Goal: Task Accomplishment & Management: Manage account settings

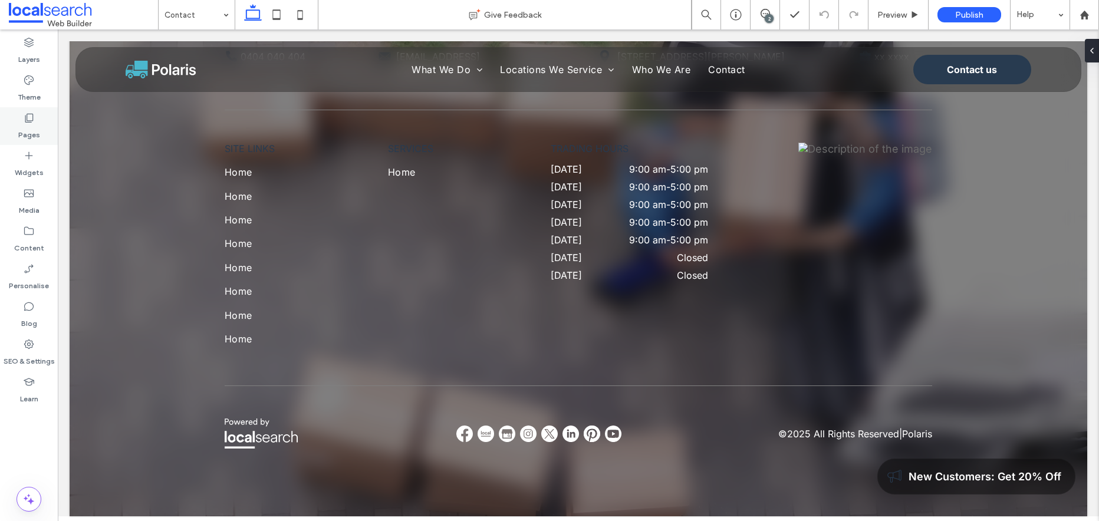
click at [28, 118] on icon at bounding box center [29, 118] width 12 height 12
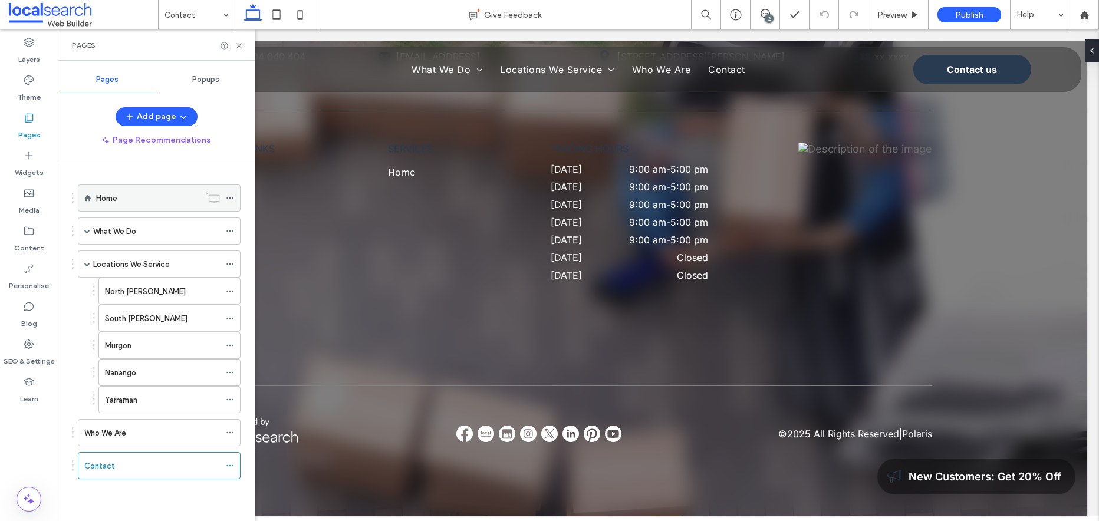
click at [108, 197] on label "Home" at bounding box center [106, 198] width 21 height 21
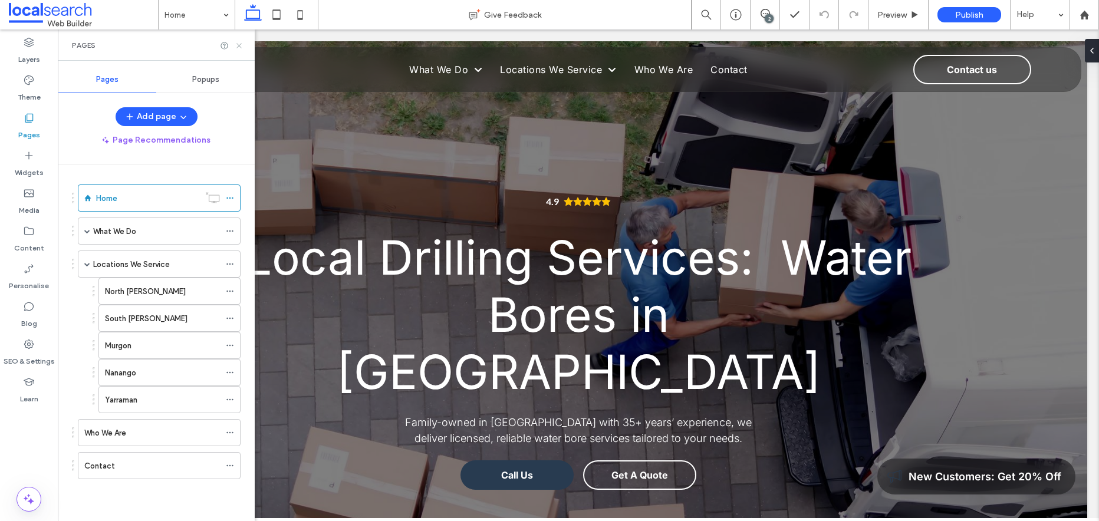
click at [240, 44] on use at bounding box center [238, 45] width 5 height 5
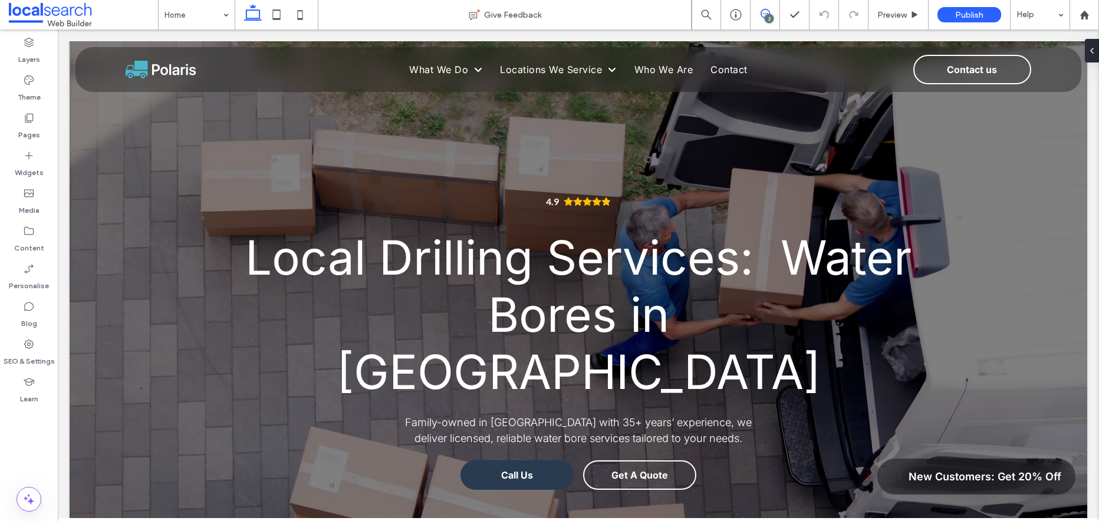
click at [765, 12] on icon at bounding box center [764, 13] width 9 height 9
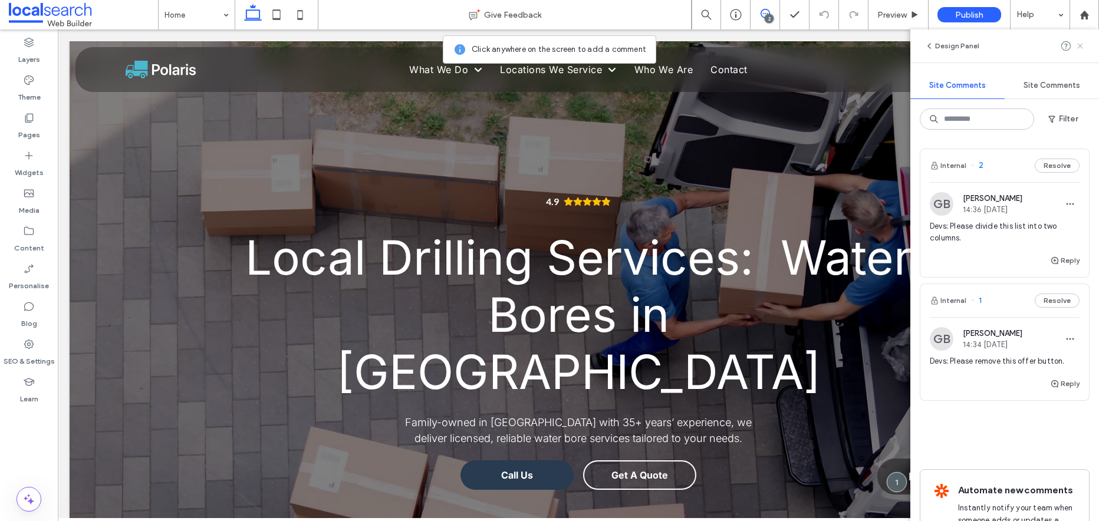
click at [1081, 45] on icon at bounding box center [1079, 45] width 9 height 9
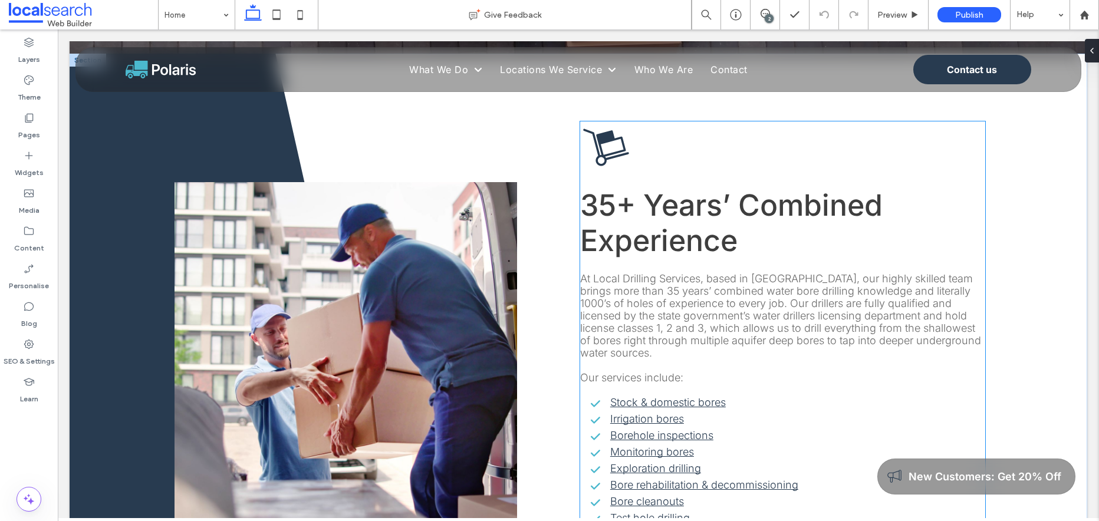
scroll to position [542, 0]
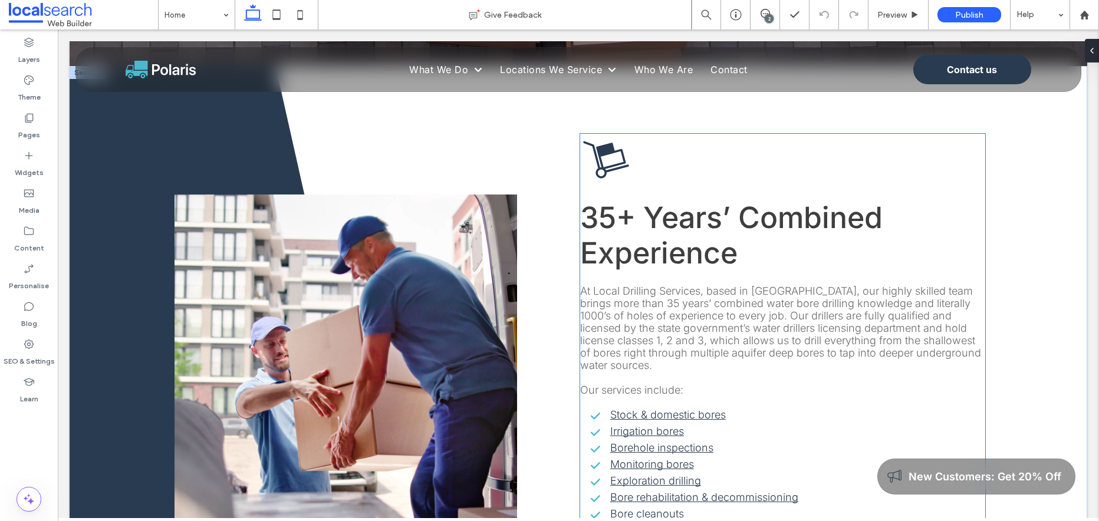
click at [715, 311] on p "At Local Drilling Services, based in Kingaroy, our highly skilled team brings m…" at bounding box center [782, 328] width 405 height 87
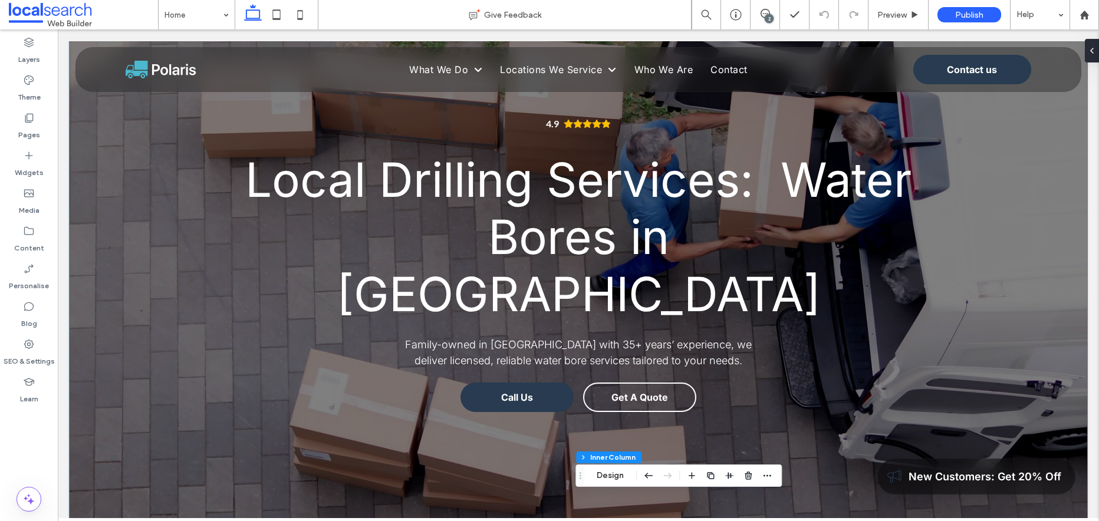
scroll to position [79, 0]
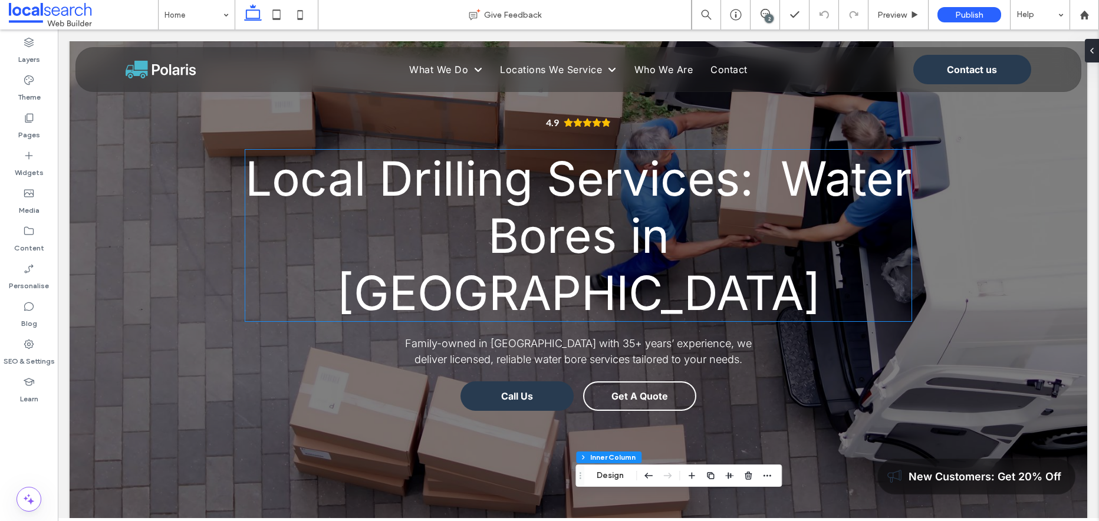
click at [844, 249] on h1 "Local Drilling Services: Water Bores in Kingaroy" at bounding box center [578, 235] width 667 height 171
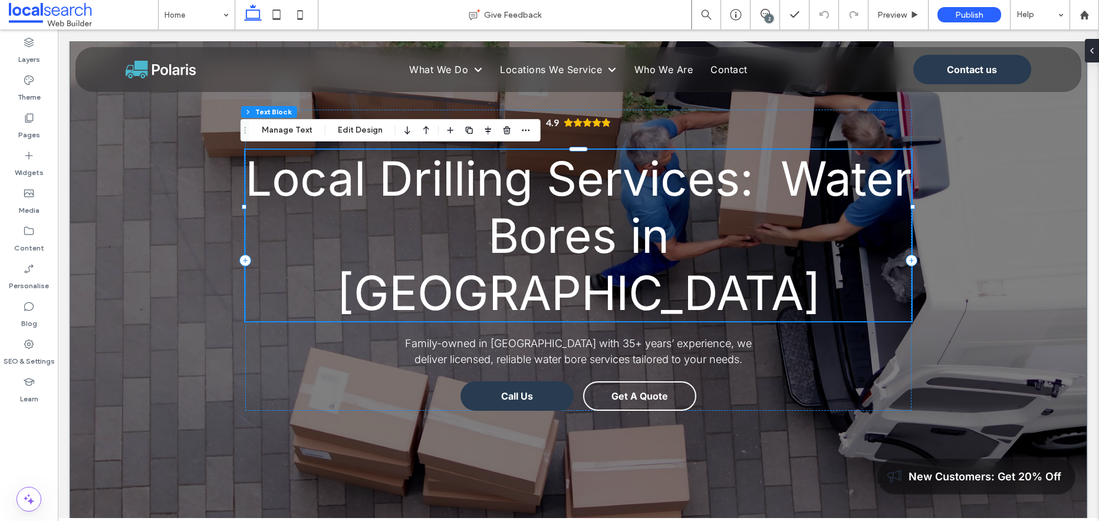
click at [849, 239] on h1 "Local Drilling Services: Water Bores in Kingaroy" at bounding box center [578, 235] width 667 height 171
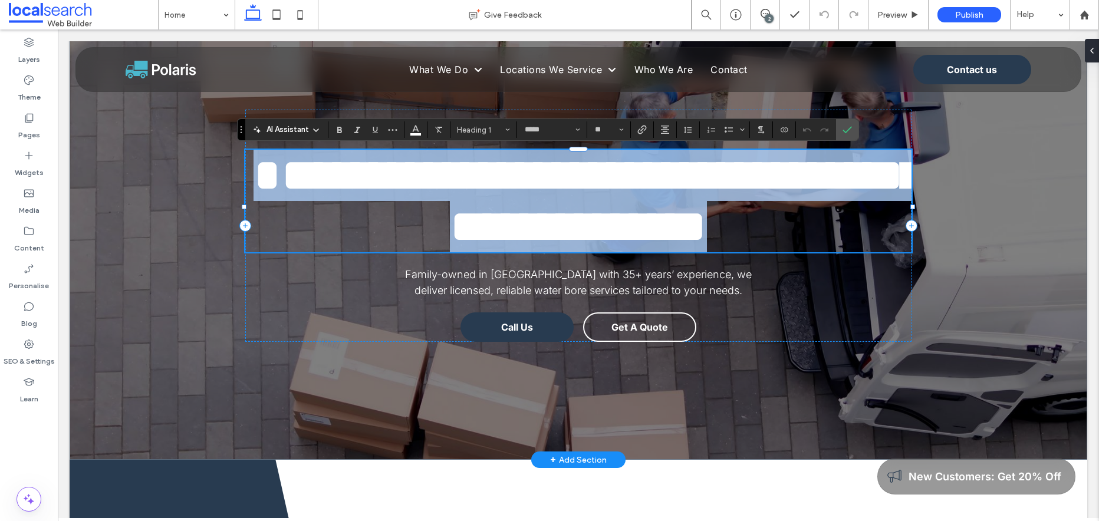
click at [849, 239] on h1 "**********" at bounding box center [578, 201] width 667 height 103
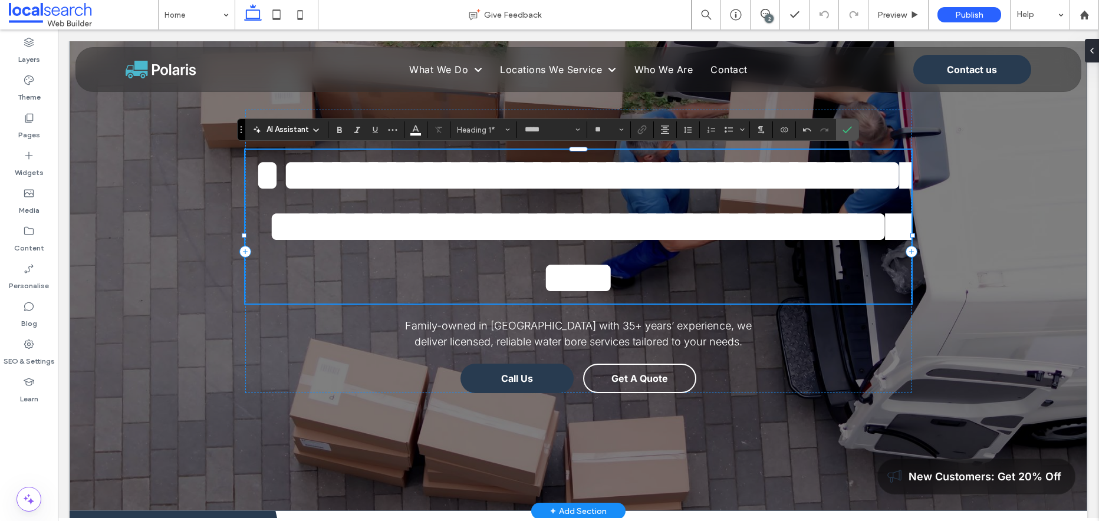
click at [835, 206] on span "**********" at bounding box center [587, 226] width 668 height 149
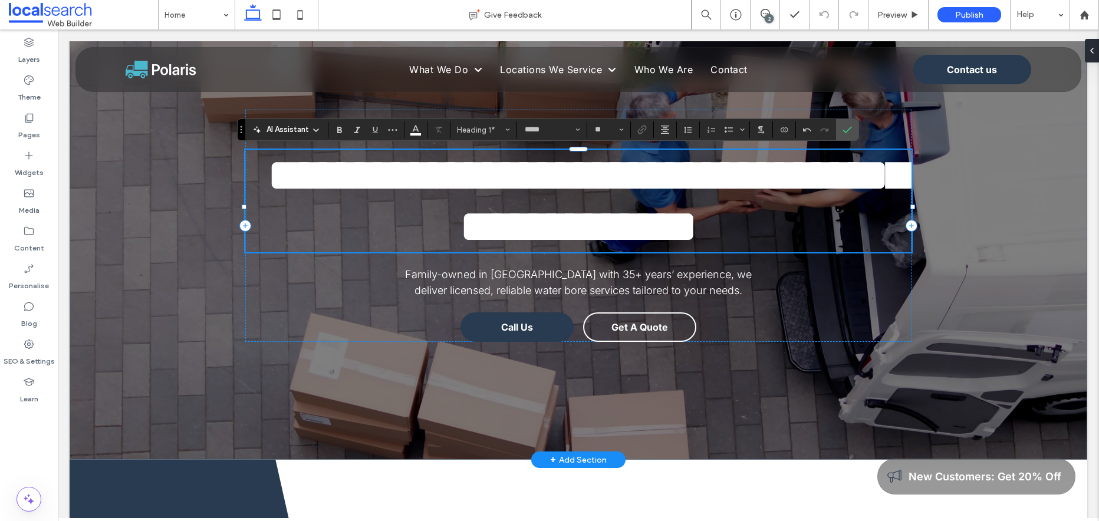
click at [835, 242] on h1 "**********" at bounding box center [578, 201] width 667 height 103
click at [846, 130] on icon "Confirm" at bounding box center [846, 129] width 9 height 9
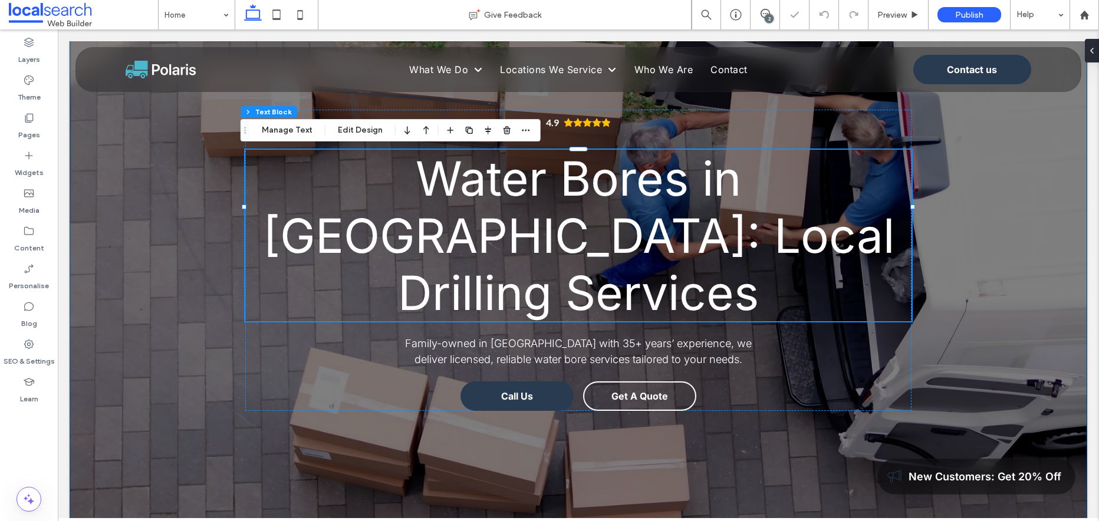
click at [1001, 293] on div "4.9 Water Bores in Kingaroy: Local Drilling Services Family-owned in Kingaroy w…" at bounding box center [578, 245] width 1017 height 566
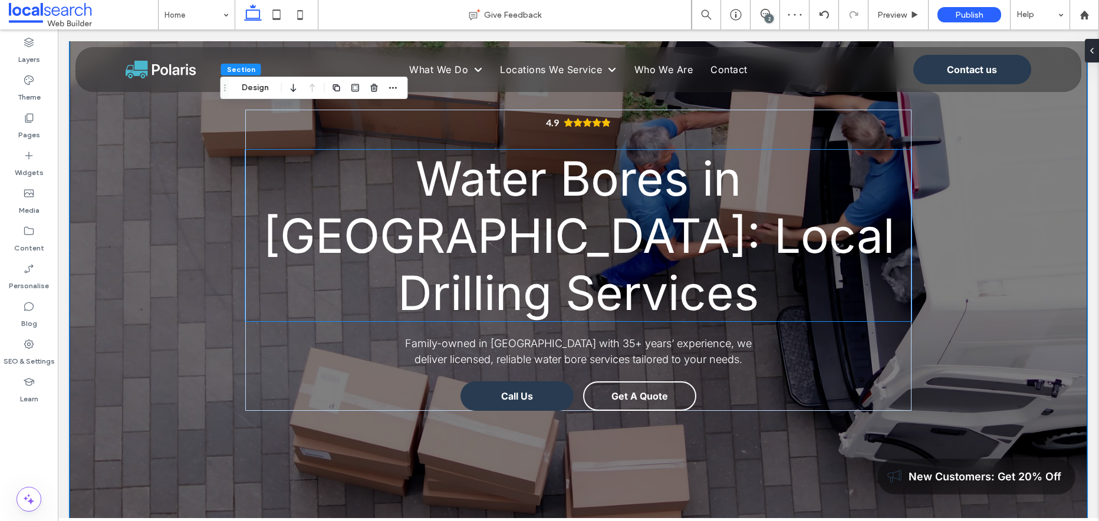
click at [297, 174] on h1 "Water Bores in Kingaroy: Local Drilling Services" at bounding box center [578, 235] width 667 height 171
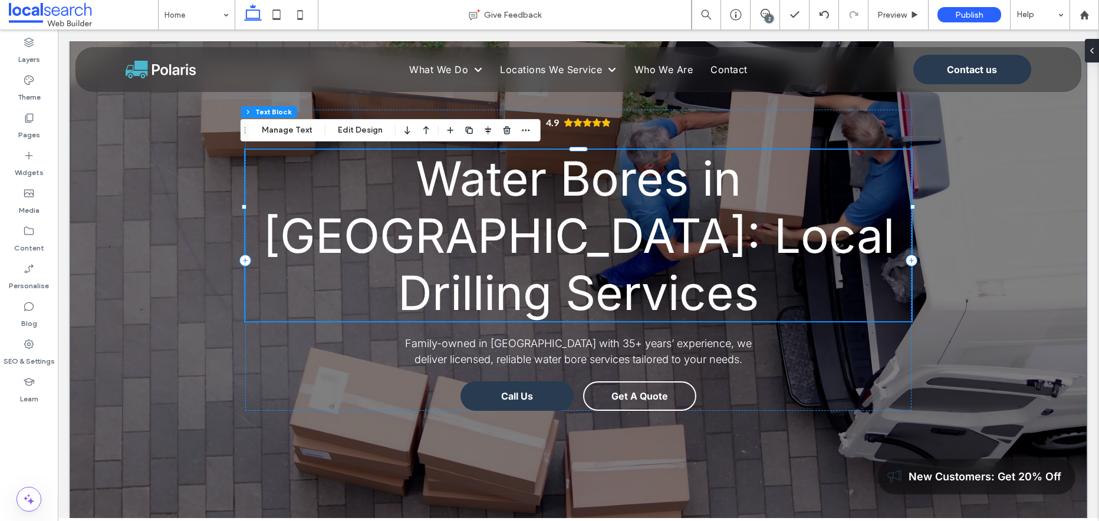
click at [852, 186] on h1 "Water Bores in Kingaroy: Local Drilling Services" at bounding box center [578, 235] width 667 height 171
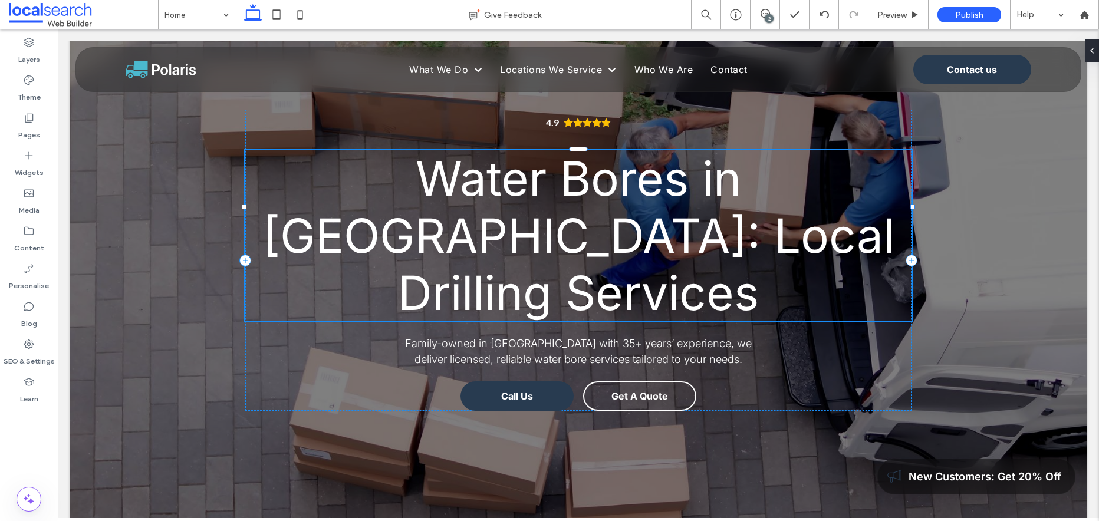
type input "*****"
type input "**"
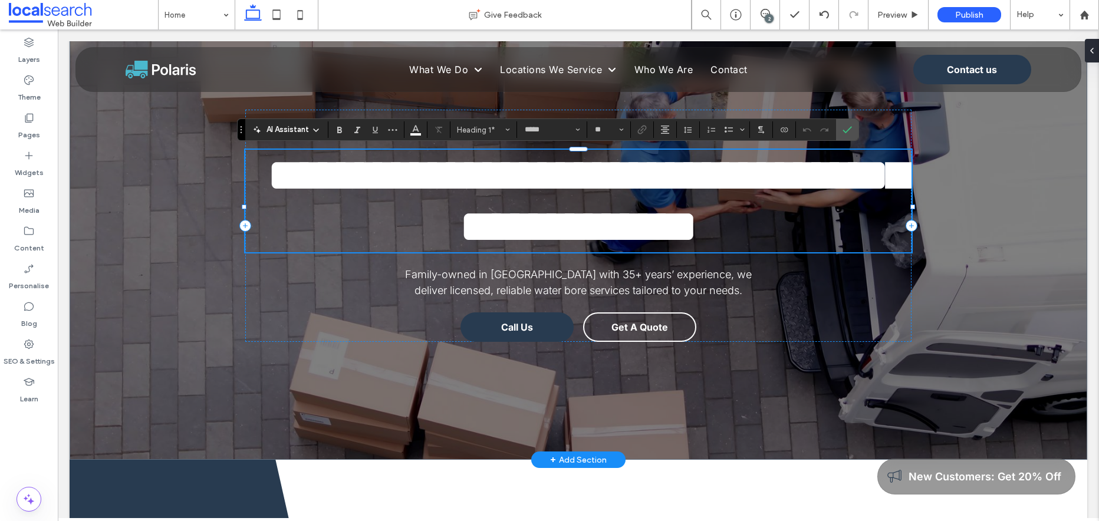
click at [849, 186] on span "**********" at bounding box center [587, 201] width 641 height 98
click at [834, 242] on h1 "**********" at bounding box center [578, 201] width 667 height 103
click at [986, 188] on div "**********" at bounding box center [578, 210] width 1017 height 497
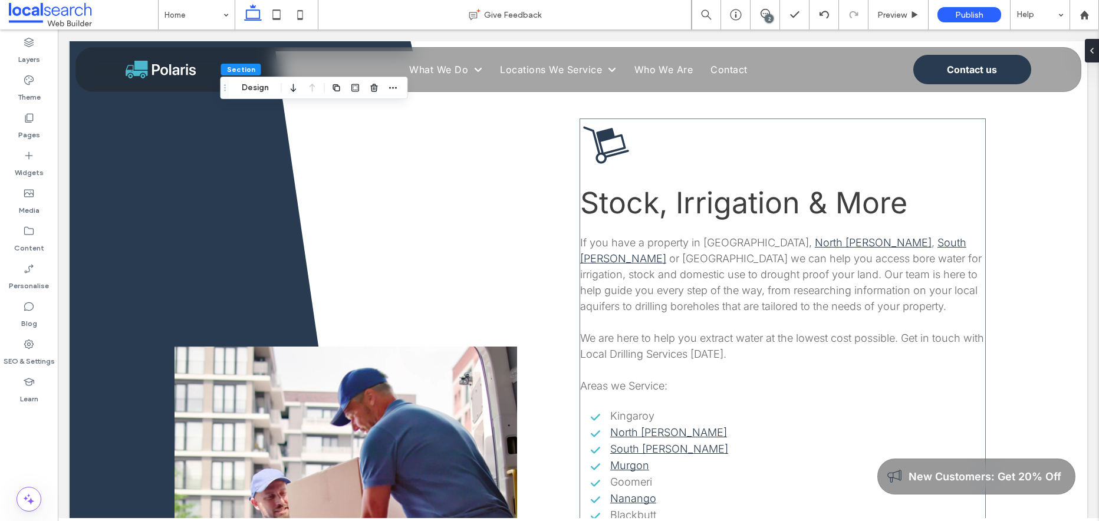
scroll to position [977, 0]
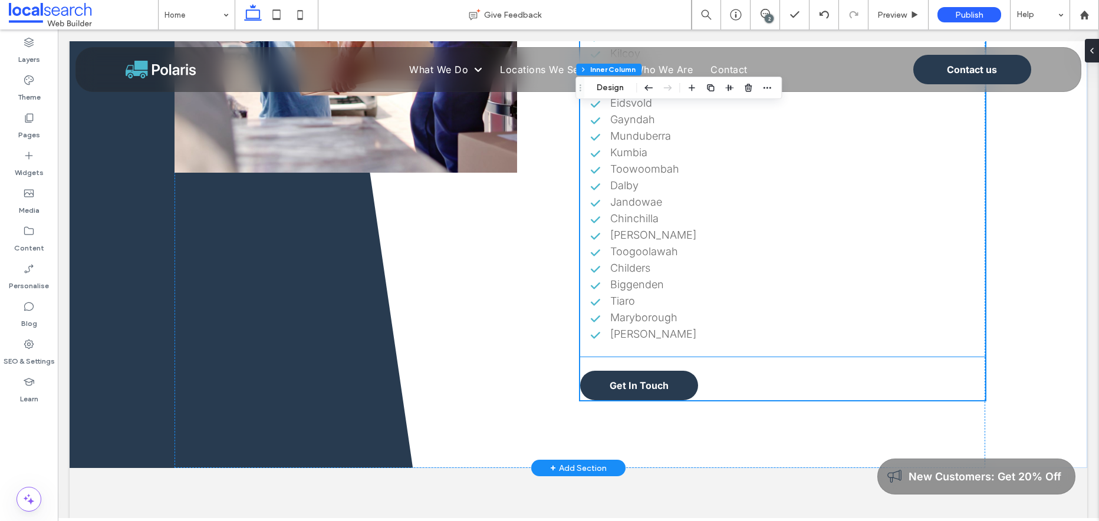
scroll to position [1695, 0]
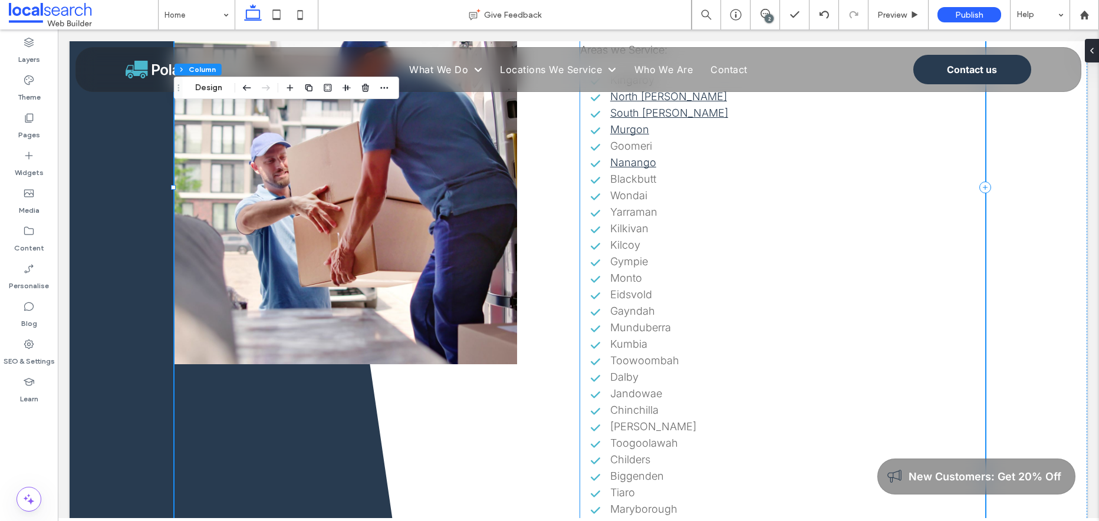
click at [808, 354] on li "Toowoombah" at bounding box center [787, 360] width 396 height 12
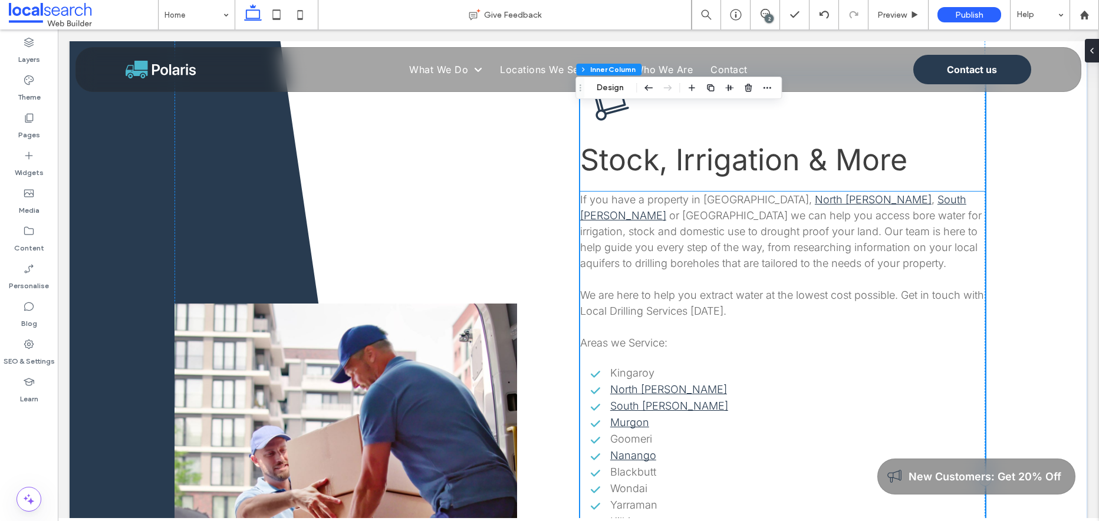
scroll to position [1205, 0]
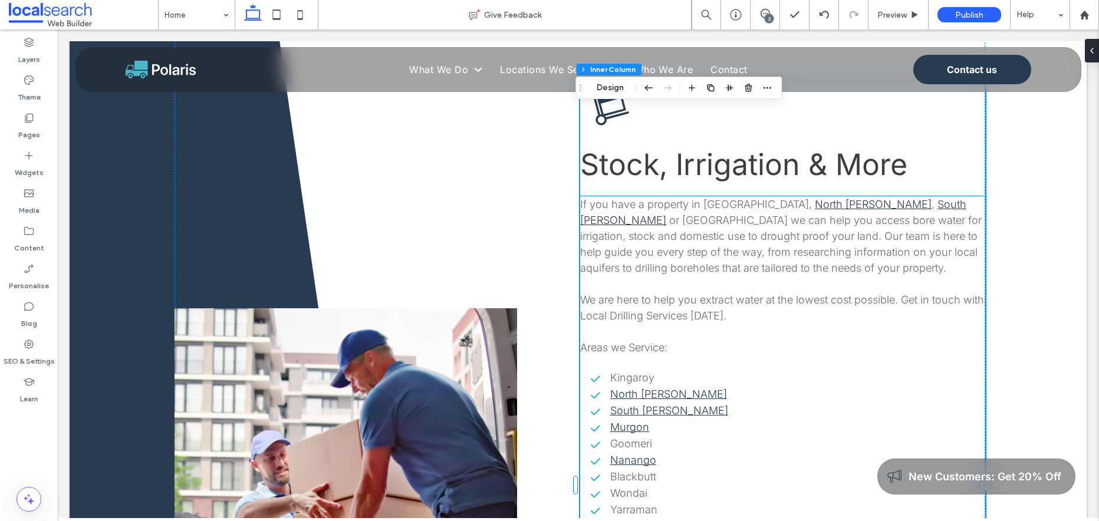
click at [808, 355] on p at bounding box center [782, 363] width 405 height 16
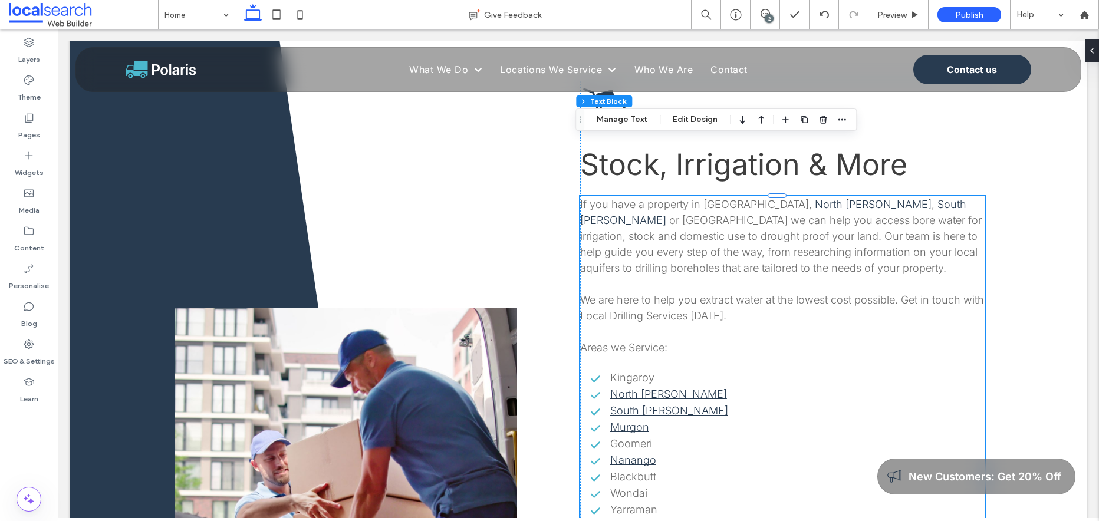
click at [784, 324] on p at bounding box center [782, 332] width 405 height 16
type input "*****"
type input "**"
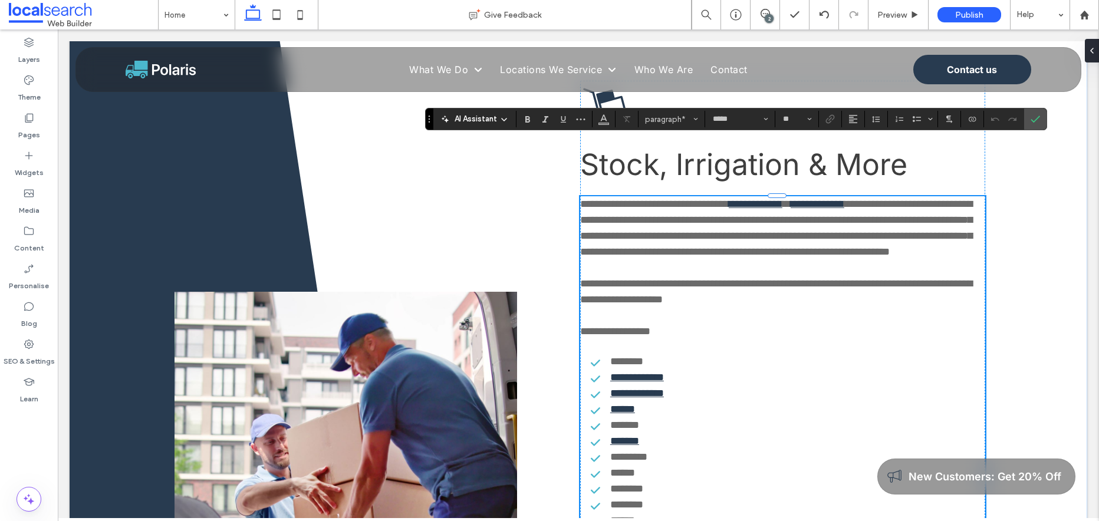
click at [760, 276] on p "**********" at bounding box center [782, 292] width 405 height 32
click at [672, 308] on p at bounding box center [782, 316] width 405 height 16
click at [610, 260] on p at bounding box center [782, 268] width 405 height 16
click at [796, 212] on p "**********" at bounding box center [782, 228] width 405 height 64
click at [626, 260] on p at bounding box center [782, 268] width 405 height 16
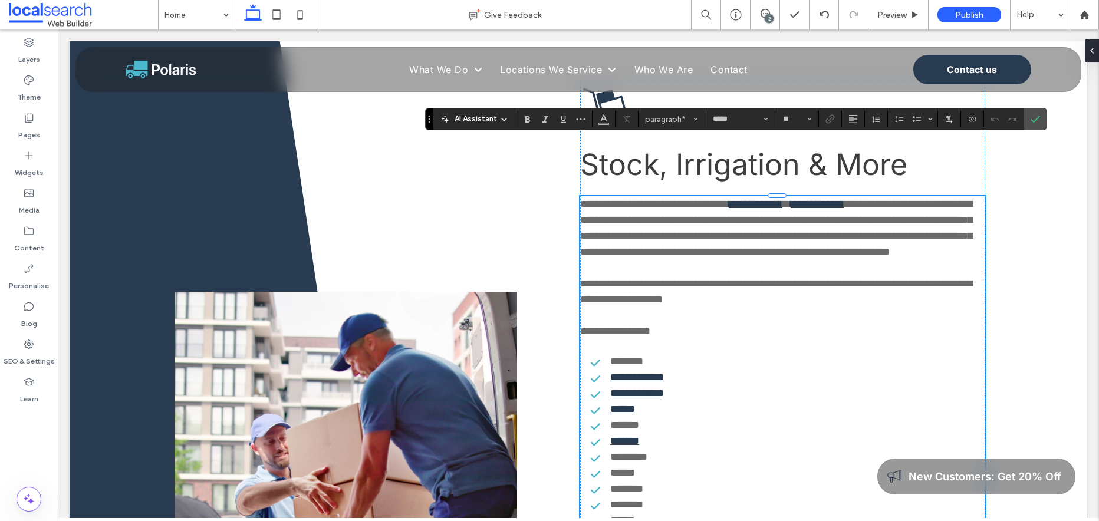
click at [590, 308] on p at bounding box center [782, 316] width 405 height 16
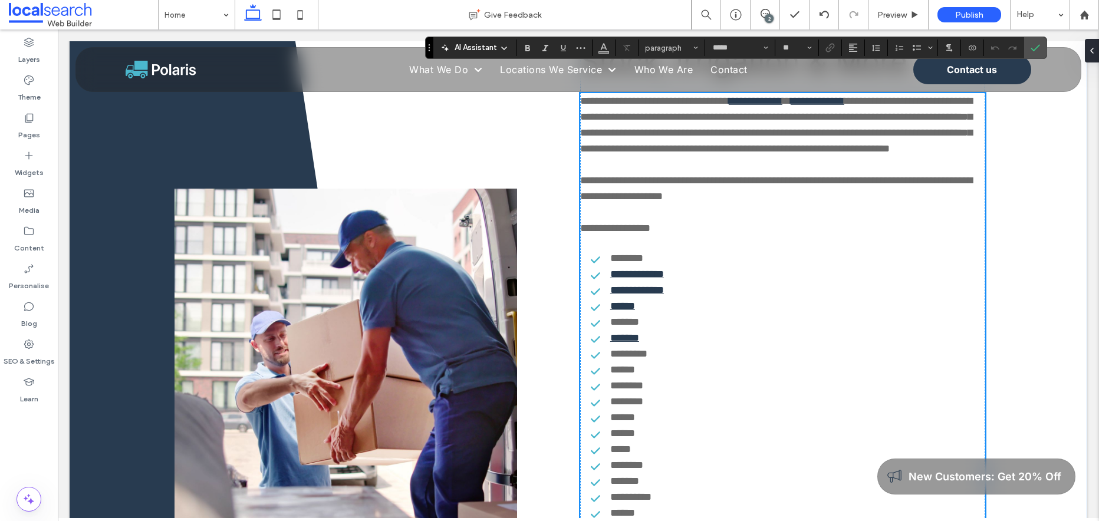
scroll to position [1308, 0]
click at [765, 11] on icon at bounding box center [764, 13] width 9 height 9
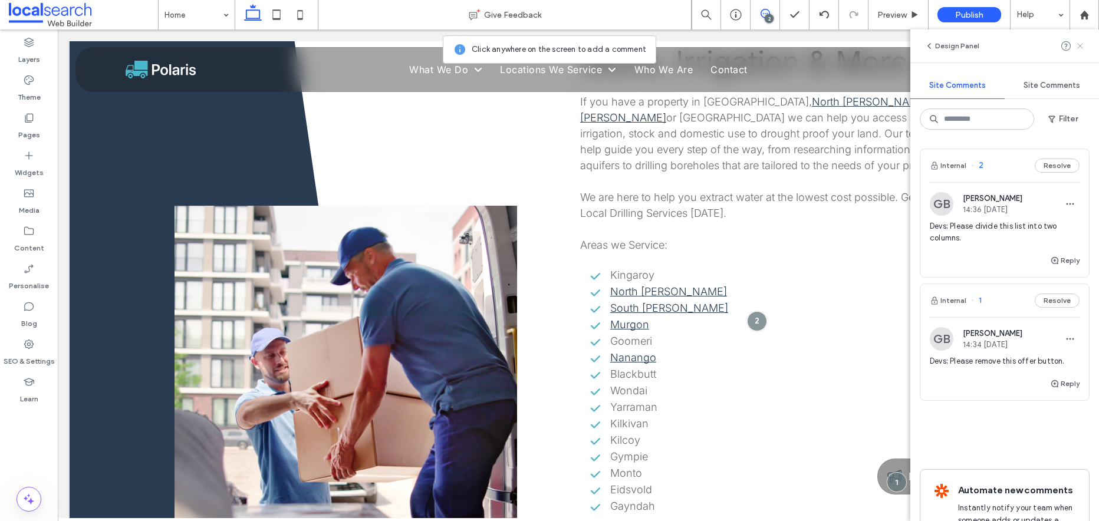
click at [1083, 46] on icon at bounding box center [1079, 45] width 9 height 9
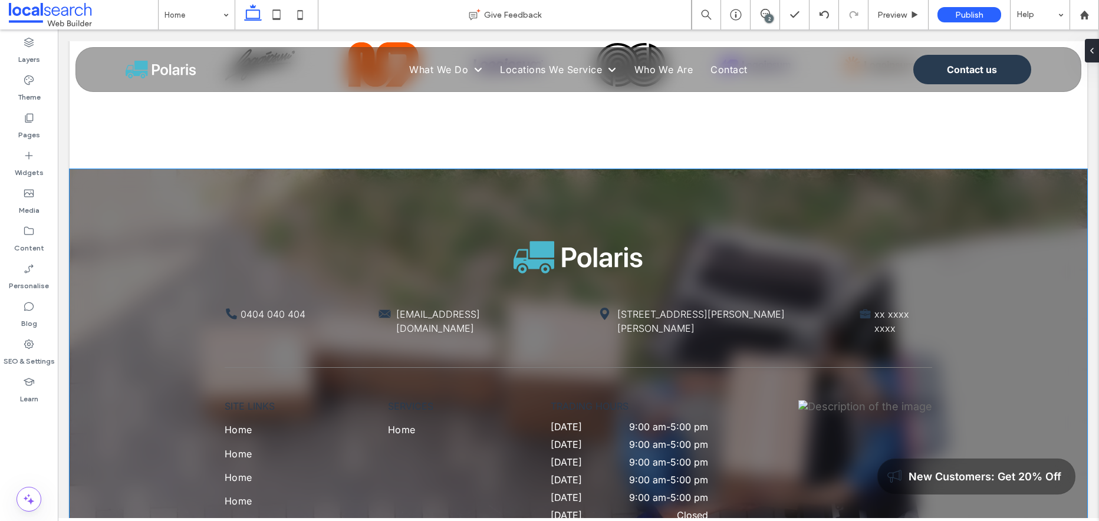
scroll to position [4792, 0]
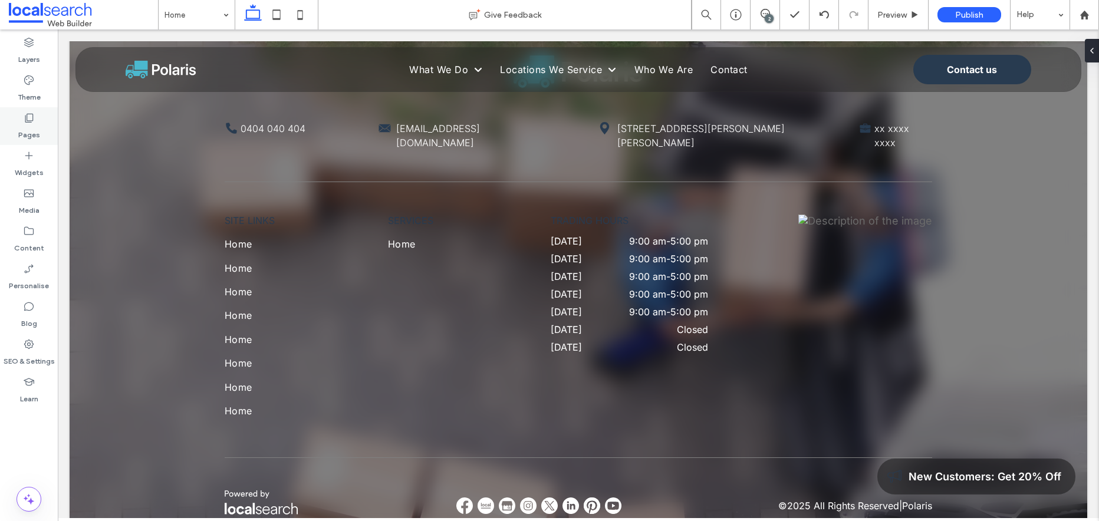
click at [34, 117] on icon at bounding box center [29, 118] width 12 height 12
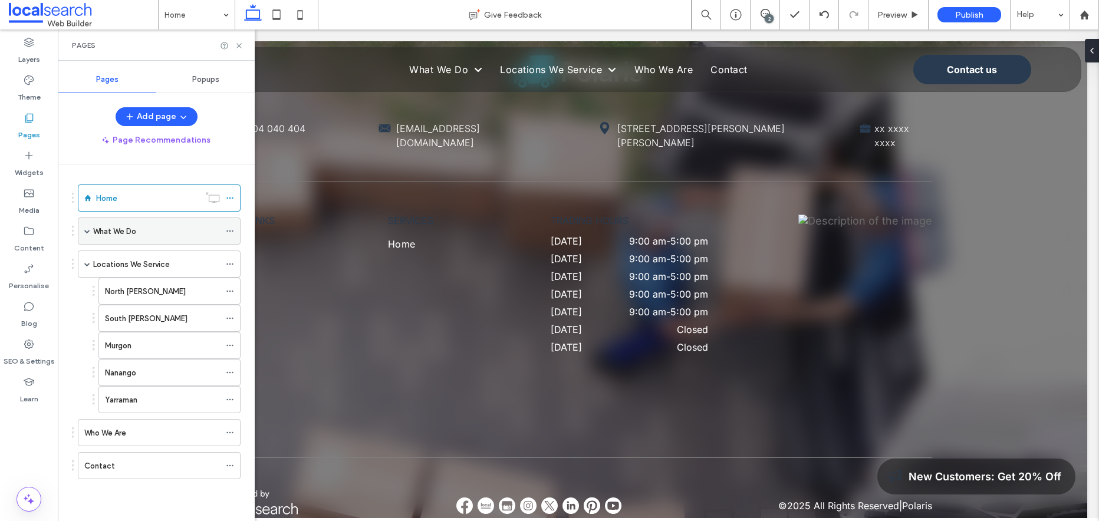
click at [137, 229] on div "What We Do" at bounding box center [156, 231] width 127 height 12
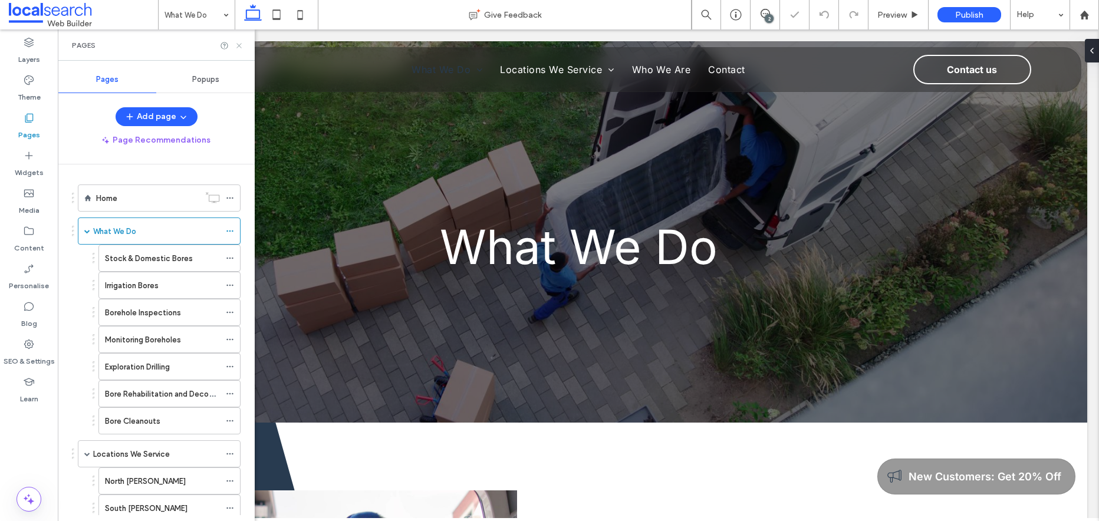
click at [241, 47] on icon at bounding box center [239, 45] width 9 height 9
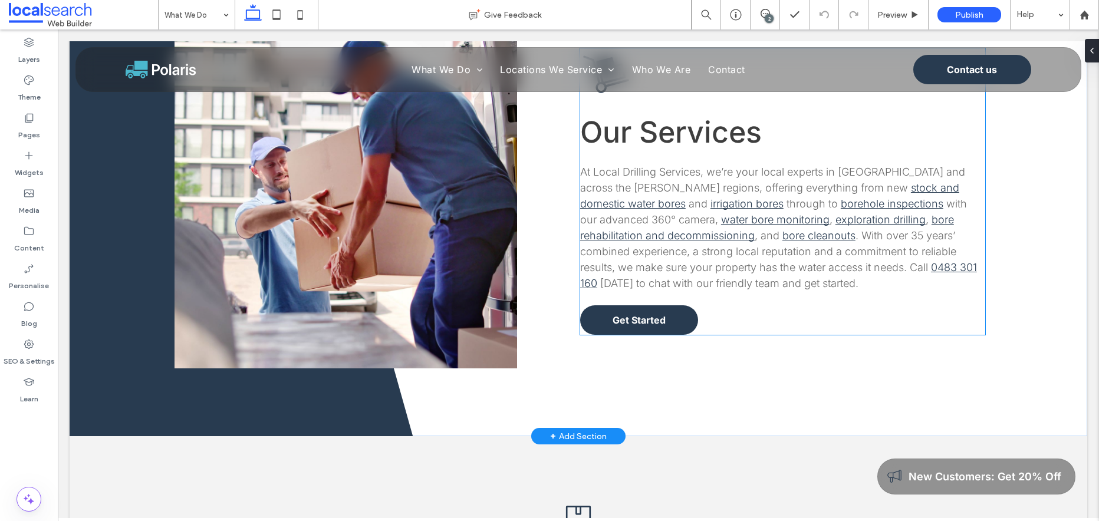
scroll to position [479, 0]
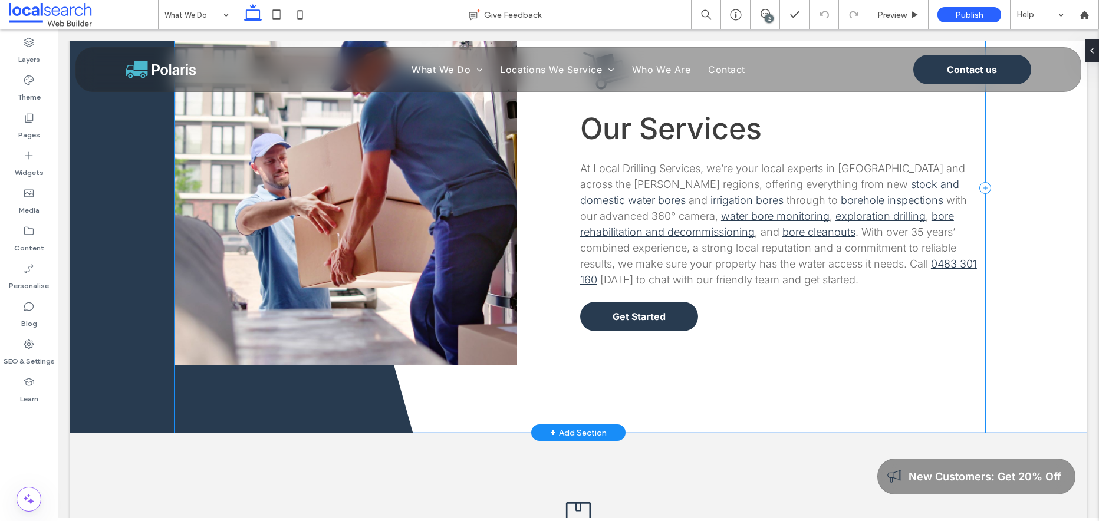
click at [722, 362] on div "Button Our Services At Local Drilling Services, we’re your local experts in Kin…" at bounding box center [579, 187] width 810 height 489
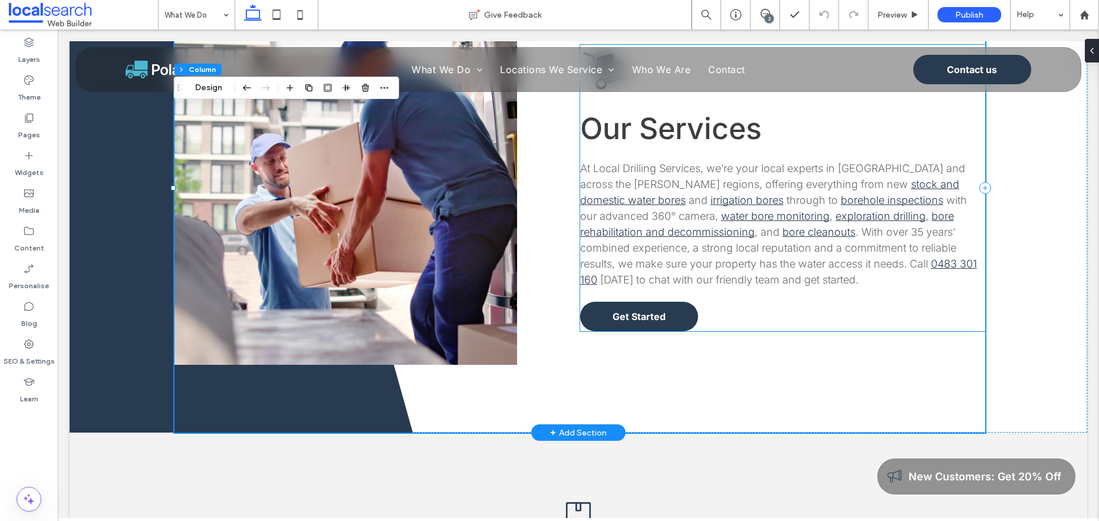
click at [748, 283] on p "At Local Drilling Services, we’re your local experts in Kingaroy and across the…" at bounding box center [782, 223] width 405 height 127
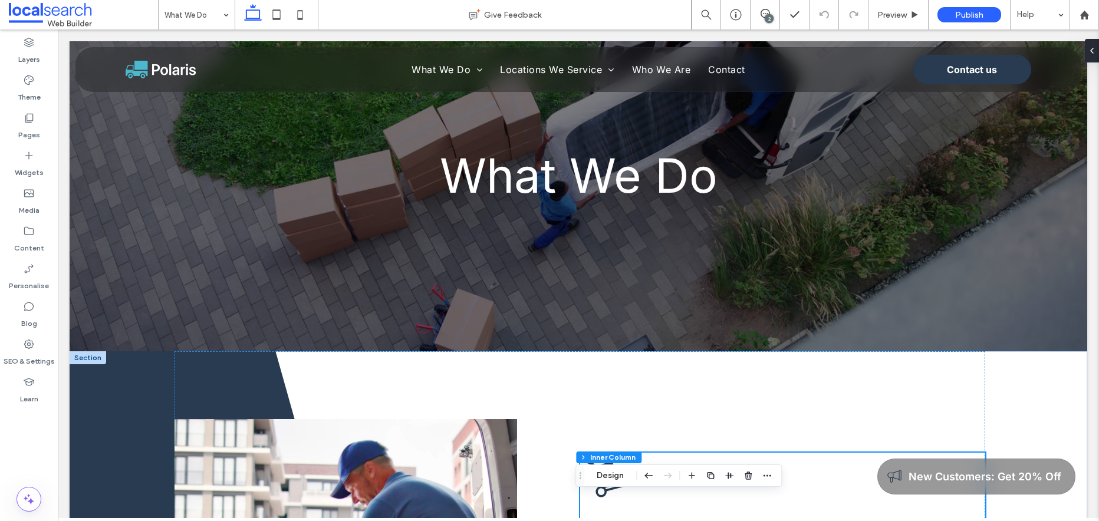
scroll to position [0, 0]
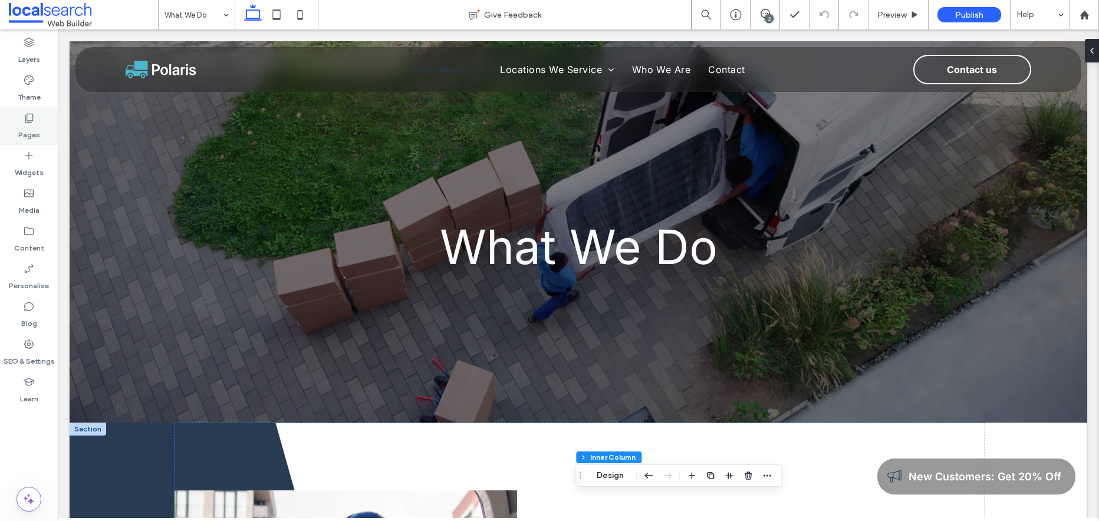
click at [33, 122] on icon at bounding box center [29, 118] width 12 height 12
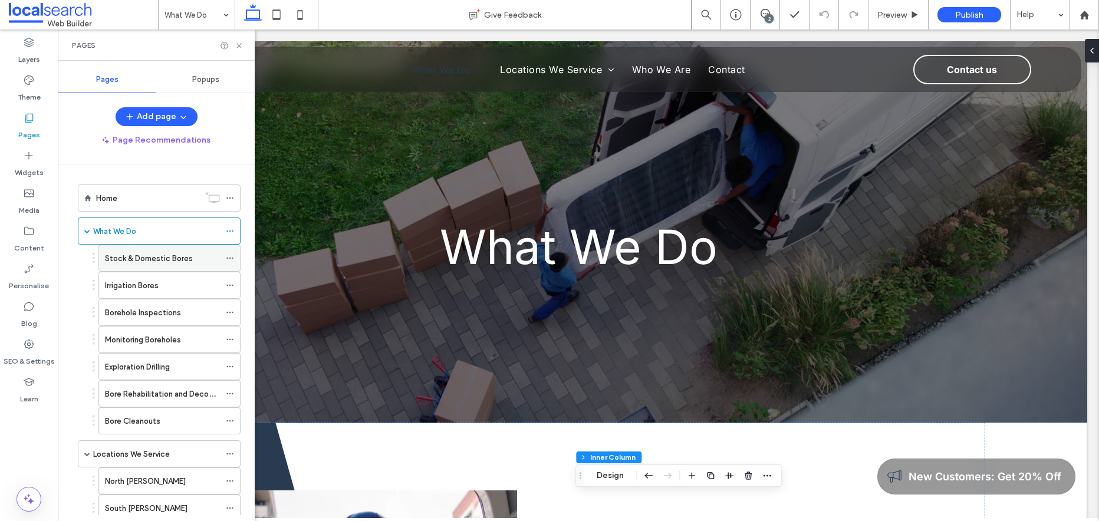
click at [178, 259] on label "Stock & Domestic Bores" at bounding box center [149, 258] width 88 height 21
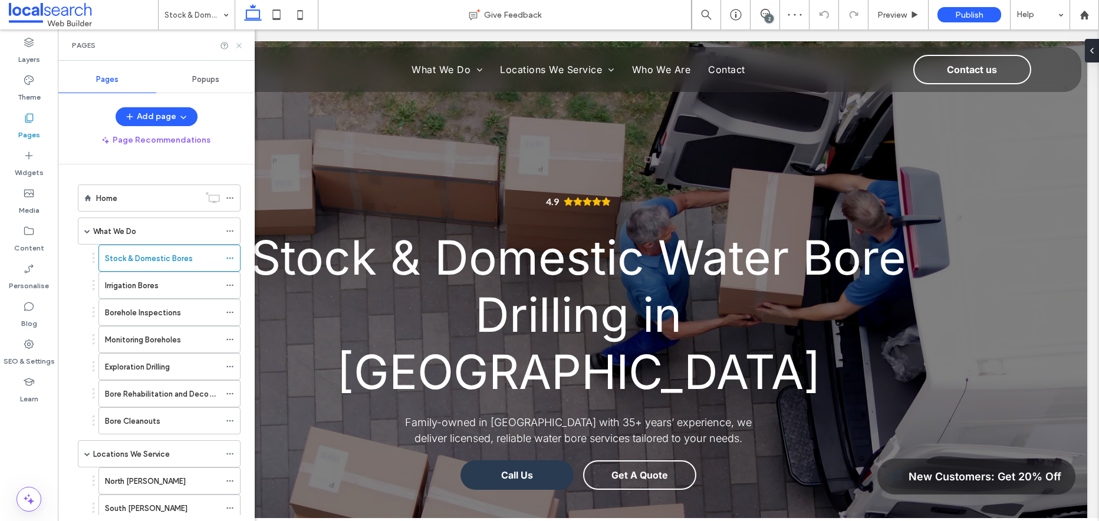
click at [240, 42] on icon at bounding box center [239, 45] width 9 height 9
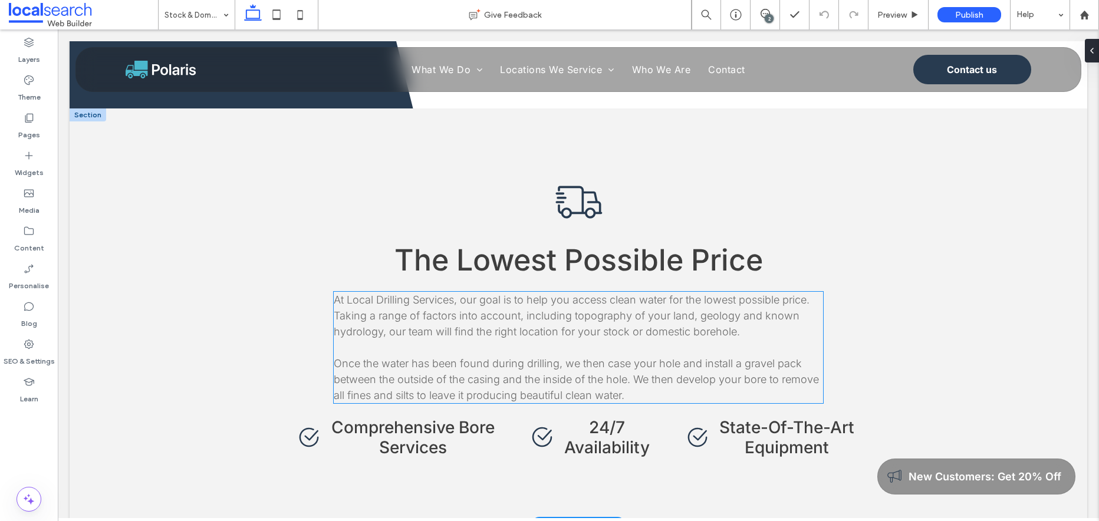
scroll to position [1051, 0]
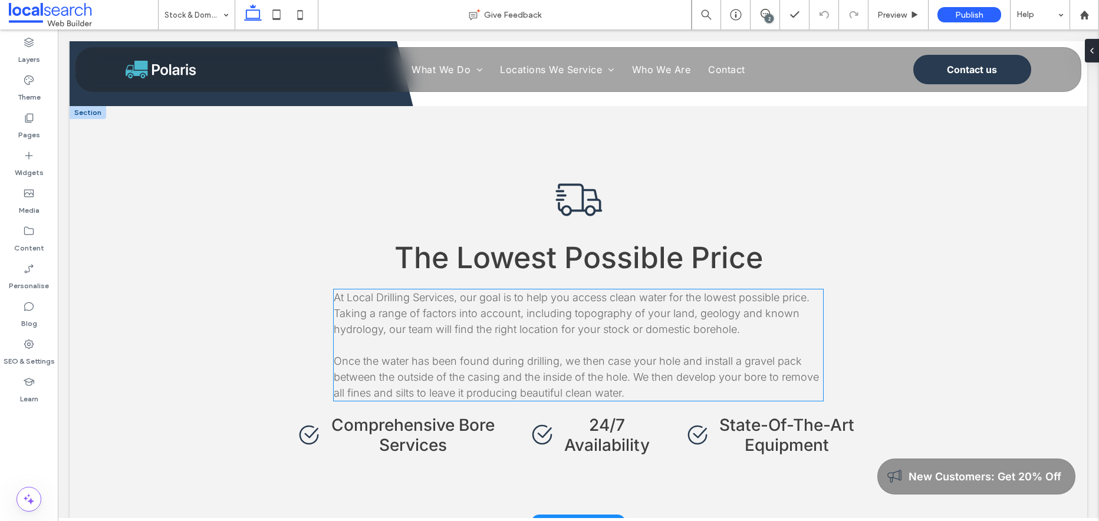
click at [762, 337] on p at bounding box center [578, 345] width 489 height 16
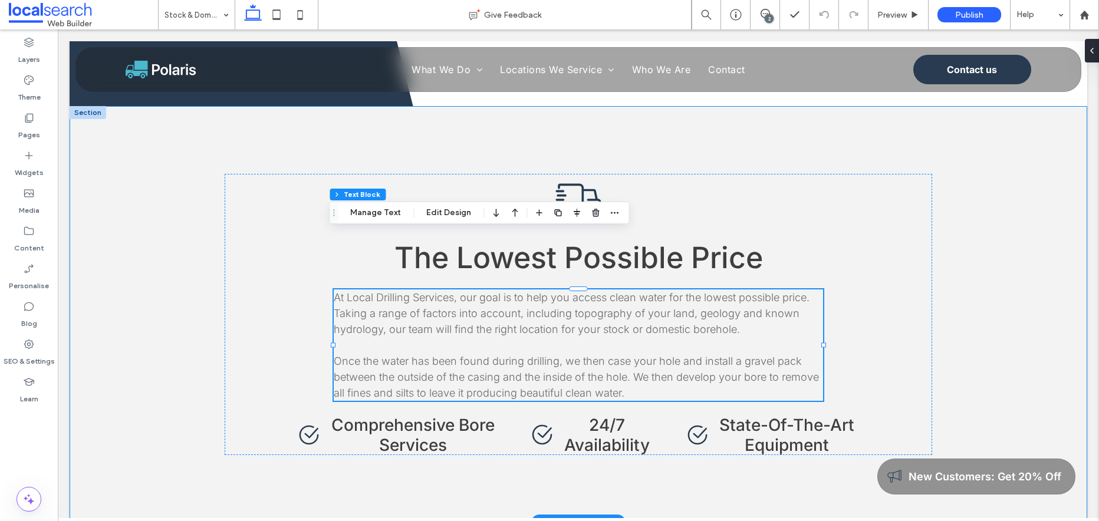
click at [979, 354] on div "The Lowest Possible Price At Local Drilling Services, our goal is to help you a…" at bounding box center [578, 314] width 1017 height 417
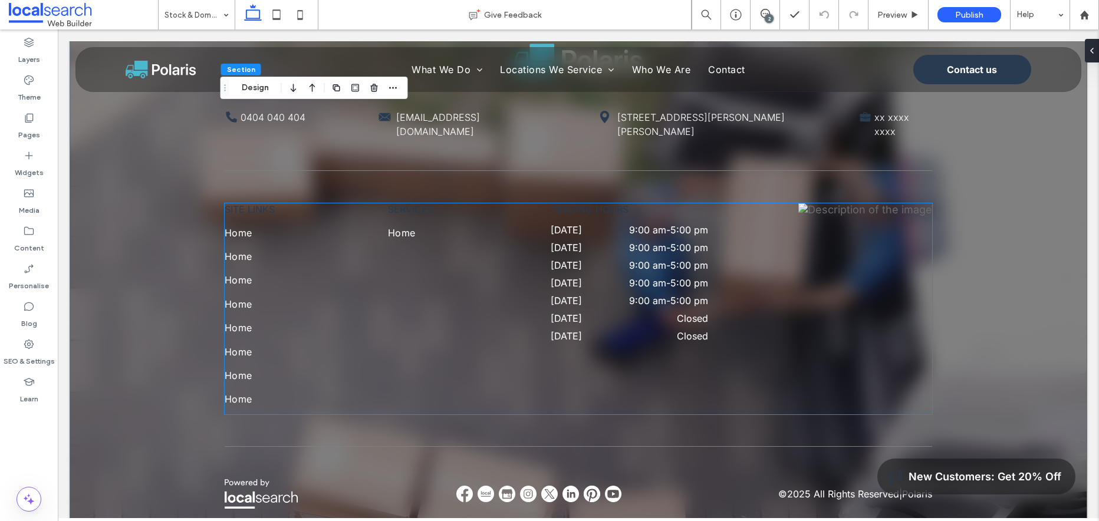
scroll to position [2522, 0]
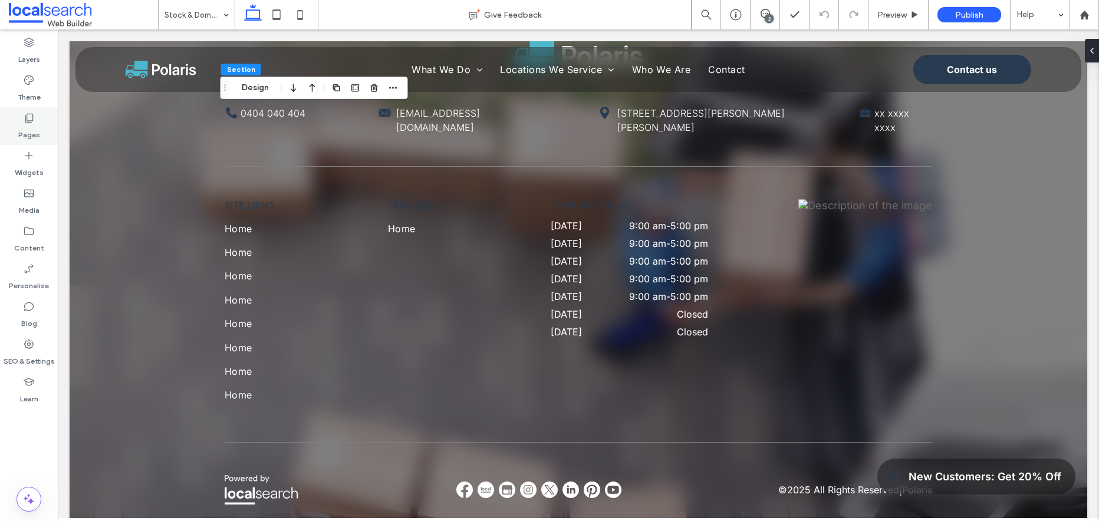
click at [31, 118] on icon at bounding box center [29, 118] width 12 height 12
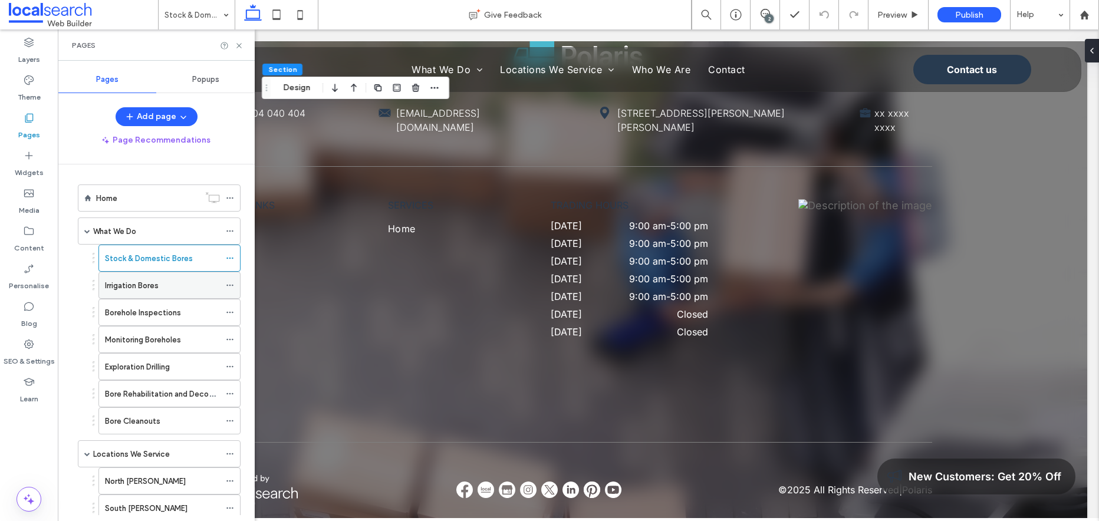
click at [180, 287] on div "Irrigation Bores" at bounding box center [162, 285] width 115 height 12
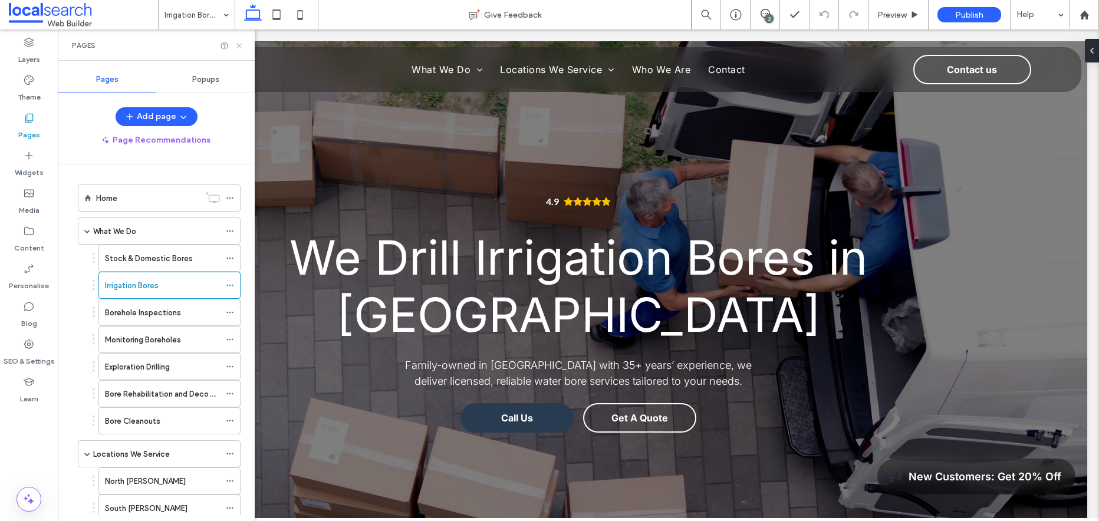
click at [239, 45] on use at bounding box center [238, 45] width 5 height 5
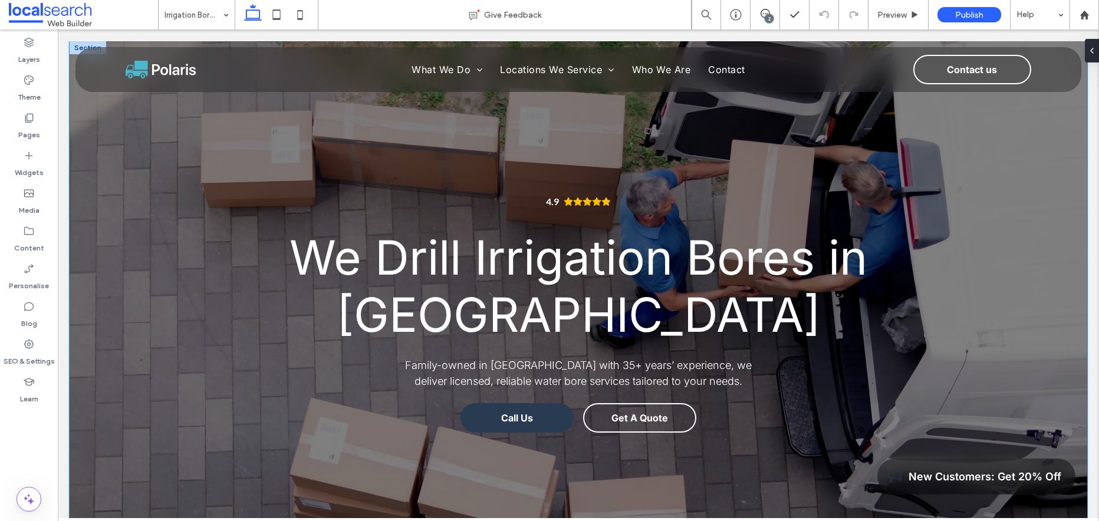
click at [991, 348] on div "4.9 We Drill Irrigation Bores in Kingaroy Family-owned in Kingaroy with 35+ yea…" at bounding box center [578, 295] width 1017 height 509
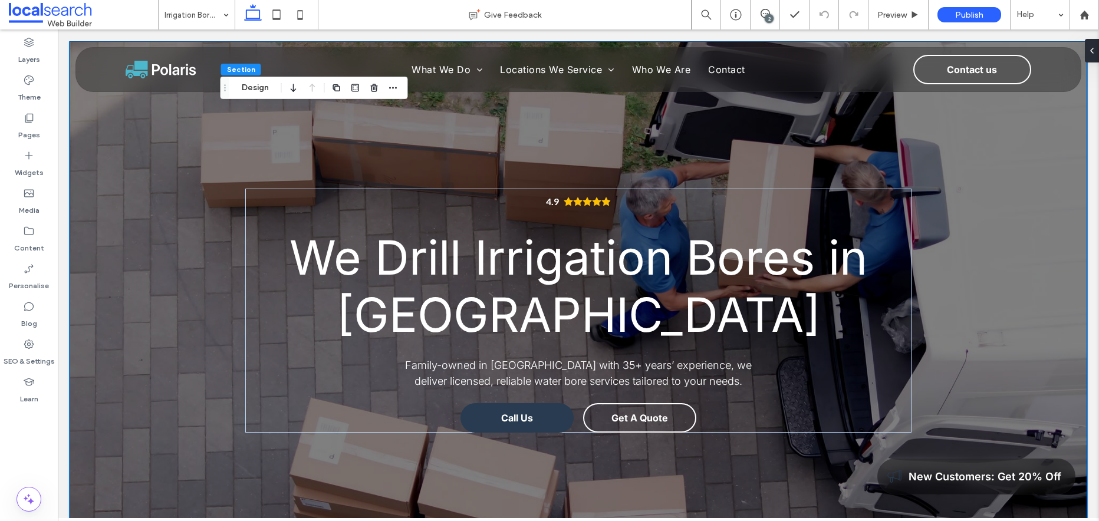
click at [998, 350] on div "4.9 We Drill Irrigation Bores in Kingaroy Family-owned in Kingaroy with 35+ yea…" at bounding box center [578, 295] width 1017 height 509
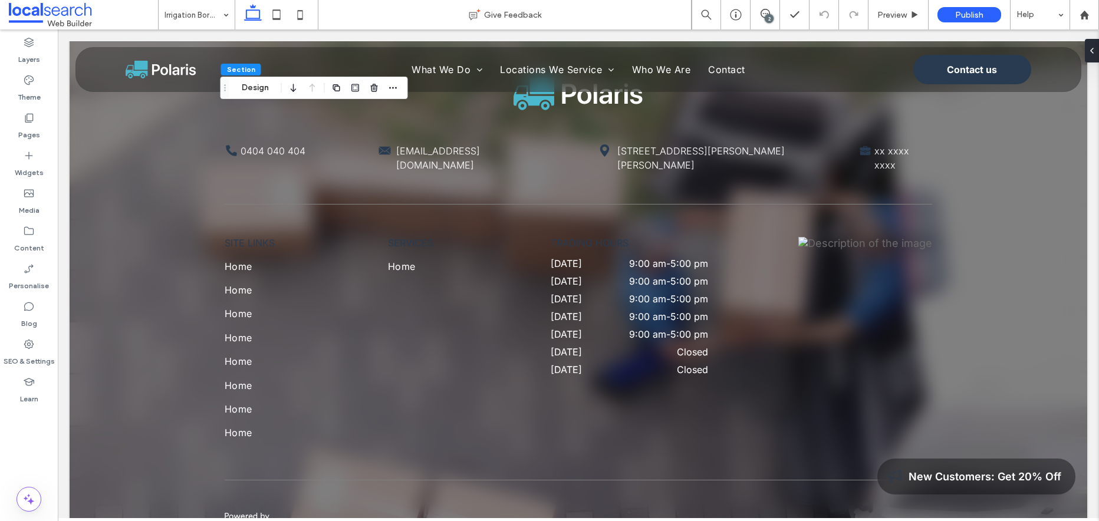
scroll to position [2469, 0]
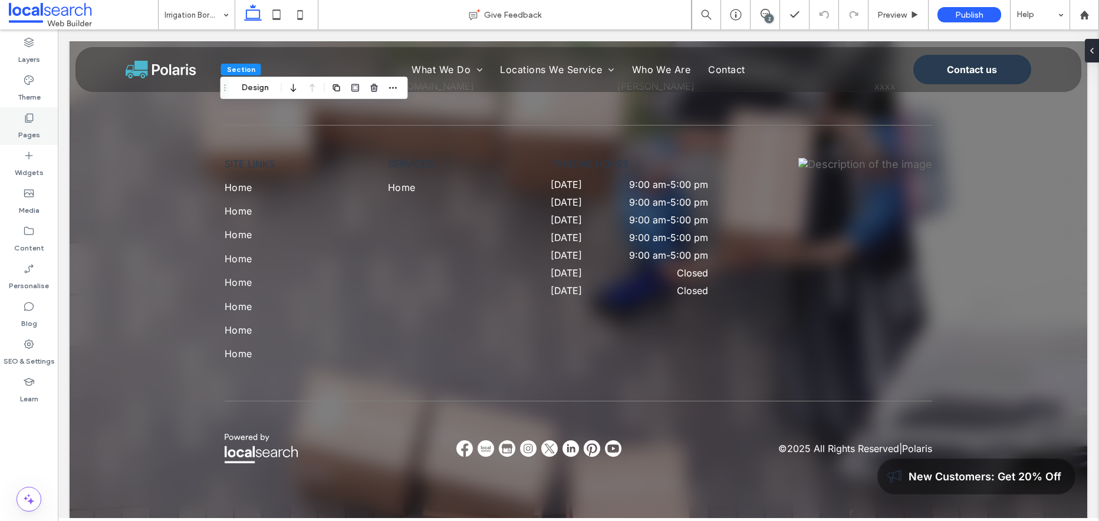
click at [28, 118] on icon at bounding box center [29, 118] width 12 height 12
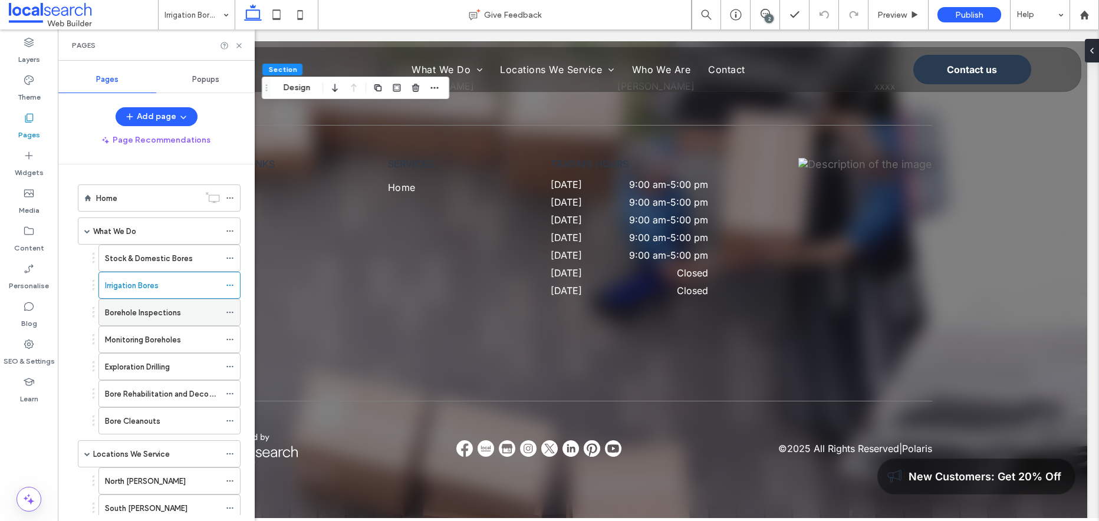
click at [138, 316] on label "Borehole Inspections" at bounding box center [143, 312] width 76 height 21
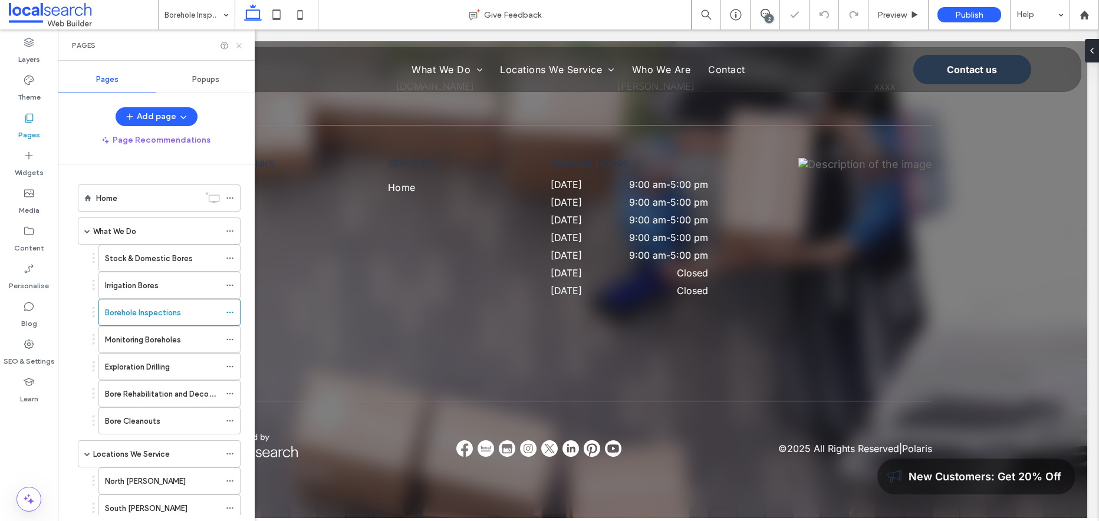
click at [240, 45] on icon at bounding box center [239, 45] width 9 height 9
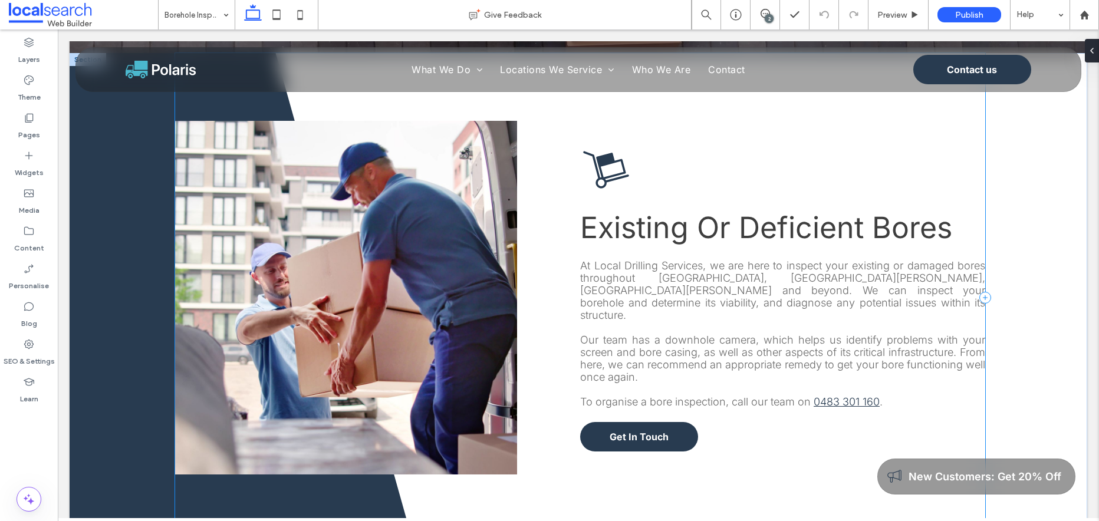
scroll to position [573, 0]
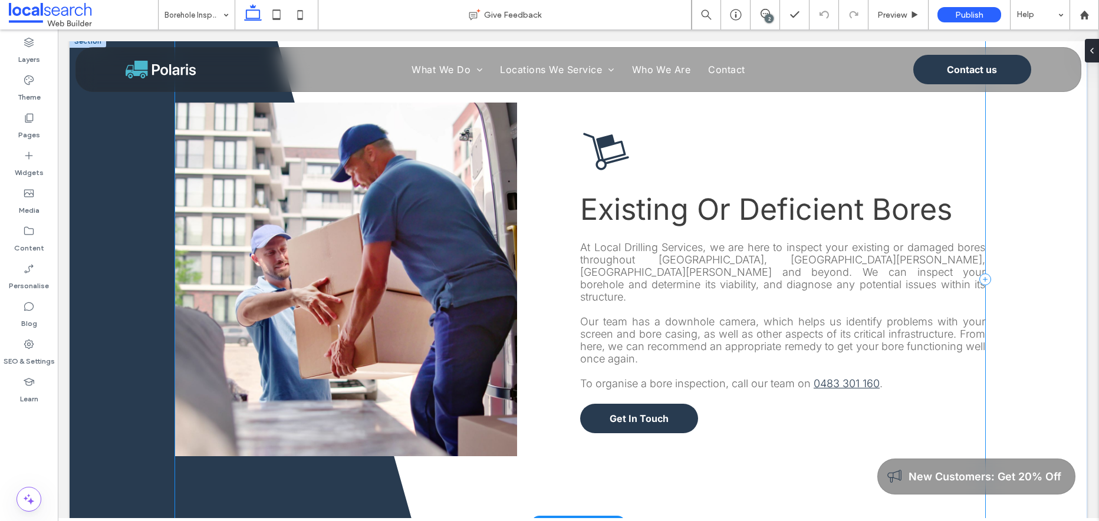
click at [789, 416] on div "Button Existing Or Deficient Bores At Local Drilling Services, we are here to i…" at bounding box center [580, 279] width 810 height 489
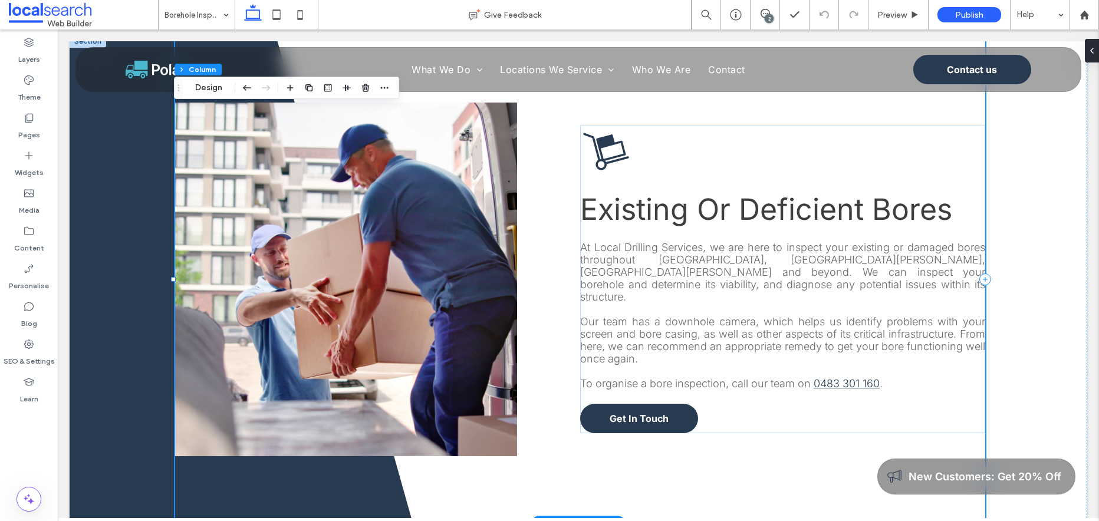
click at [648, 405] on div "Button Existing Or Deficient Bores At Local Drilling Services, we are here to i…" at bounding box center [580, 279] width 810 height 489
click at [577, 422] on div "Button Existing Or Deficient Bores At Local Drilling Services, we are here to i…" at bounding box center [580, 279] width 810 height 489
click at [707, 434] on div "Button Existing Or Deficient Bores At Local Drilling Services, we are here to i…" at bounding box center [580, 279] width 810 height 489
click at [603, 420] on div "Button Existing Or Deficient Bores At Local Drilling Services, we are here to i…" at bounding box center [580, 279] width 810 height 489
click at [733, 431] on div "Button Existing Or Deficient Bores At Local Drilling Services, we are here to i…" at bounding box center [580, 279] width 810 height 489
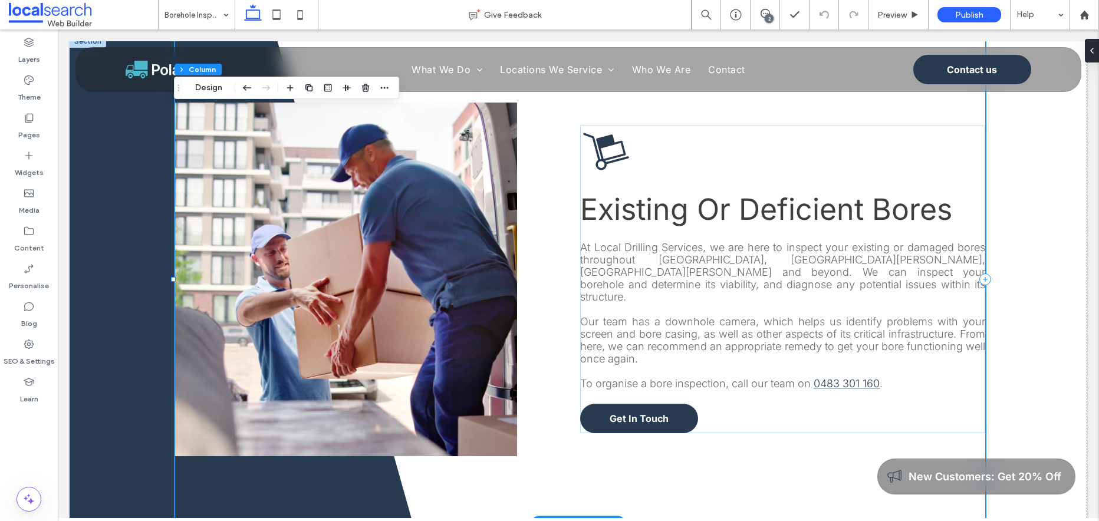
click at [707, 417] on div "Button Existing Or Deficient Bores At Local Drilling Services, we are here to i…" at bounding box center [580, 279] width 810 height 489
click at [685, 417] on div "Button Existing Or Deficient Bores At Local Drilling Services, we are here to i…" at bounding box center [580, 279] width 810 height 489
click at [908, 418] on div "Button Existing Or Deficient Bores At Local Drilling Services, we are here to i…" at bounding box center [580, 279] width 810 height 489
click at [644, 429] on div "Button Existing Or Deficient Bores At Local Drilling Services, we are here to i…" at bounding box center [580, 279] width 810 height 489
click at [922, 422] on div "Button Existing Or Deficient Bores At Local Drilling Services, we are here to i…" at bounding box center [580, 279] width 810 height 489
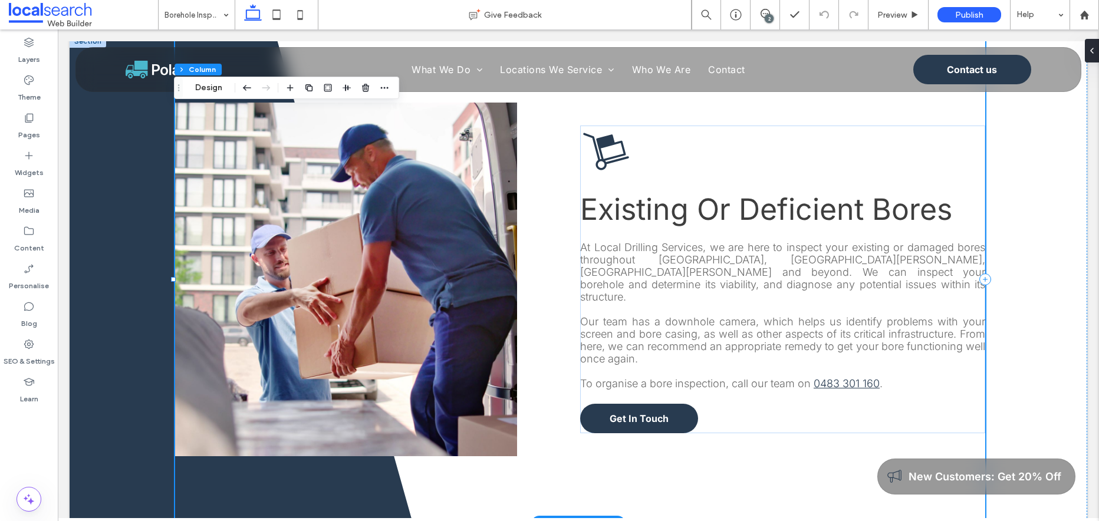
click at [602, 405] on div "Button Existing Or Deficient Bores At Local Drilling Services, we are here to i…" at bounding box center [580, 279] width 810 height 489
click at [897, 420] on div "Button Existing Or Deficient Bores At Local Drilling Services, we are here to i…" at bounding box center [580, 279] width 810 height 489
click at [615, 405] on div "Button Existing Or Deficient Bores At Local Drilling Services, we are here to i…" at bounding box center [580, 279] width 810 height 489
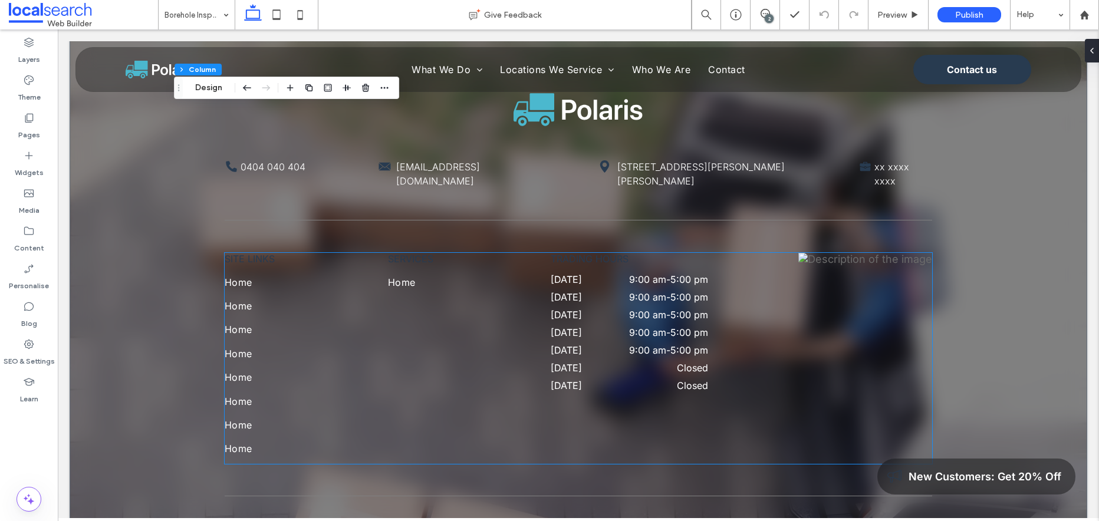
scroll to position [2494, 0]
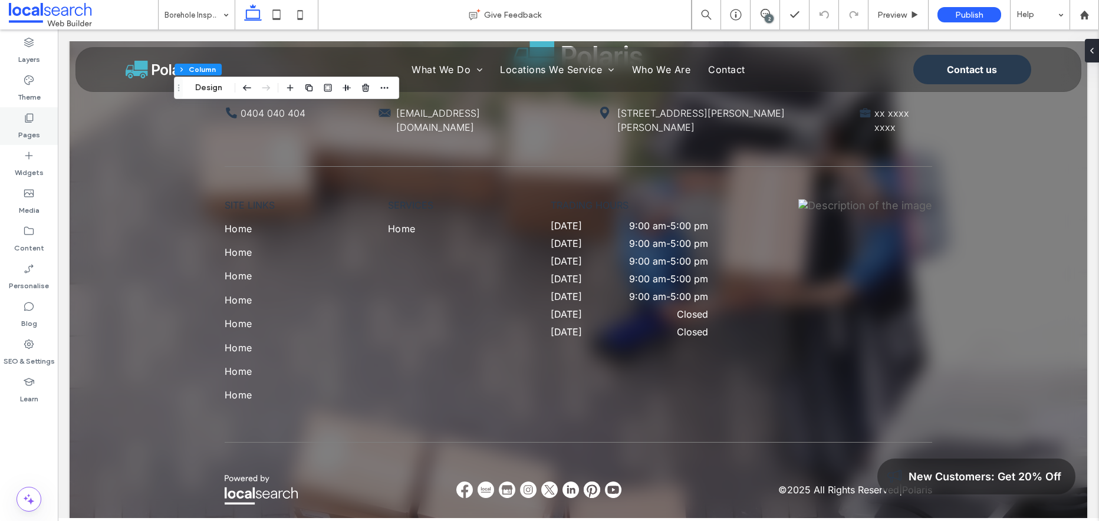
click at [30, 122] on use at bounding box center [29, 118] width 8 height 9
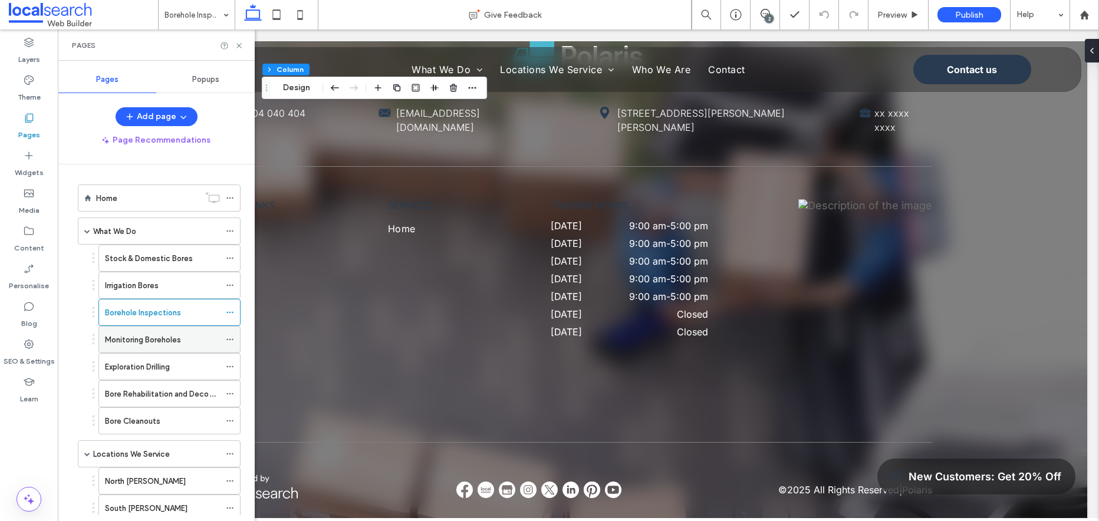
click at [144, 338] on label "Monitoring Boreholes" at bounding box center [143, 339] width 76 height 21
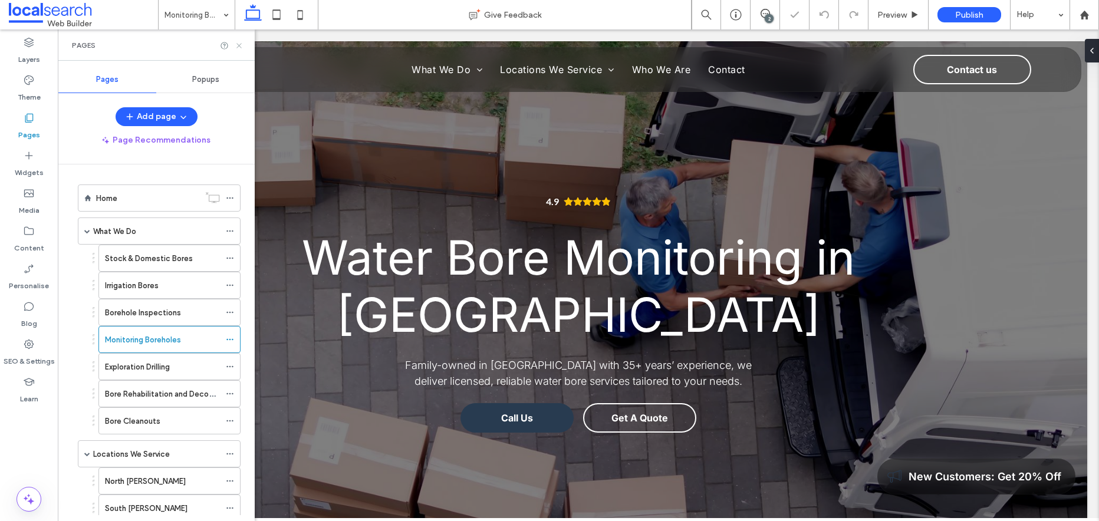
click at [240, 45] on icon at bounding box center [239, 45] width 9 height 9
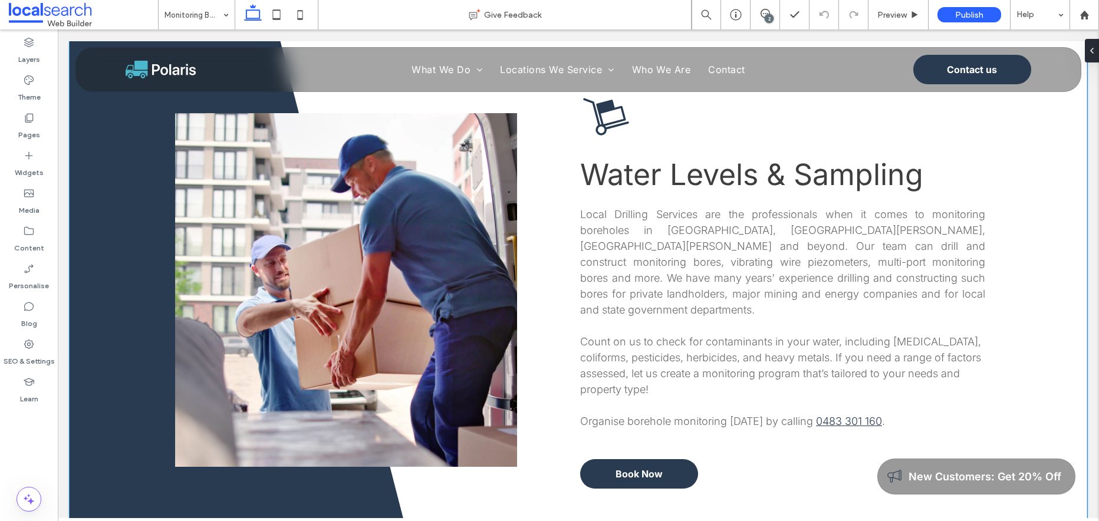
scroll to position [563, 0]
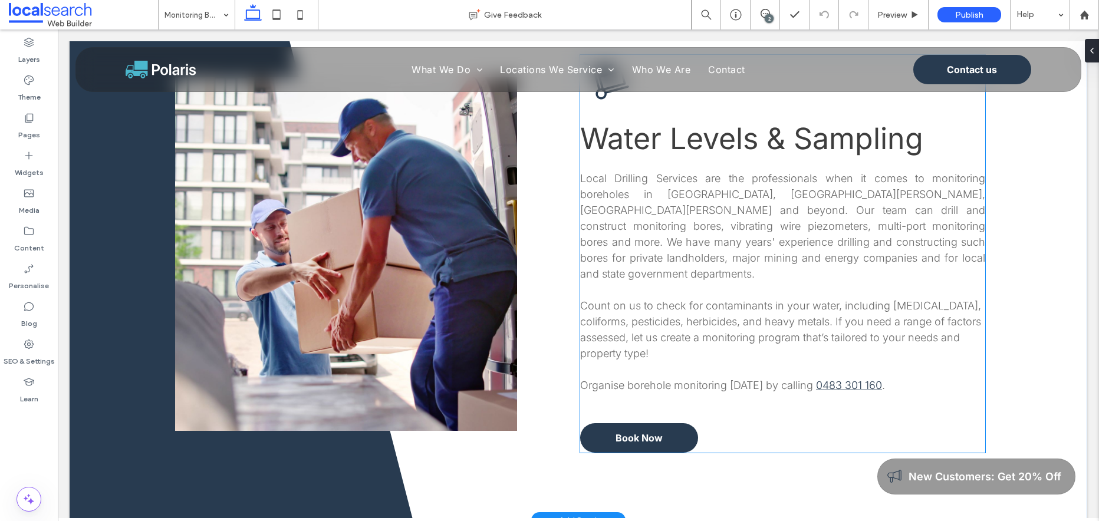
click at [682, 343] on p "Count on us to check for contaminants in your water, including [MEDICAL_DATA], …" at bounding box center [782, 330] width 405 height 64
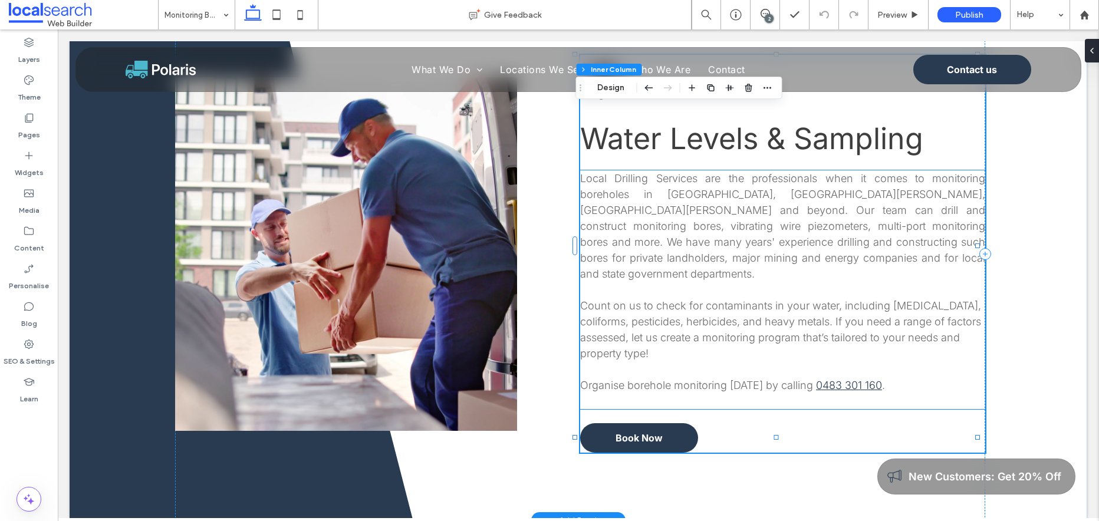
click at [624, 361] on p at bounding box center [782, 369] width 405 height 16
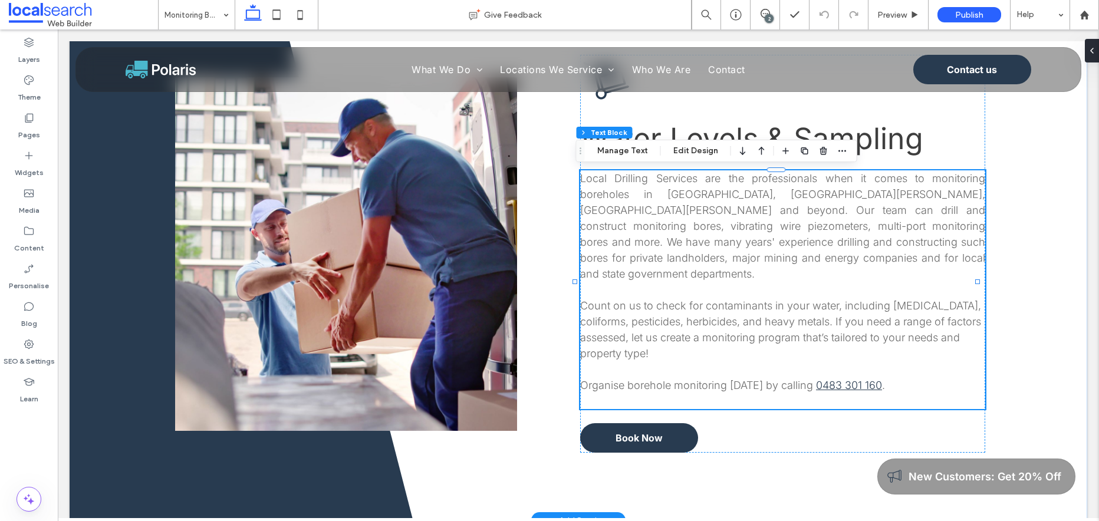
click at [602, 361] on p at bounding box center [782, 369] width 405 height 16
type input "*****"
type input "**"
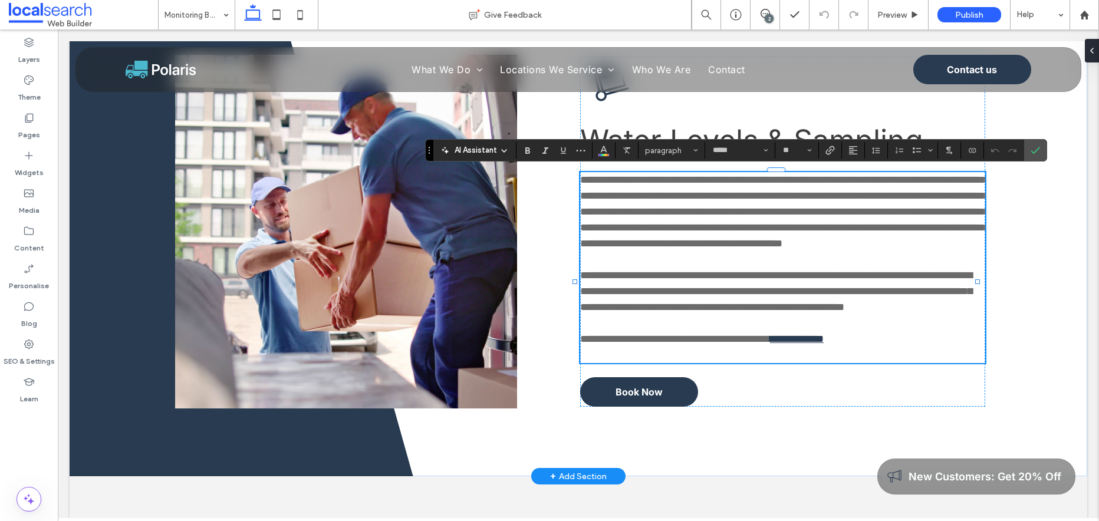
click at [788, 331] on p at bounding box center [782, 323] width 405 height 16
click at [612, 363] on p at bounding box center [782, 355] width 405 height 16
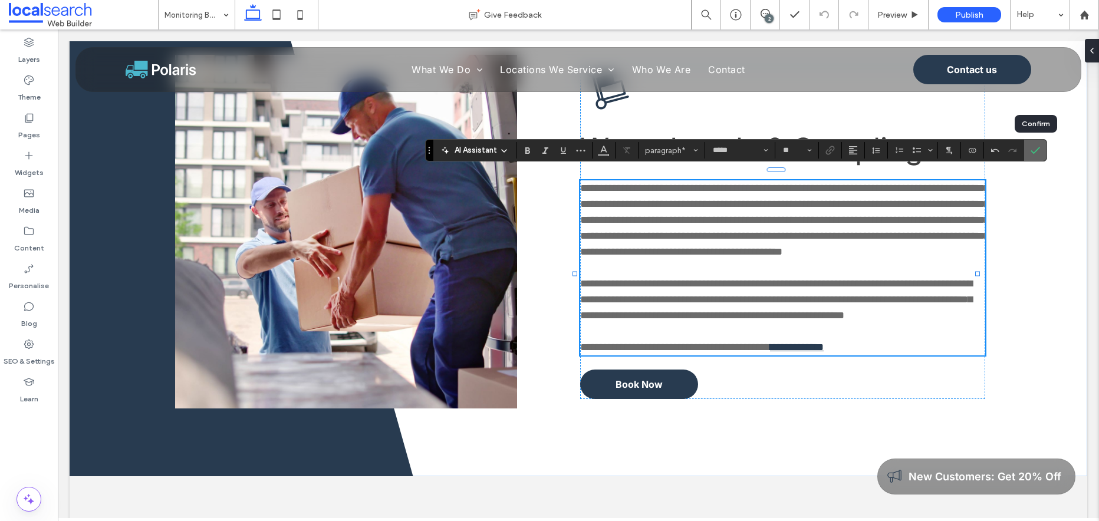
click at [1035, 154] on icon "Confirm" at bounding box center [1034, 150] width 9 height 9
click at [1034, 153] on use "Confirm" at bounding box center [1034, 150] width 9 height 7
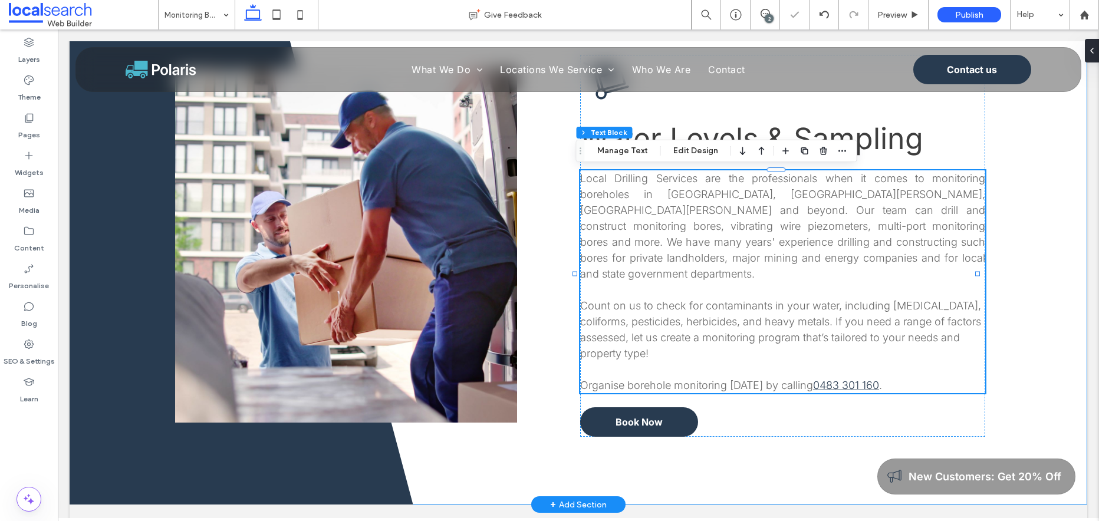
click at [992, 283] on div "Button Water Levels & Sampling Local Drilling Services are the professionals wh…" at bounding box center [578, 245] width 1017 height 517
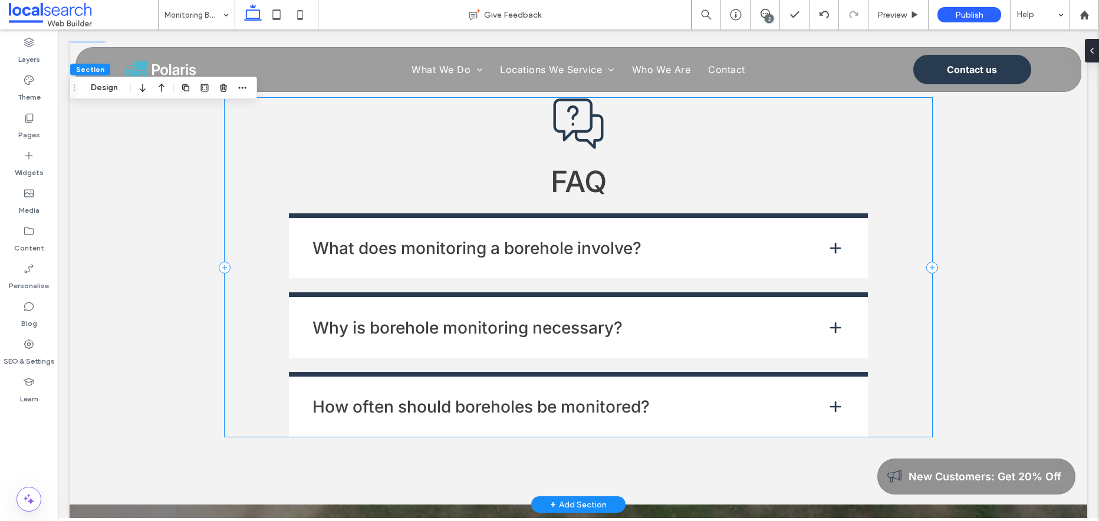
scroll to position [1954, 0]
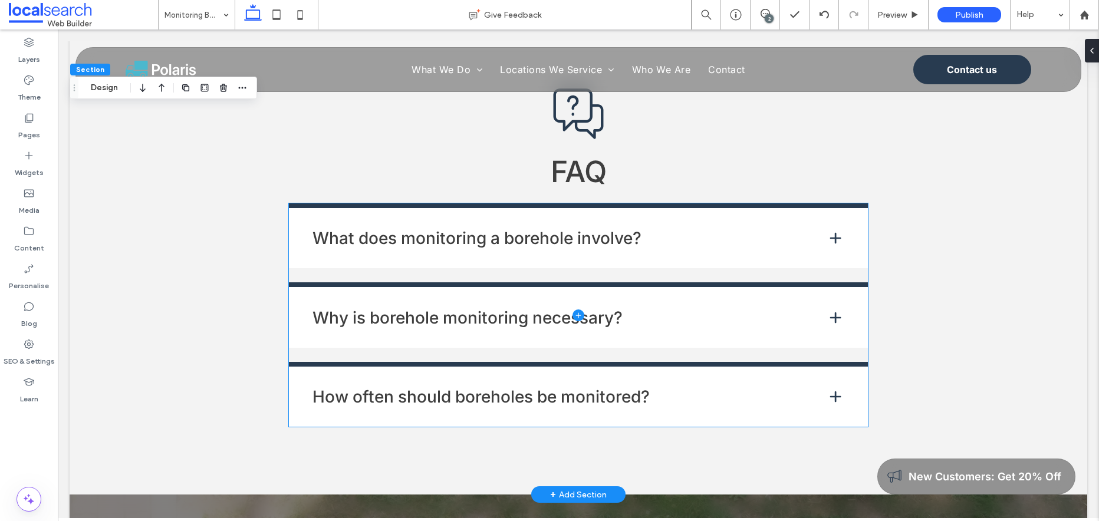
click at [828, 225] on span at bounding box center [578, 314] width 579 height 223
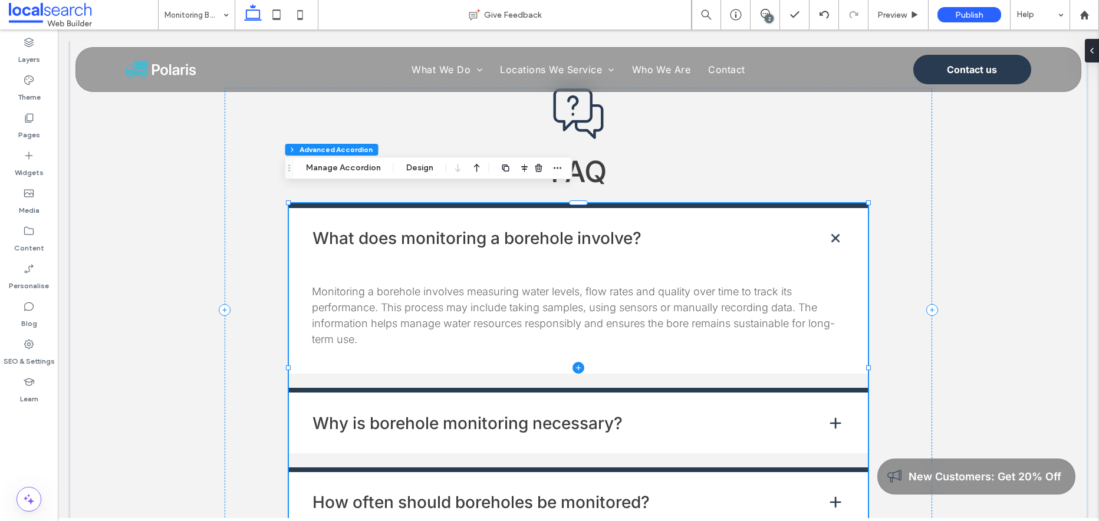
click at [834, 410] on span at bounding box center [578, 367] width 579 height 329
click at [831, 412] on span at bounding box center [578, 367] width 579 height 329
click at [830, 411] on span at bounding box center [578, 367] width 579 height 329
click at [832, 226] on span at bounding box center [578, 367] width 579 height 329
click at [832, 225] on span at bounding box center [578, 367] width 579 height 329
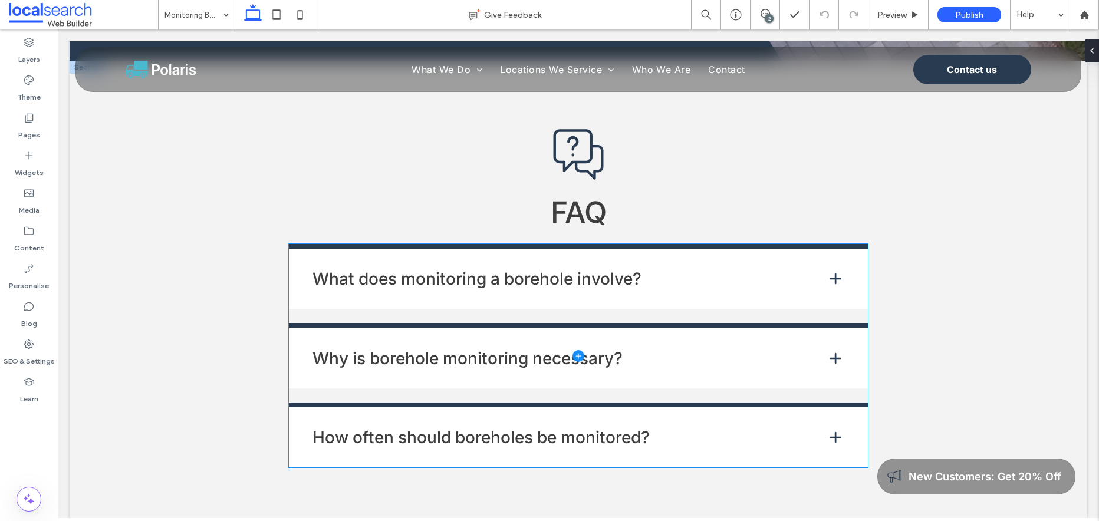
click at [832, 348] on span at bounding box center [578, 355] width 579 height 223
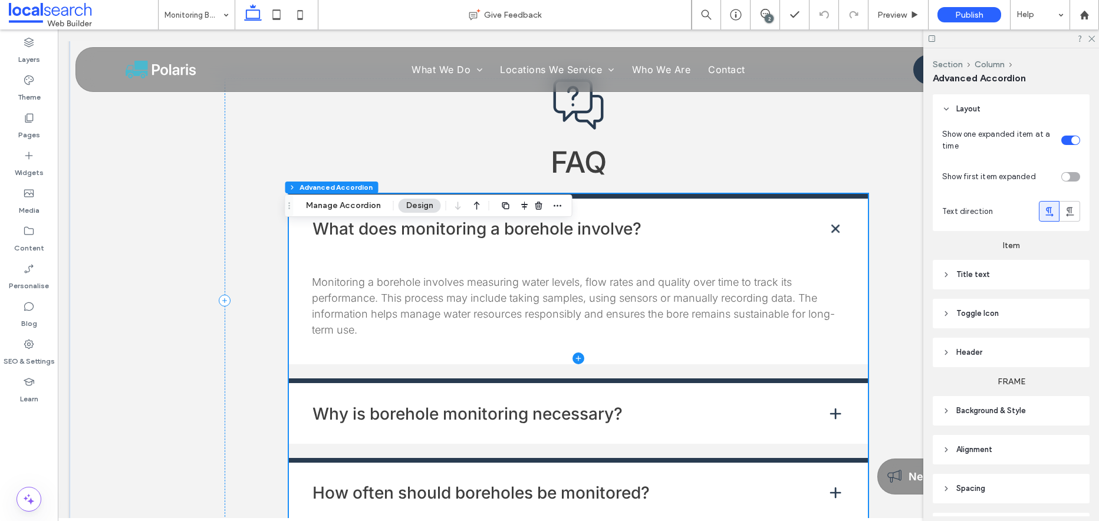
scroll to position [1979, 0]
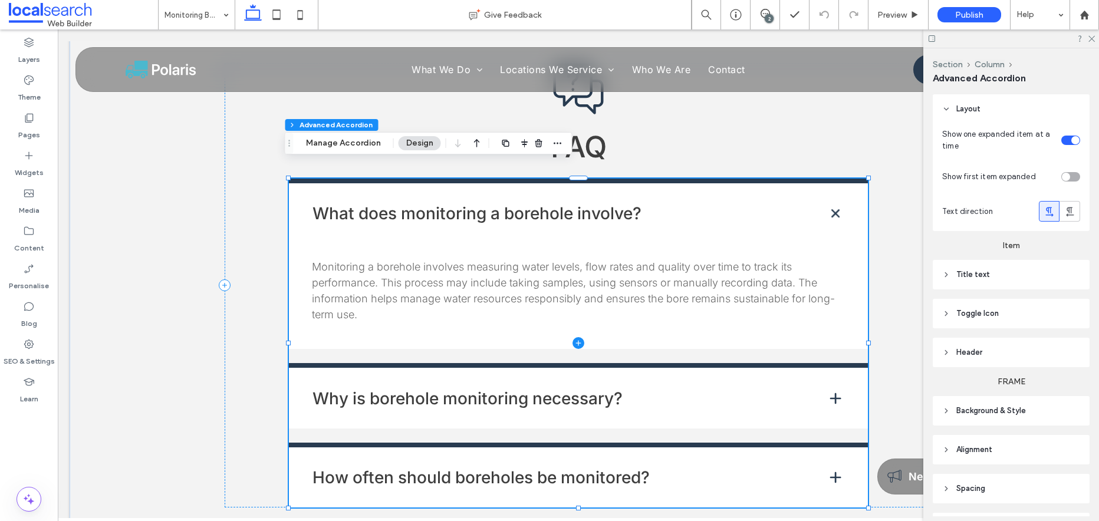
click at [829, 388] on span at bounding box center [578, 343] width 579 height 329
click at [829, 380] on span at bounding box center [578, 343] width 579 height 329
click at [833, 200] on span at bounding box center [578, 343] width 579 height 329
click at [832, 199] on span at bounding box center [578, 343] width 579 height 329
click at [829, 198] on span at bounding box center [578, 343] width 579 height 329
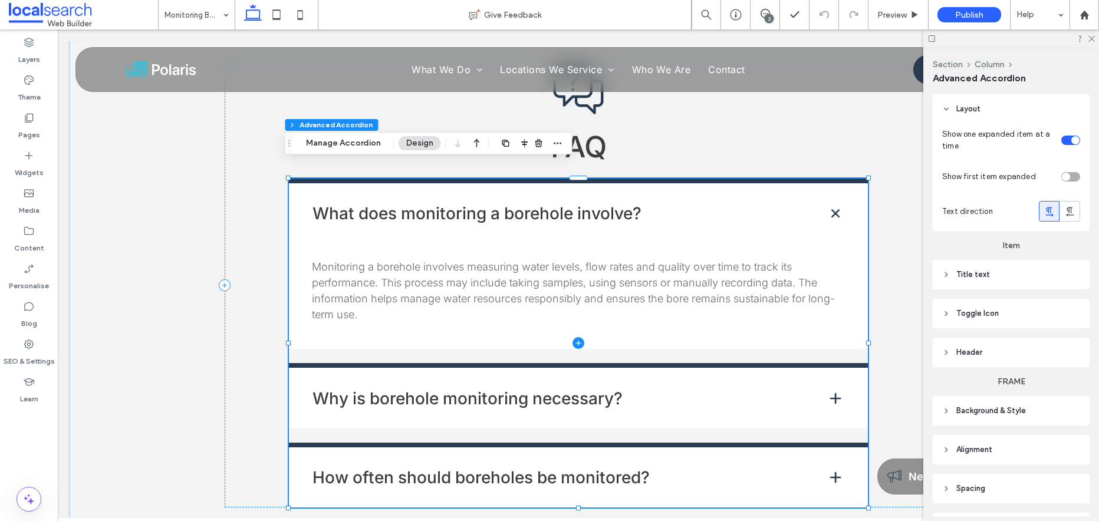
click at [830, 198] on span at bounding box center [578, 343] width 579 height 329
drag, startPoint x: 1091, startPoint y: 39, endPoint x: 1008, endPoint y: 38, distance: 83.1
click at [1091, 39] on use at bounding box center [1091, 39] width 6 height 6
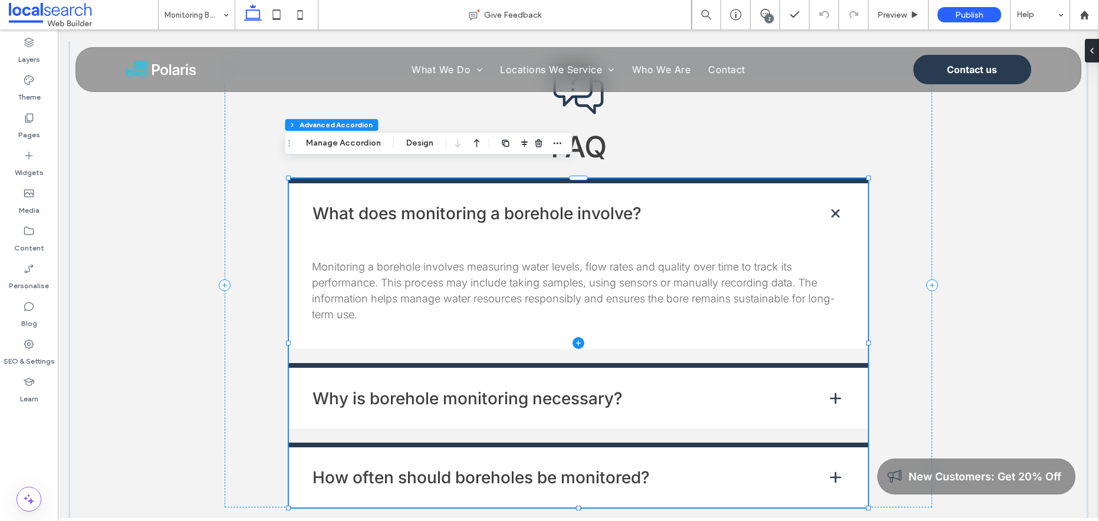
click at [783, 388] on span at bounding box center [578, 343] width 579 height 329
click at [546, 382] on span at bounding box center [578, 343] width 579 height 329
click at [885, 13] on span "Preview" at bounding box center [891, 15] width 29 height 10
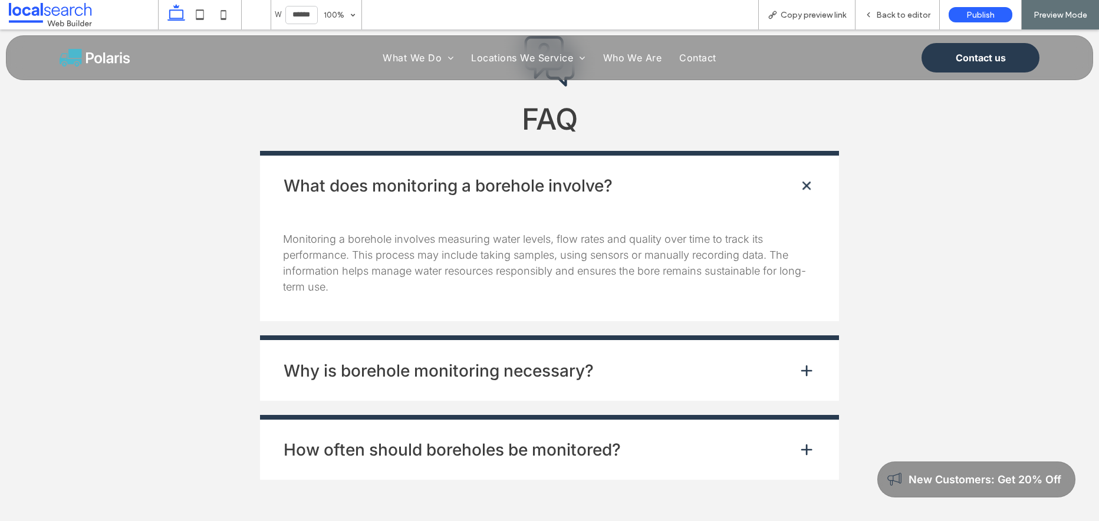
scroll to position [1967, 0]
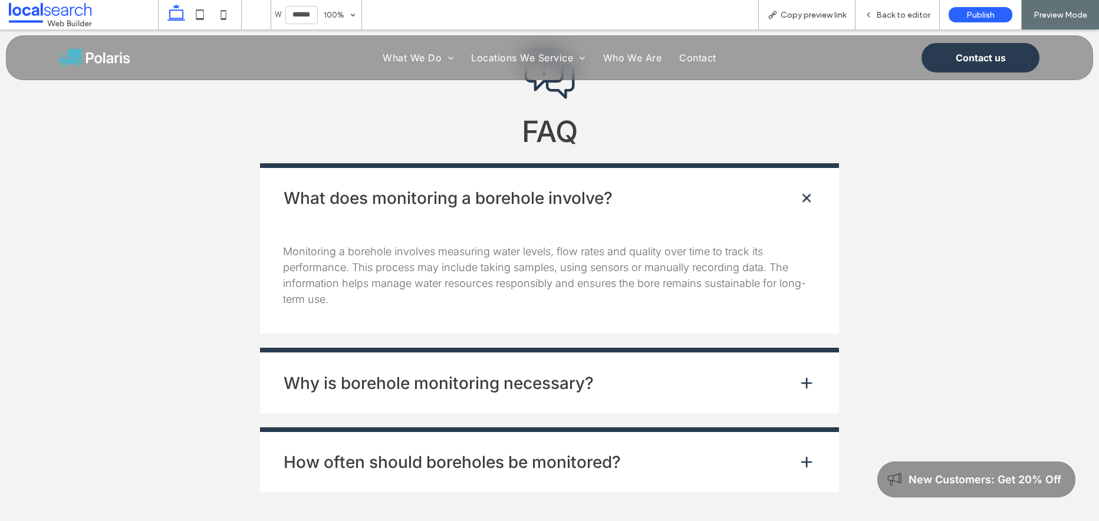
click at [801, 187] on span at bounding box center [807, 198] width 22 height 22
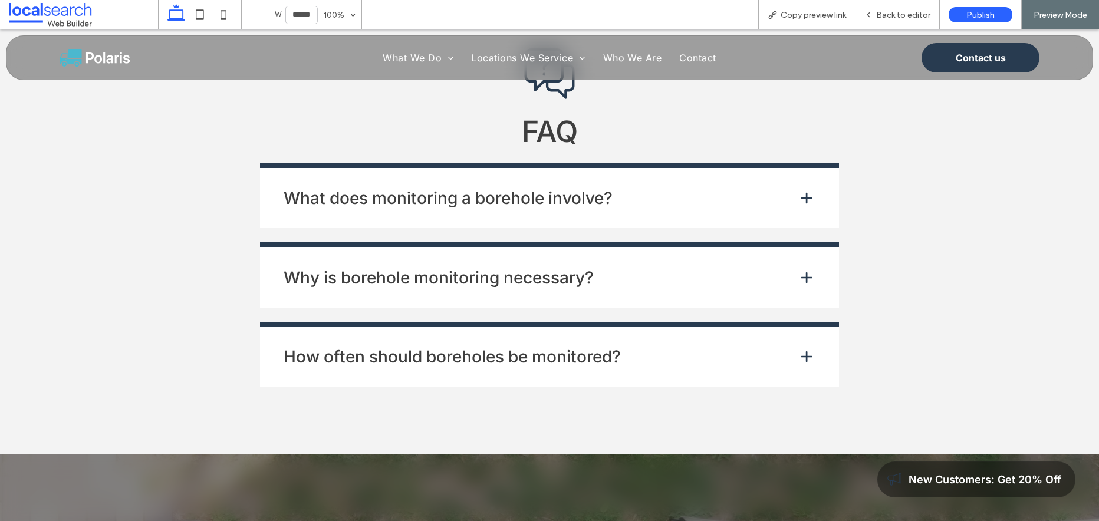
click at [802, 270] on span at bounding box center [806, 277] width 15 height 15
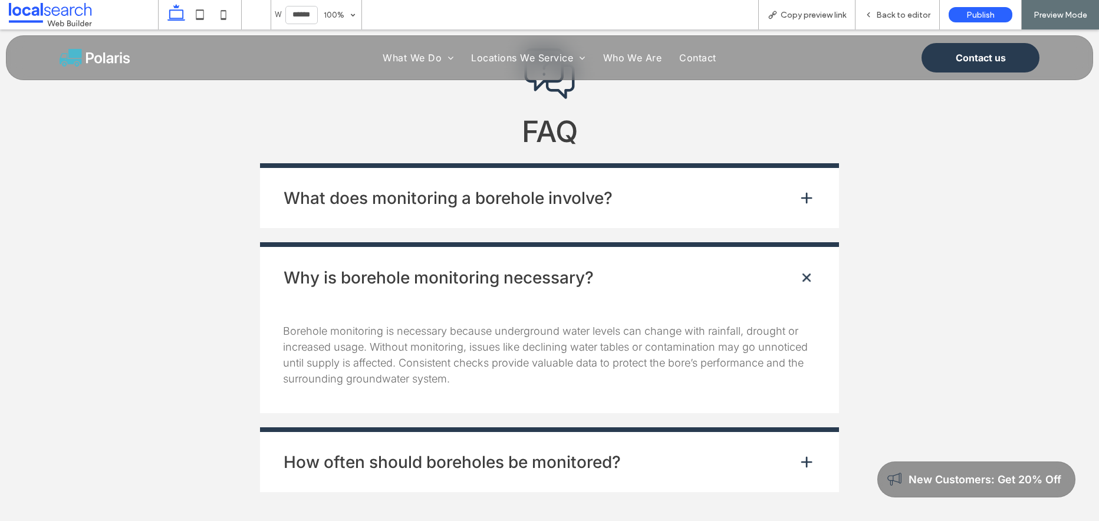
click at [802, 454] on span at bounding box center [806, 461] width 15 height 15
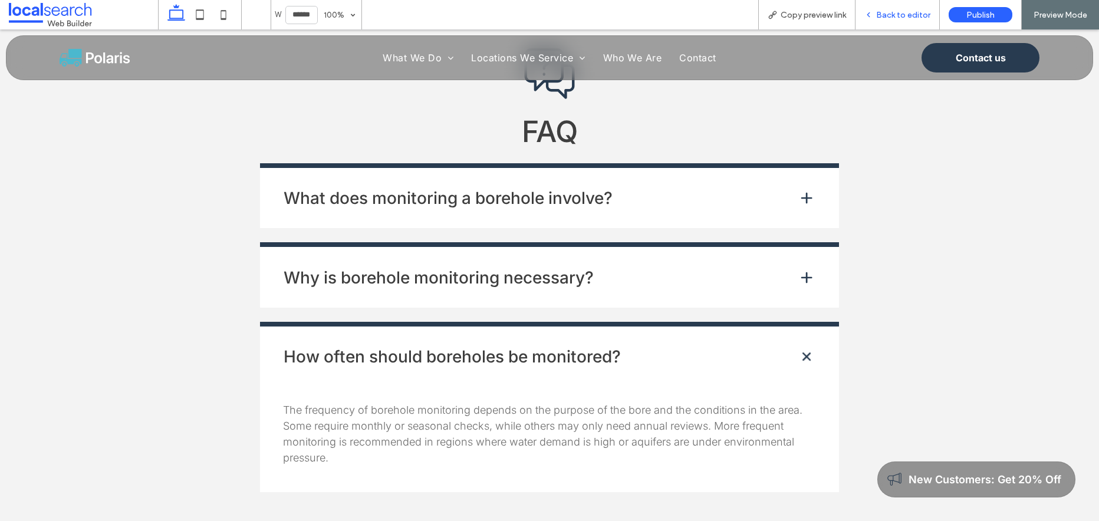
click at [883, 17] on span "Back to editor" at bounding box center [903, 15] width 54 height 10
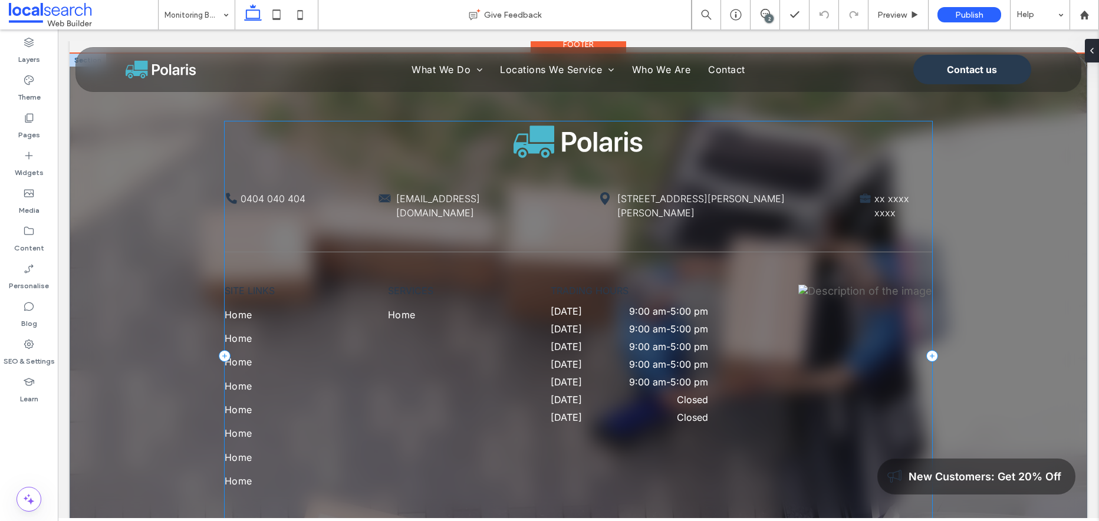
scroll to position [2628, 0]
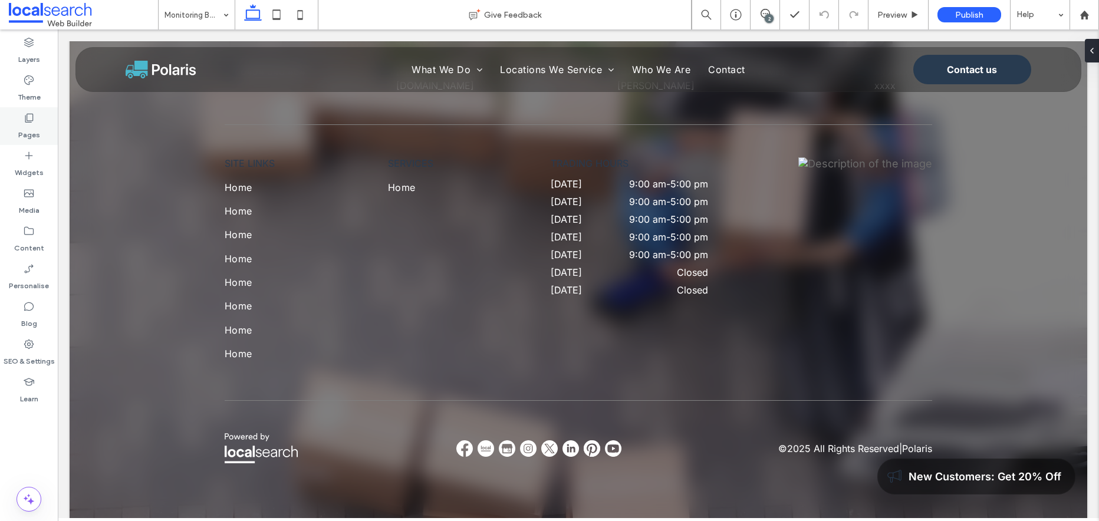
click at [31, 118] on icon at bounding box center [29, 118] width 12 height 12
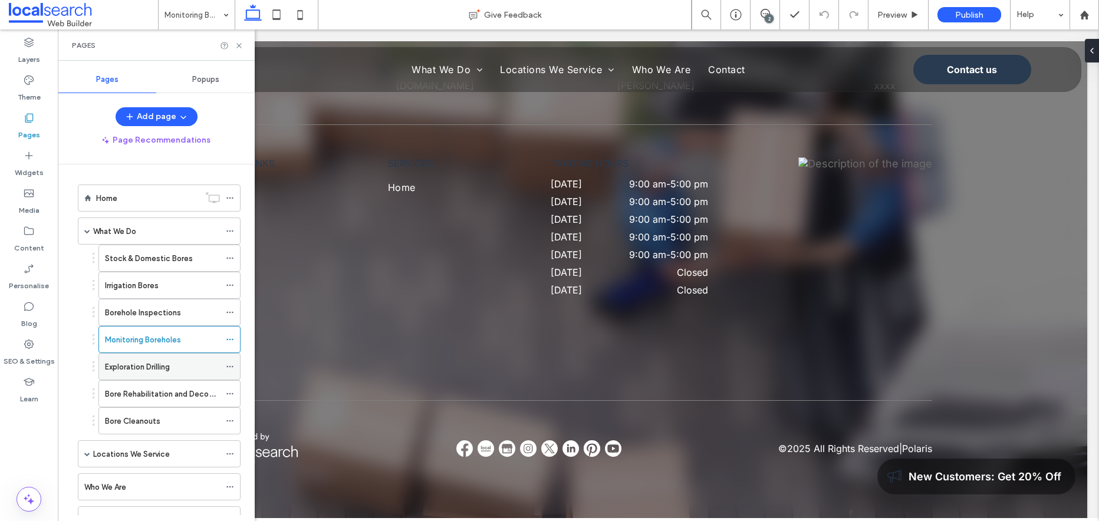
click at [161, 364] on label "Exploration Drilling" at bounding box center [137, 367] width 65 height 21
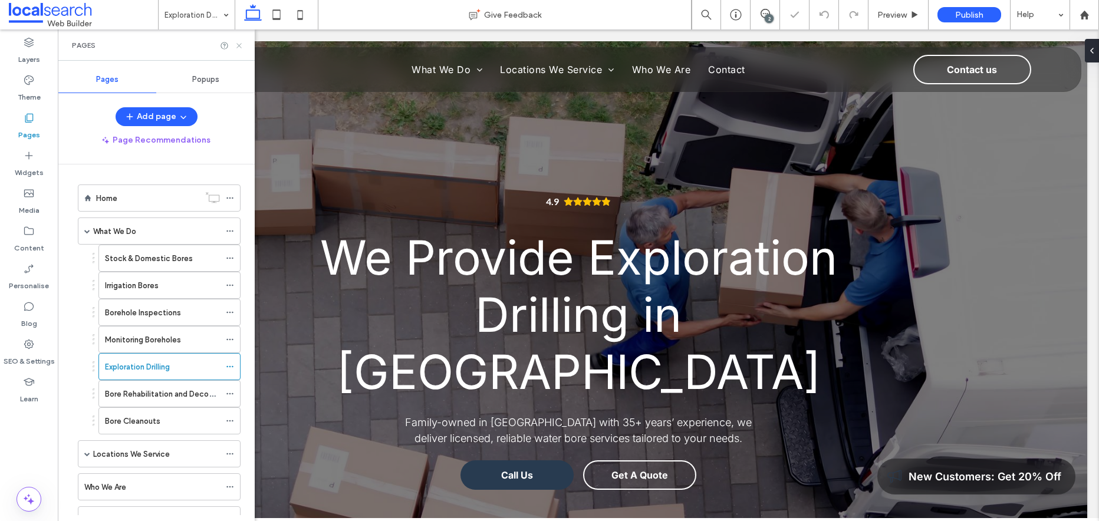
drag, startPoint x: 240, startPoint y: 46, endPoint x: 536, endPoint y: 139, distance: 310.2
click at [240, 46] on use at bounding box center [238, 45] width 5 height 5
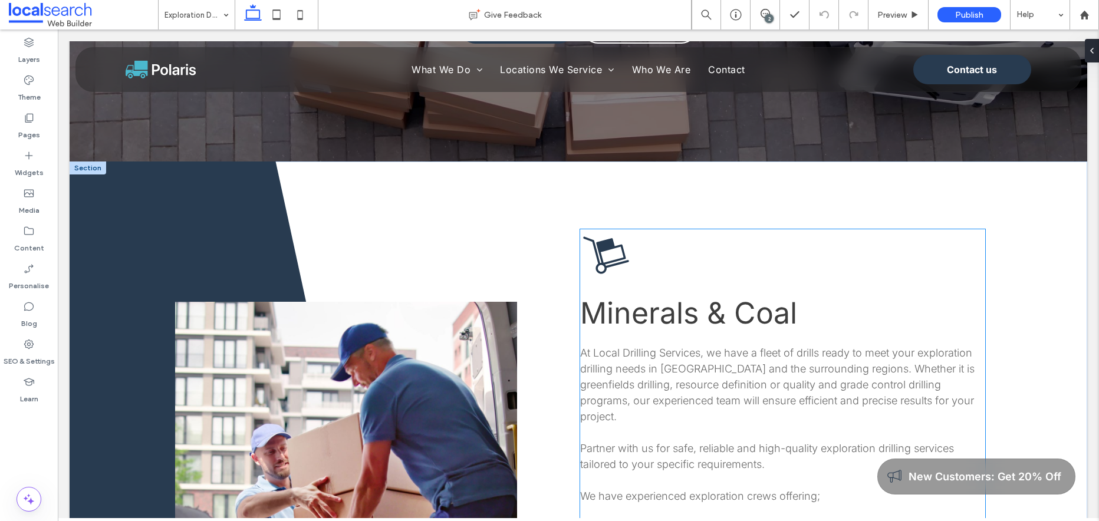
scroll to position [447, 0]
click at [728, 295] on span "Minerals & Coal" at bounding box center [688, 312] width 217 height 35
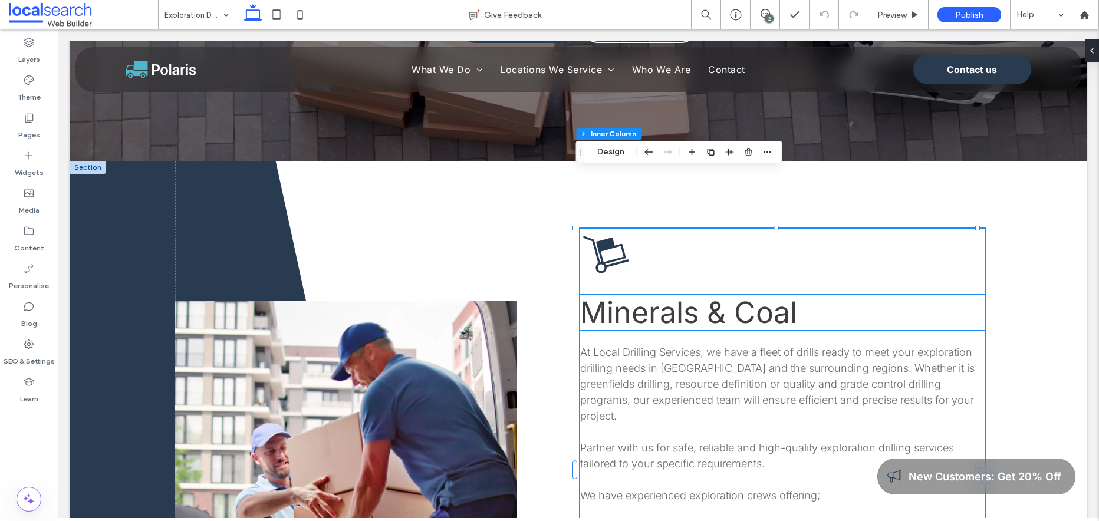
click at [793, 295] on h2 "Minerals & Coal" at bounding box center [782, 312] width 405 height 35
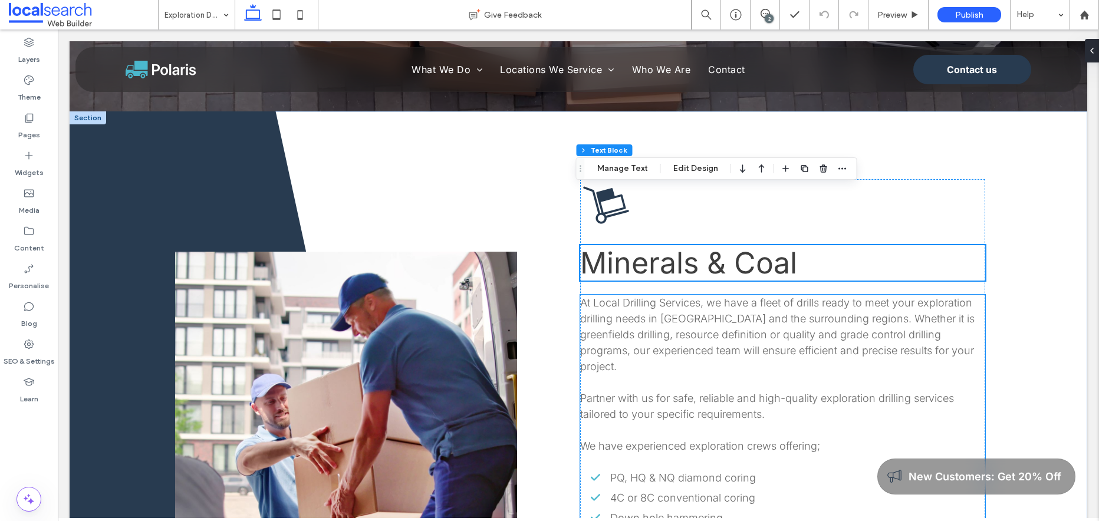
scroll to position [509, 0]
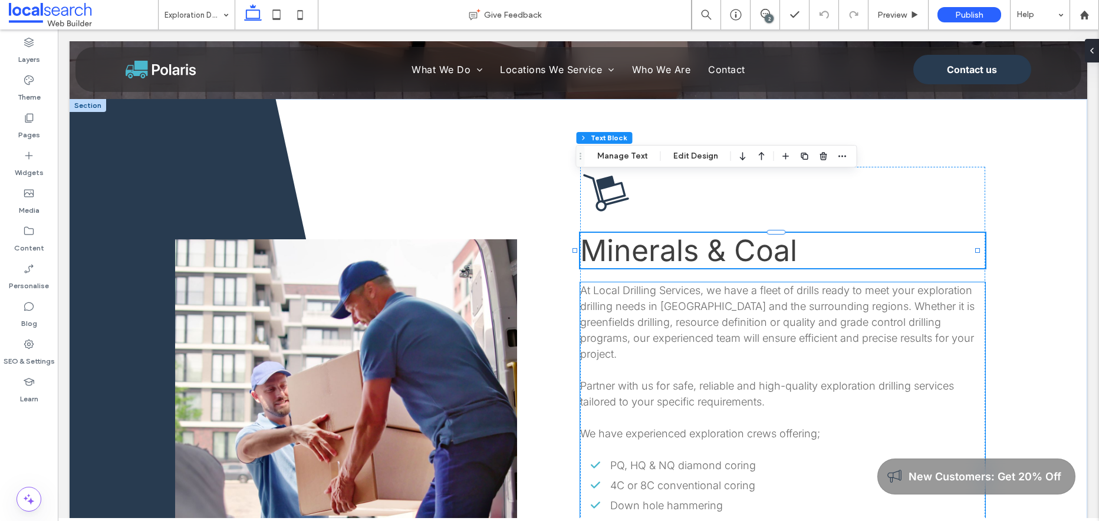
click at [656, 410] on p at bounding box center [782, 418] width 405 height 16
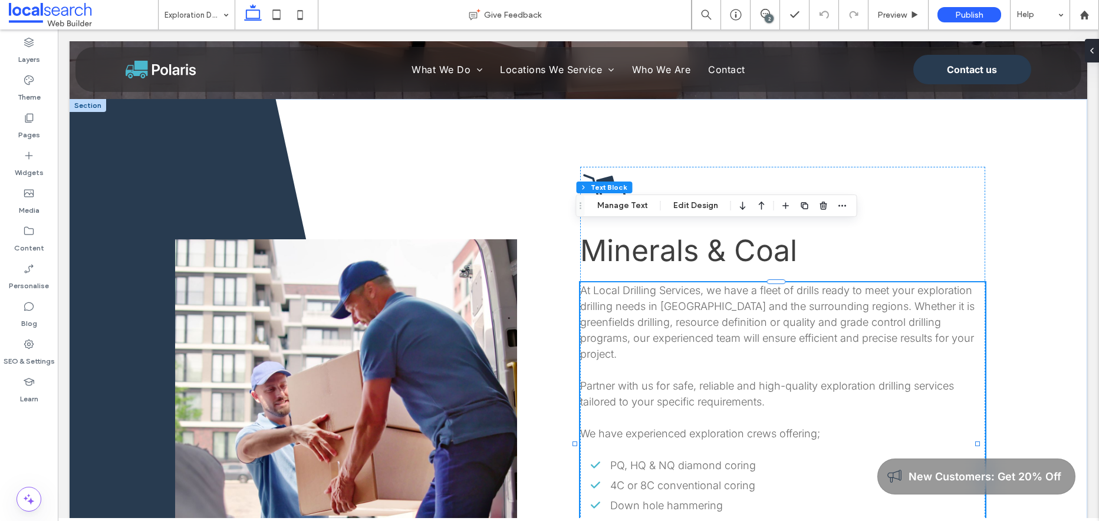
click at [605, 410] on p at bounding box center [782, 418] width 405 height 16
type input "*****"
type input "**"
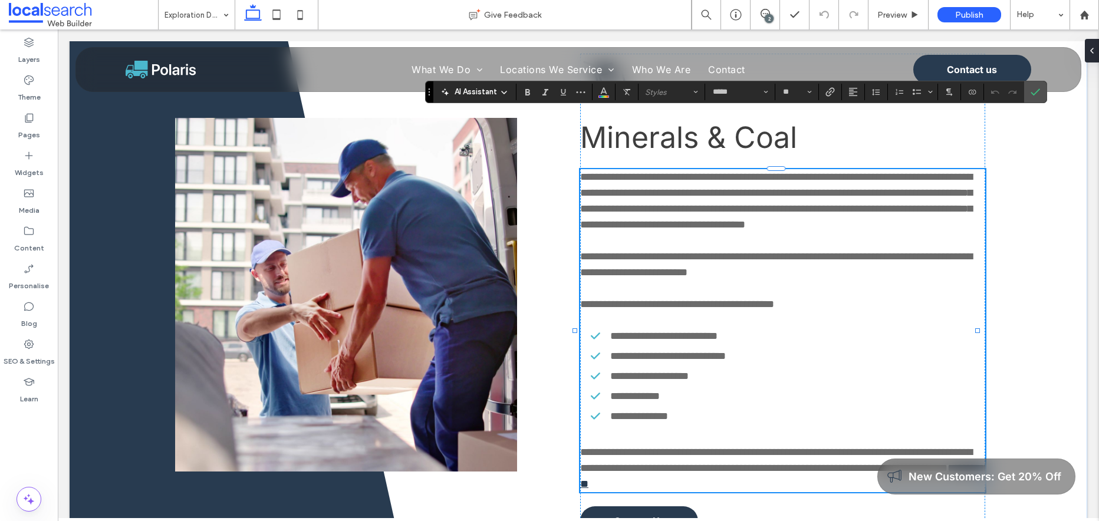
click at [598, 428] on p at bounding box center [782, 436] width 405 height 16
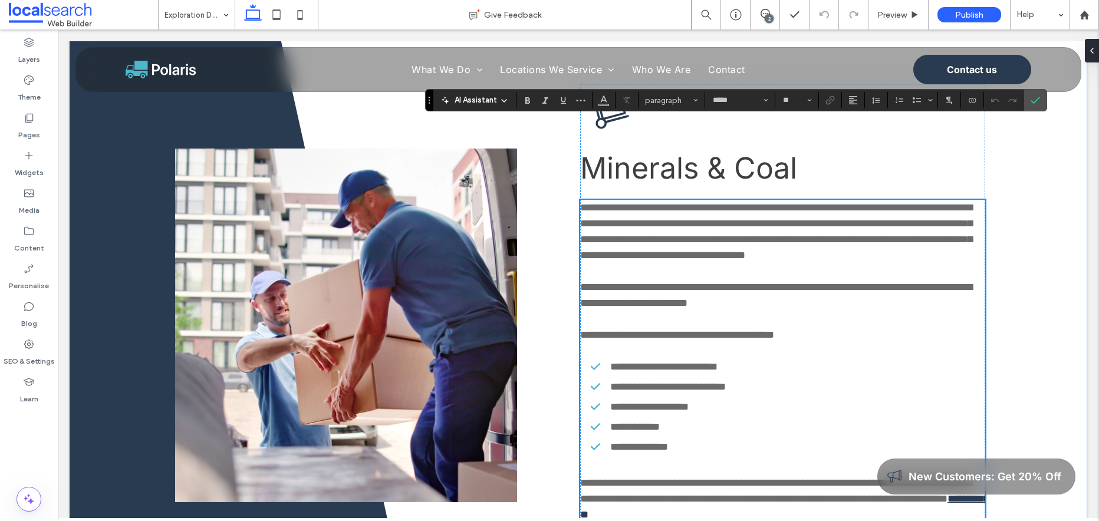
scroll to position [591, 0]
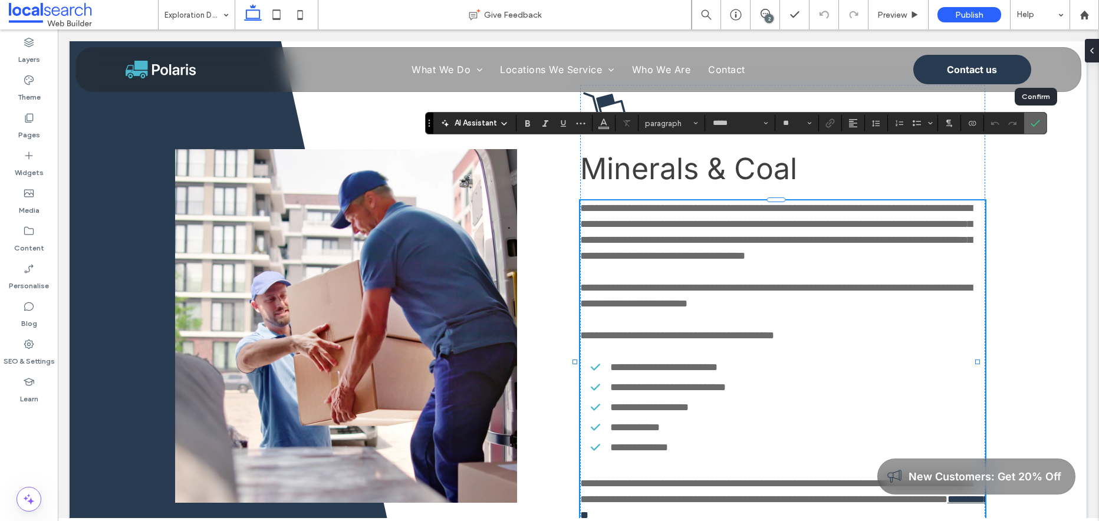
click at [1031, 127] on icon "Confirm" at bounding box center [1034, 122] width 9 height 9
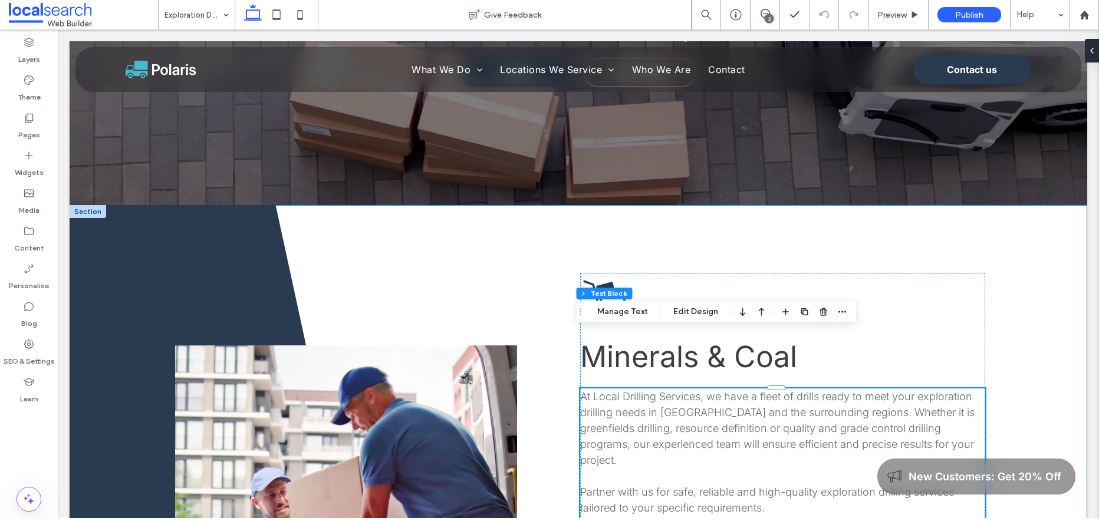
click at [1043, 316] on div "Button Minerals & Coal At Local Drilling Services, we have a fleet of drills re…" at bounding box center [578, 522] width 1017 height 634
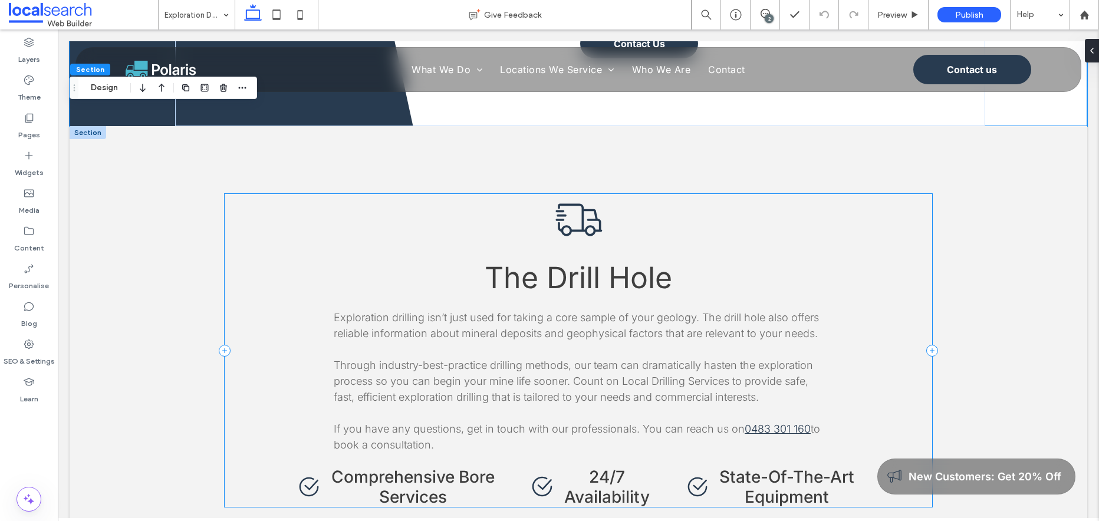
scroll to position [1127, 0]
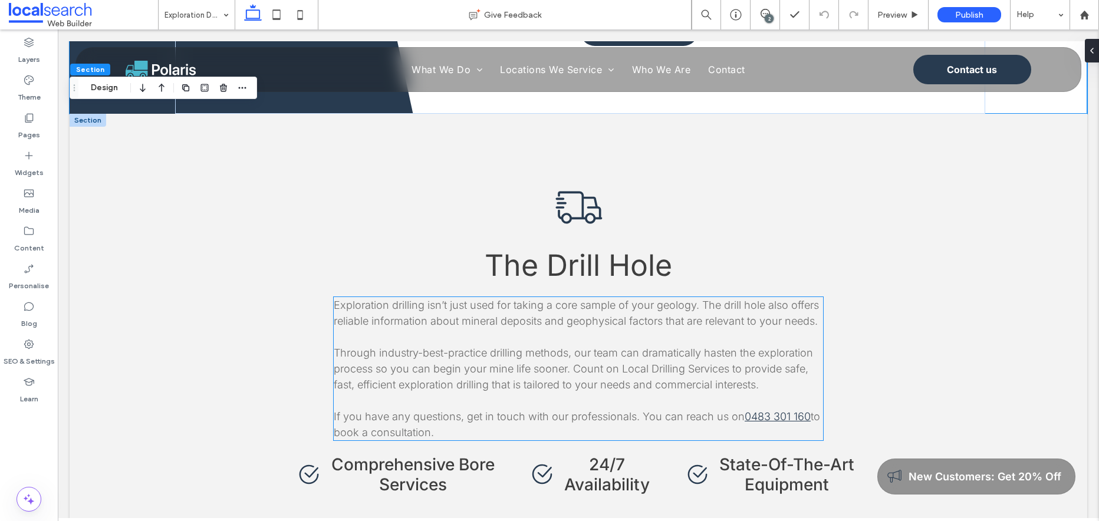
click at [591, 408] on p "If you have any questions, get in touch with our professionals. You can reach u…" at bounding box center [578, 424] width 489 height 32
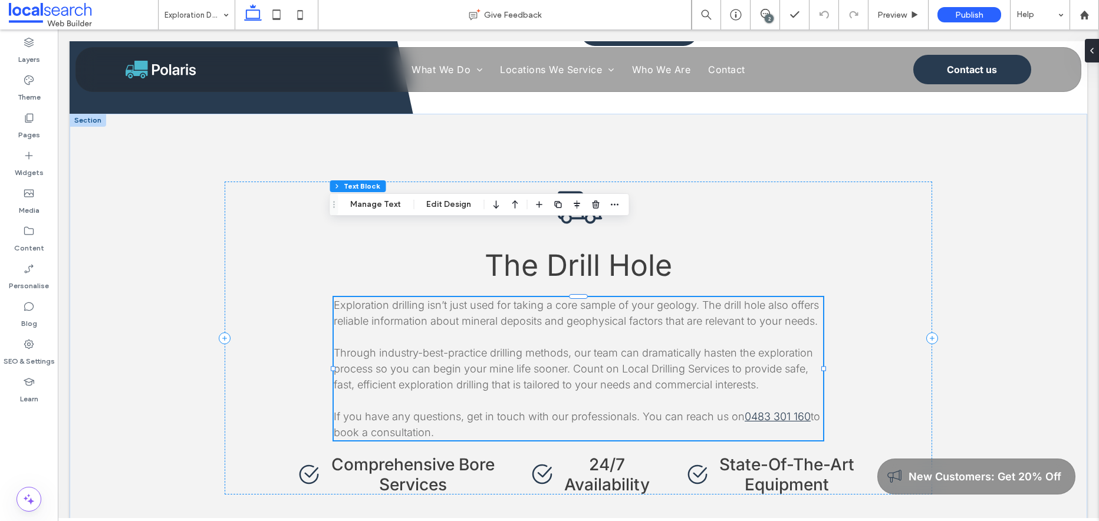
click at [515, 392] on p at bounding box center [578, 400] width 489 height 16
type input "*****"
type input "**"
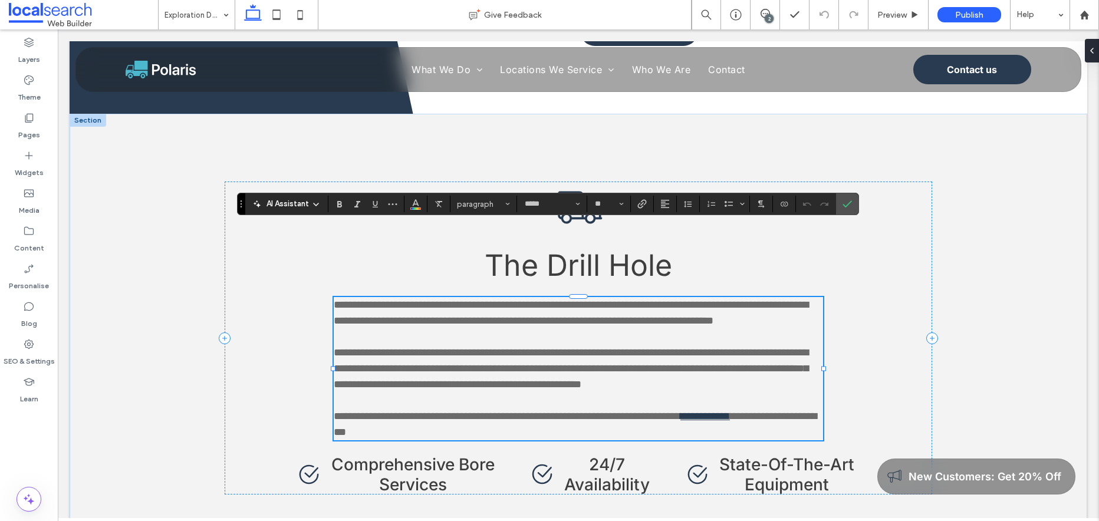
click at [476, 392] on p at bounding box center [578, 400] width 489 height 16
click at [847, 205] on icon "Confirm" at bounding box center [846, 203] width 9 height 9
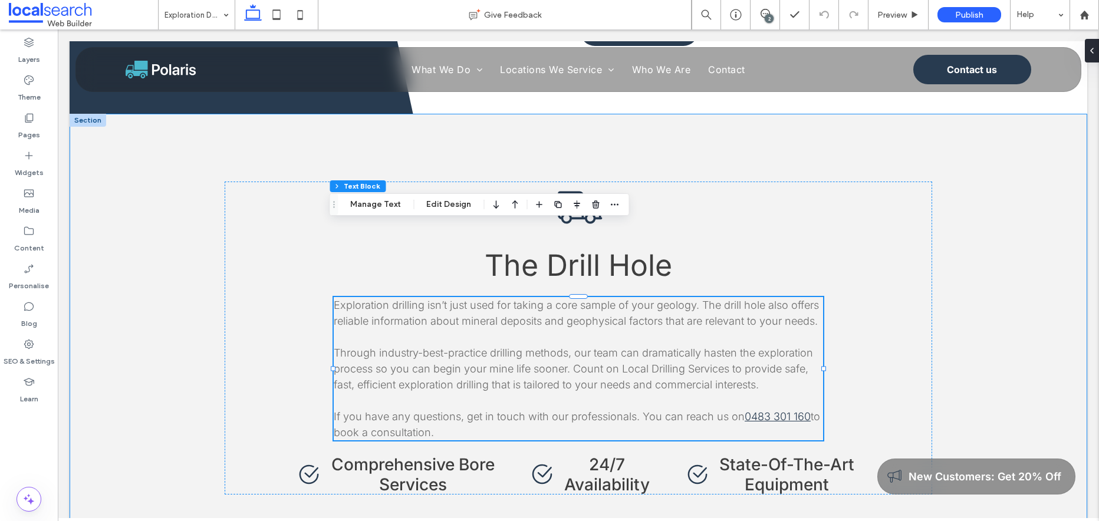
click at [977, 291] on div "The Drill Hole Exploration drilling isn’t just used for taking a core sample of…" at bounding box center [578, 338] width 1017 height 448
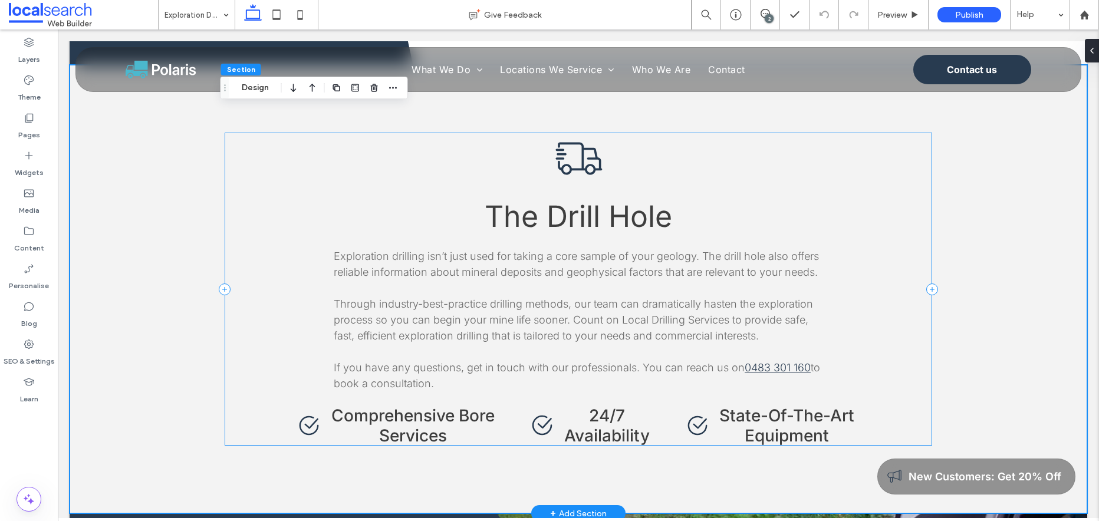
scroll to position [1188, 0]
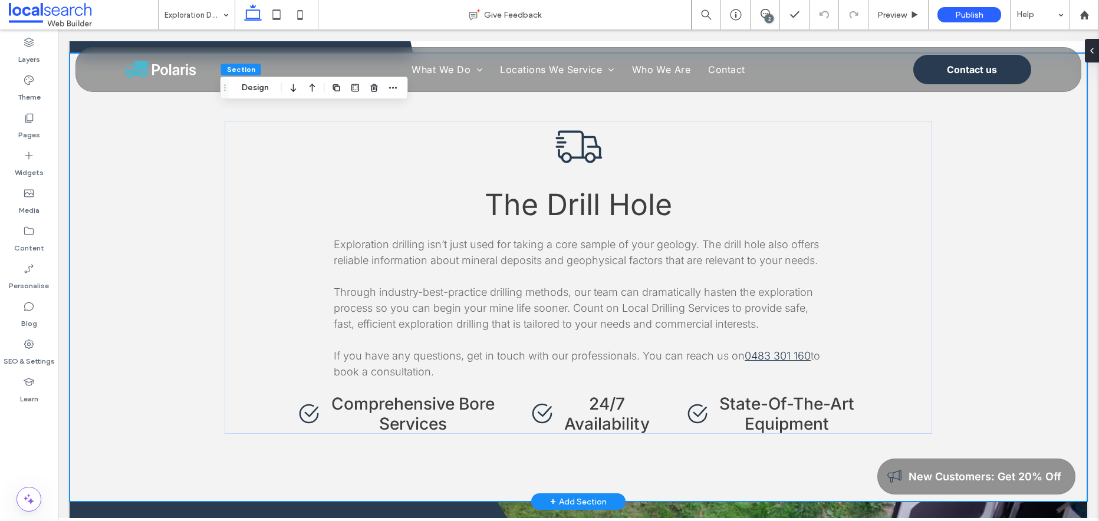
click at [966, 339] on div "The Drill Hole Exploration drilling isn’t just used for taking a core sample of…" at bounding box center [578, 277] width 1017 height 448
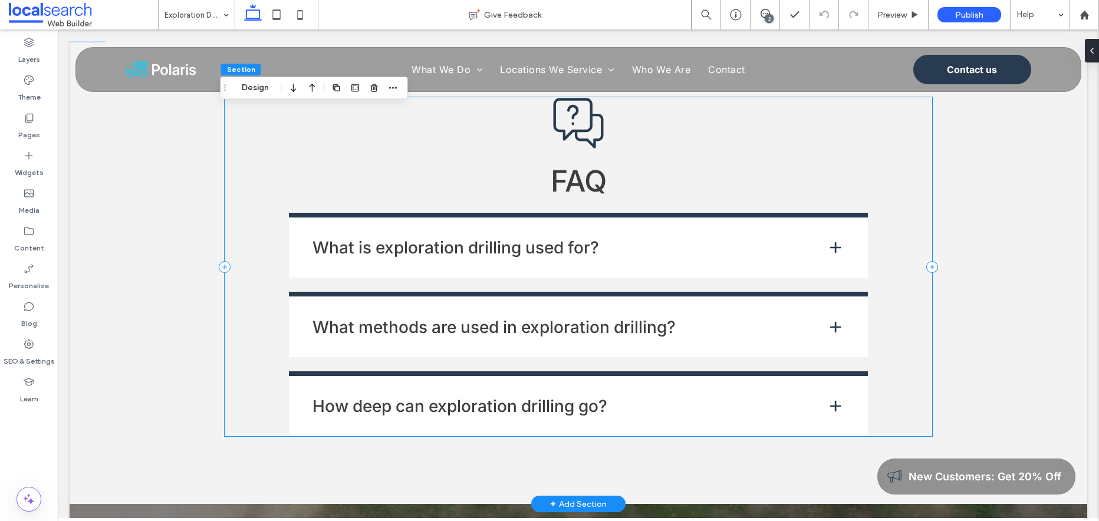
scroll to position [2103, 0]
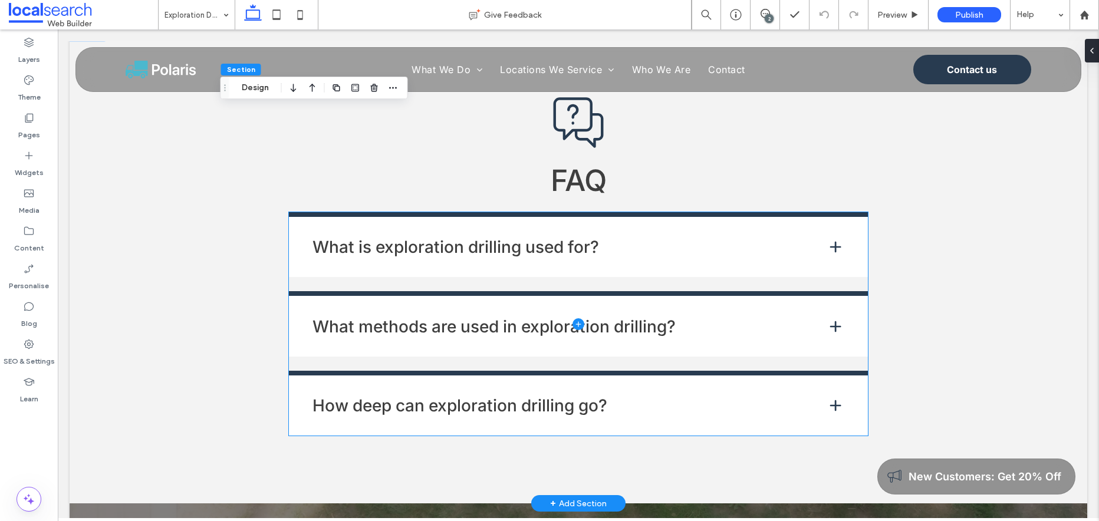
click at [829, 212] on span at bounding box center [578, 323] width 579 height 223
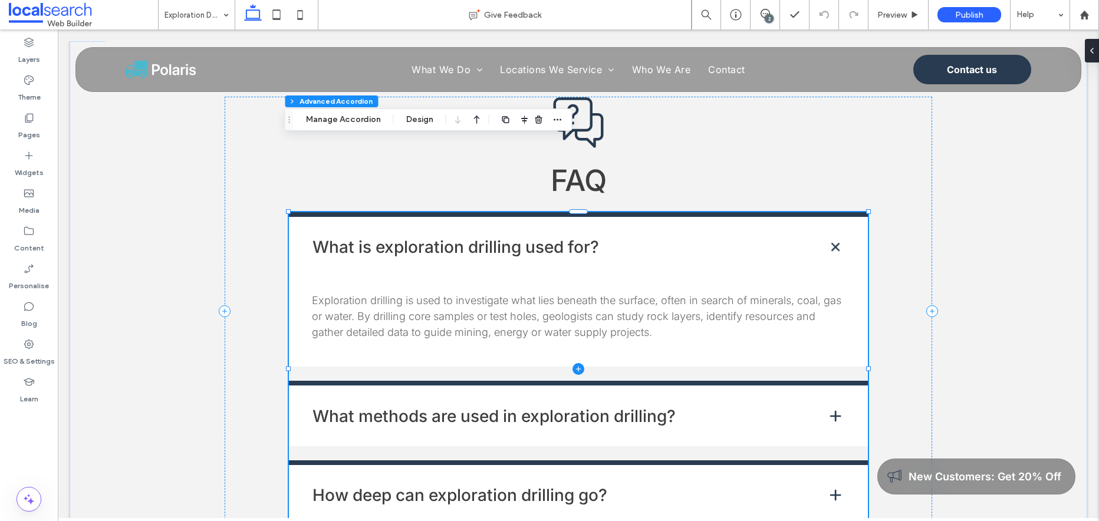
click at [831, 345] on span at bounding box center [578, 368] width 579 height 313
click at [831, 212] on span at bounding box center [578, 368] width 579 height 313
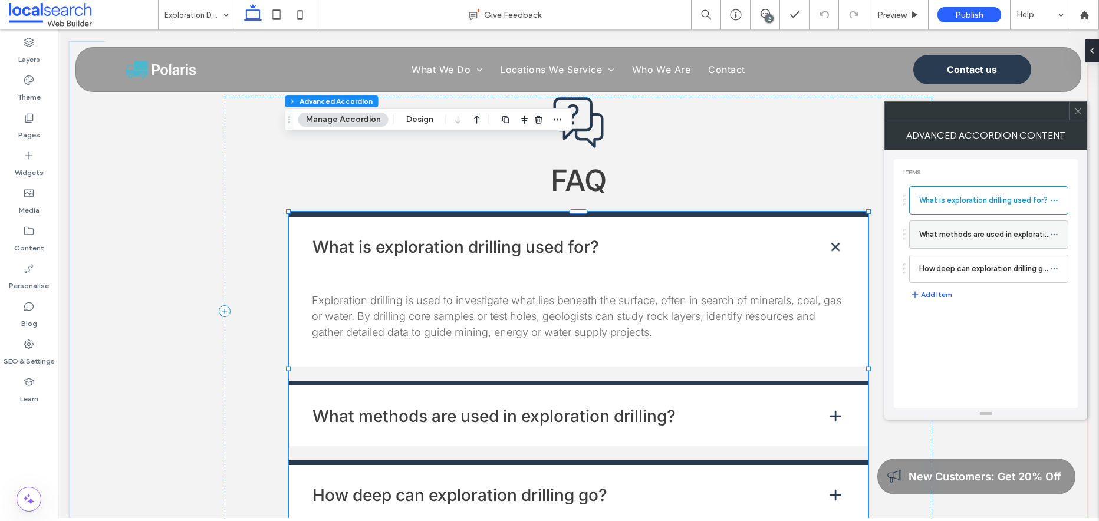
click at [958, 239] on label "What methods are used in exploration drilling?" at bounding box center [984, 235] width 131 height 24
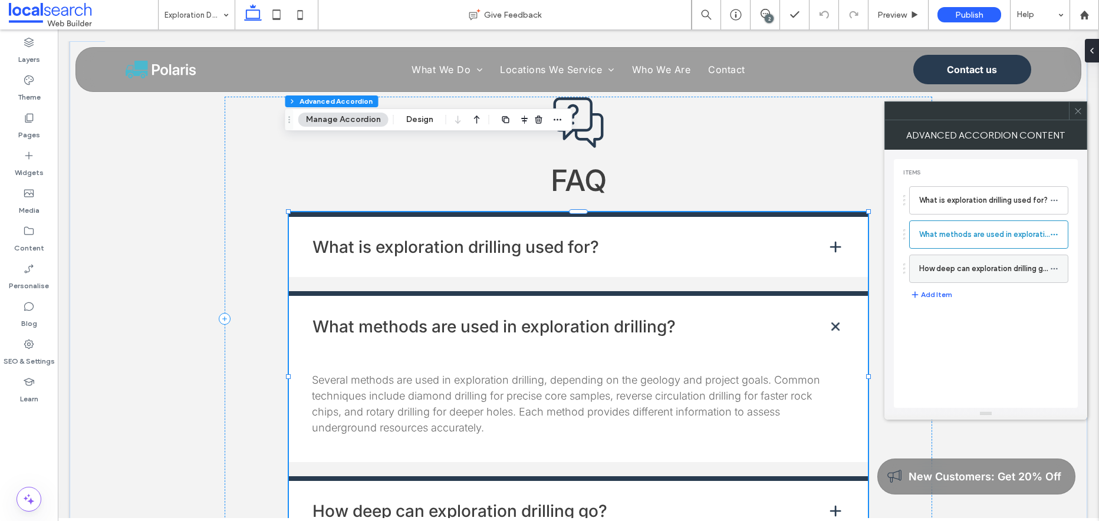
click at [975, 268] on label "How deep can exploration drilling go?" at bounding box center [984, 269] width 131 height 24
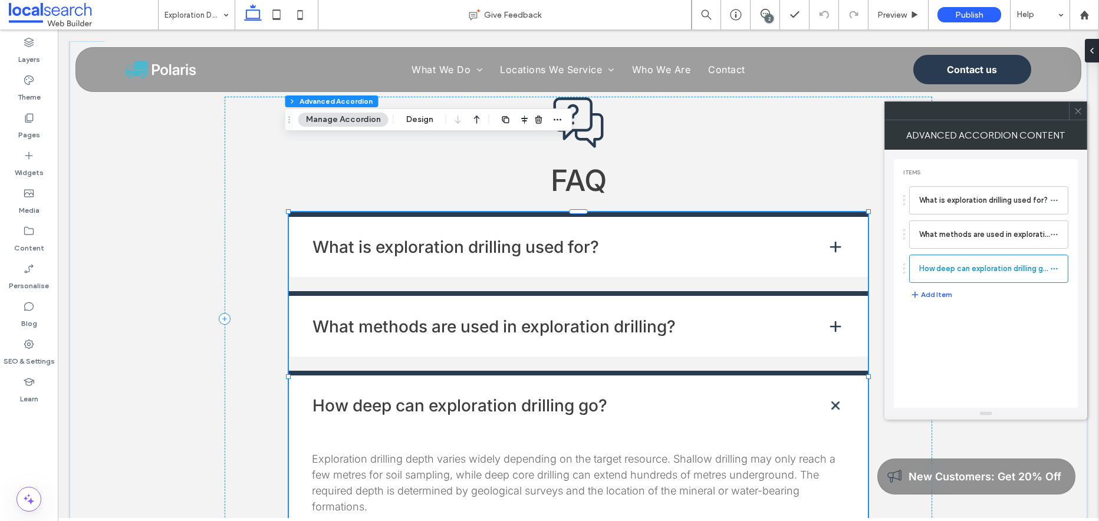
click at [1076, 110] on use at bounding box center [1077, 111] width 6 height 6
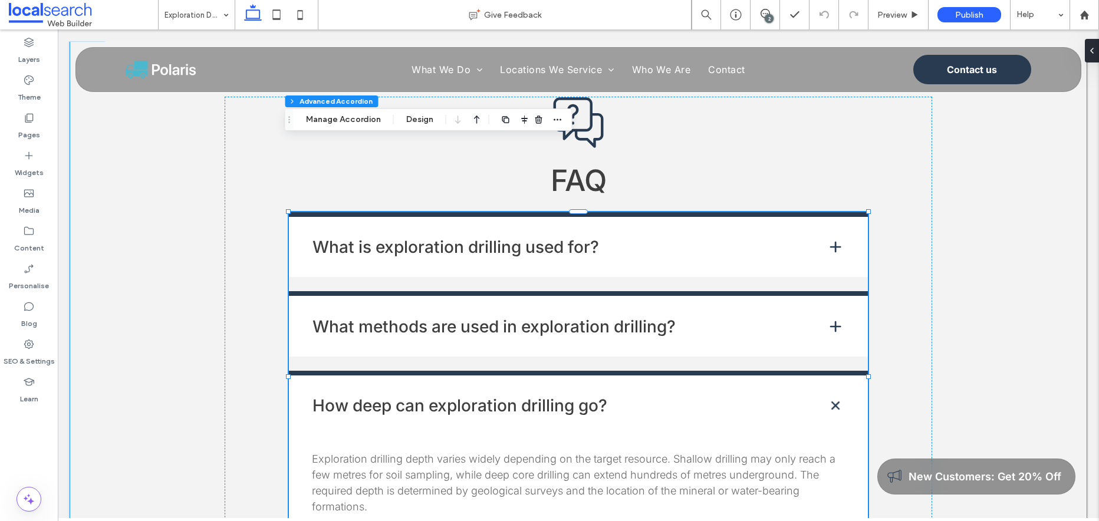
click at [1012, 280] on div "FAQ What is exploration drilling used for? Exploration drilling is used to inve…" at bounding box center [578, 319] width 1017 height 580
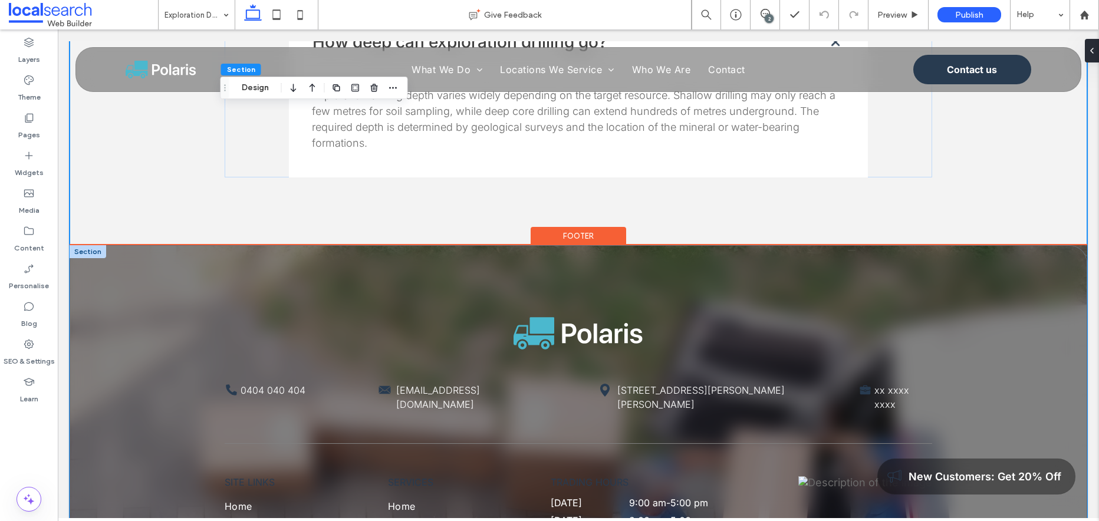
scroll to position [2602, 0]
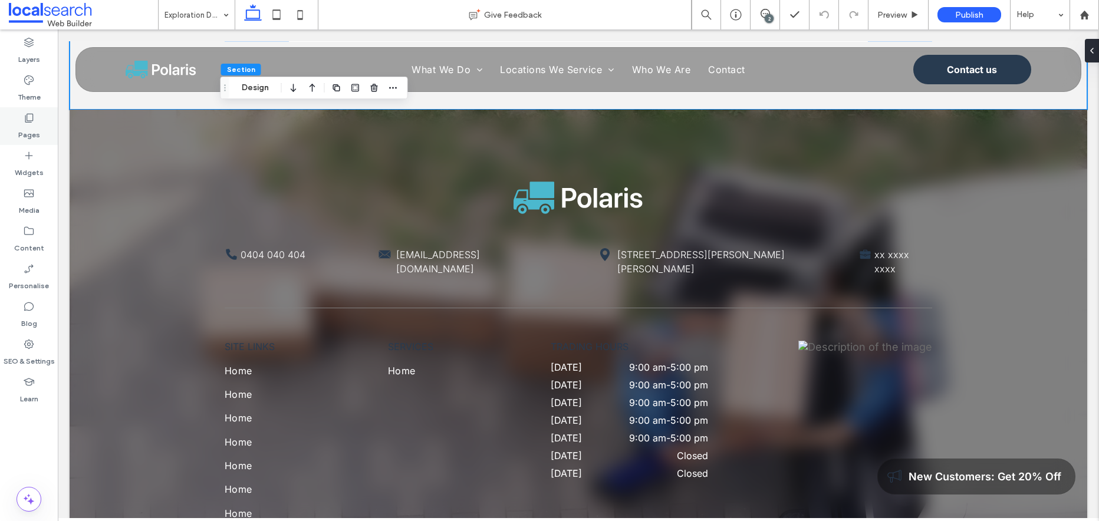
click at [26, 117] on icon at bounding box center [29, 118] width 12 height 12
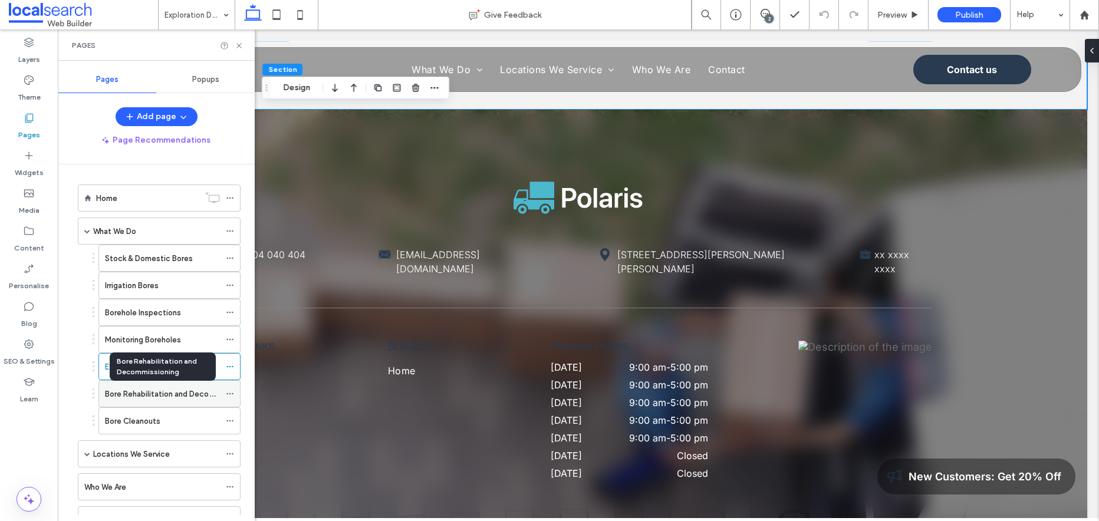
click at [136, 395] on label "Bore Rehabilitation and Decommissioning" at bounding box center [179, 394] width 148 height 21
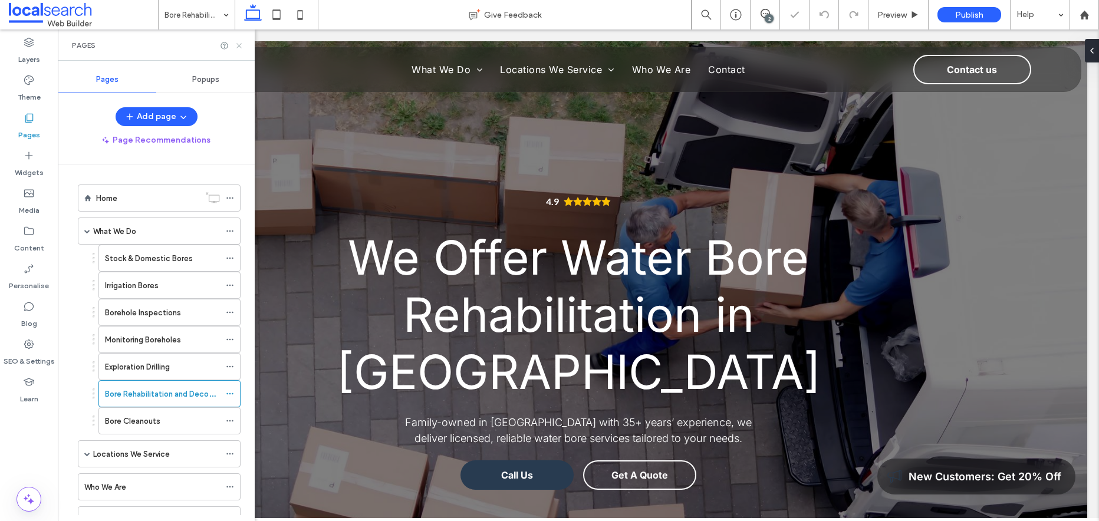
click at [239, 45] on use at bounding box center [238, 45] width 5 height 5
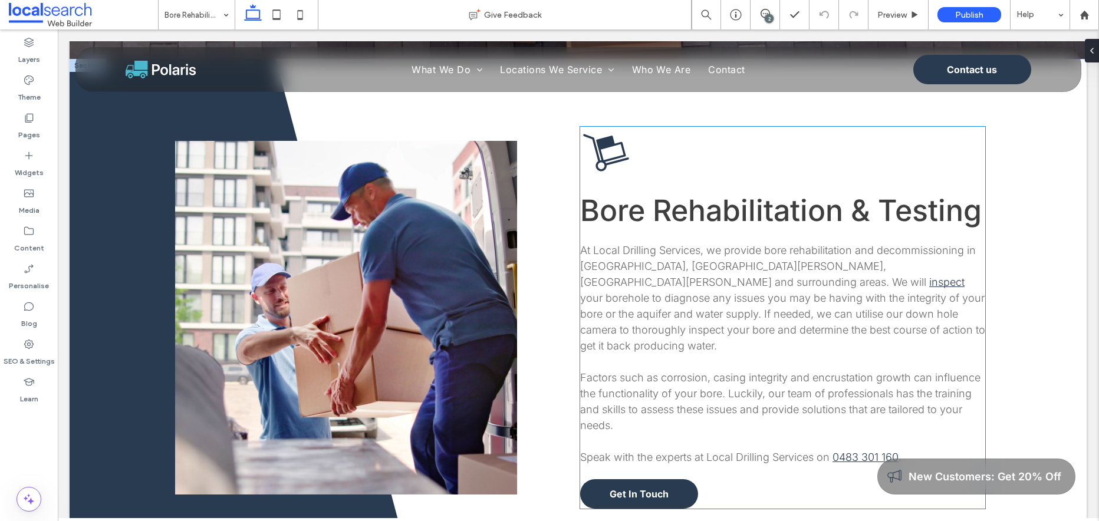
scroll to position [549, 0]
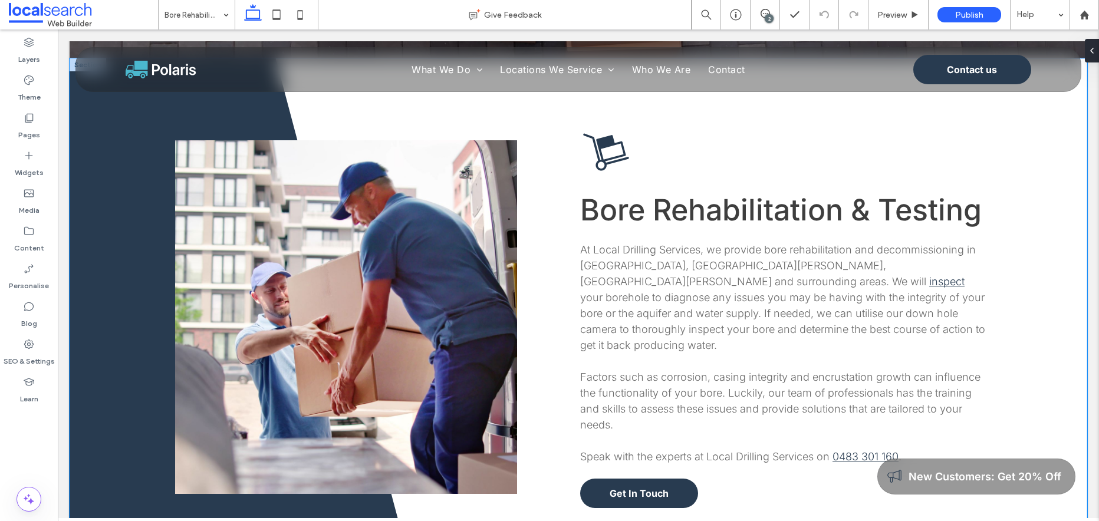
click at [1015, 380] on div "Button Bore Rehabilitation & Testing At Local Drilling Services, we provide bor…" at bounding box center [578, 316] width 1017 height 517
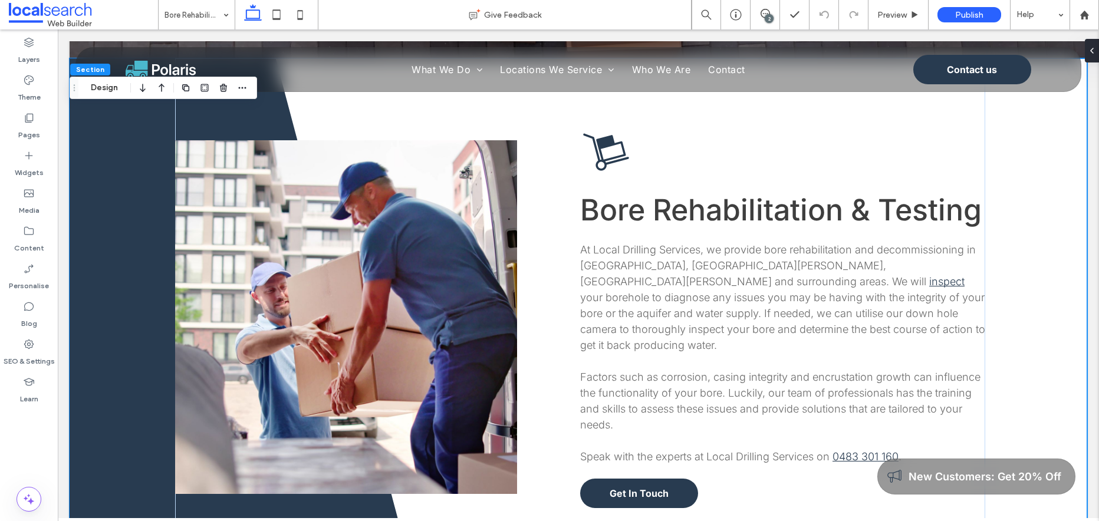
click at [1014, 380] on div "Button Bore Rehabilitation & Testing At Local Drilling Services, we provide bor…" at bounding box center [578, 316] width 1017 height 517
click at [1019, 374] on div "Button Bore Rehabilitation & Testing At Local Drilling Services, we provide bor…" at bounding box center [578, 316] width 1017 height 517
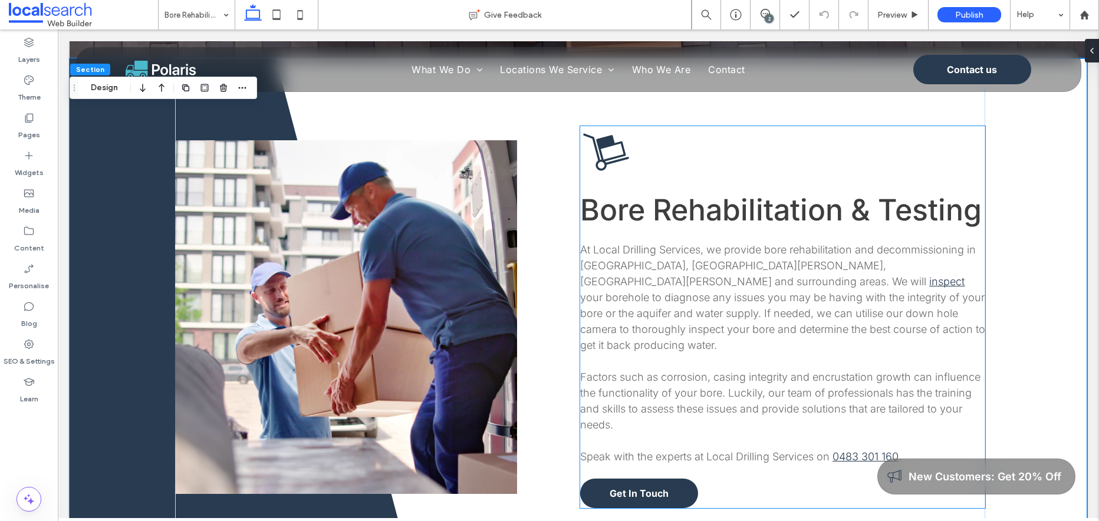
click at [806, 392] on p "Factors such as corrosion, casing integrity and encrustation growth can influen…" at bounding box center [782, 401] width 405 height 64
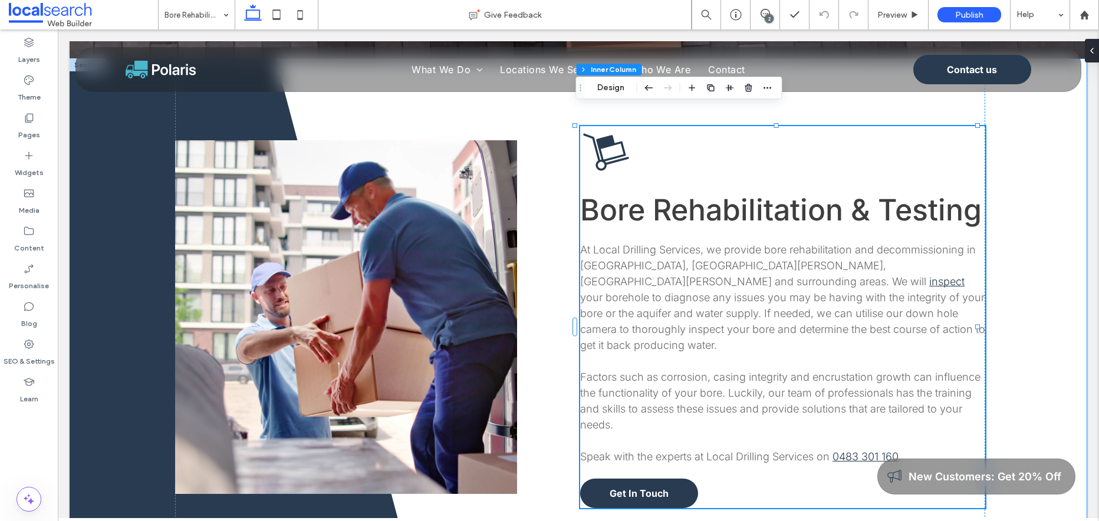
click at [1019, 376] on div "Button Bore Rehabilitation & Testing At Local Drilling Services, we provide bor…" at bounding box center [578, 316] width 1017 height 517
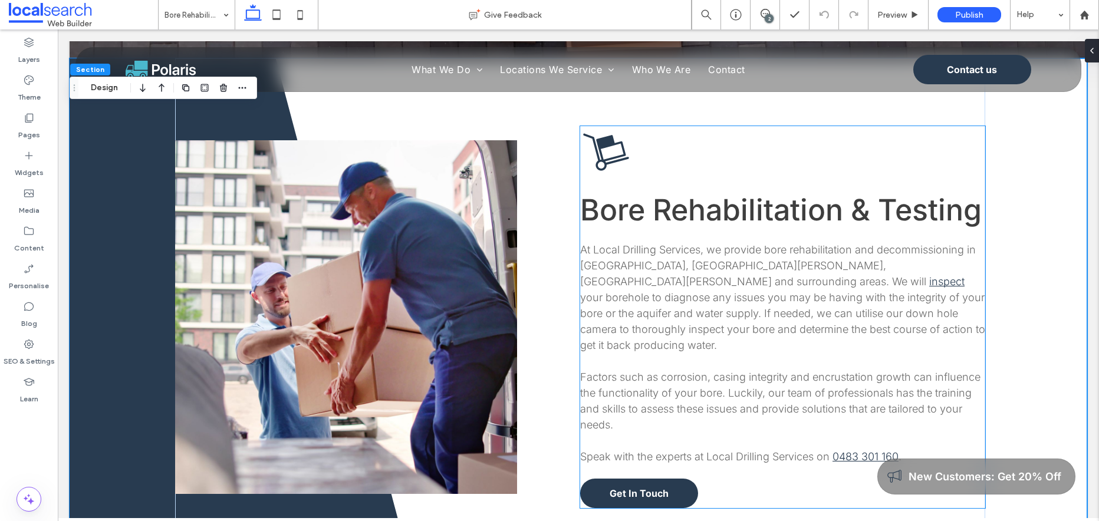
click at [685, 391] on p "Factors such as corrosion, casing integrity and encrustation growth can influen…" at bounding box center [782, 401] width 405 height 64
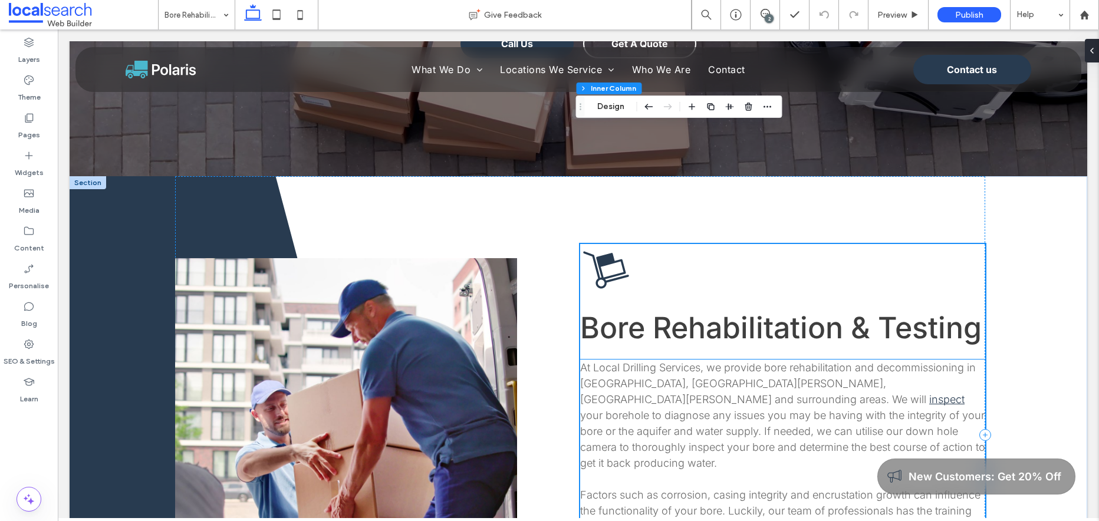
scroll to position [397, 0]
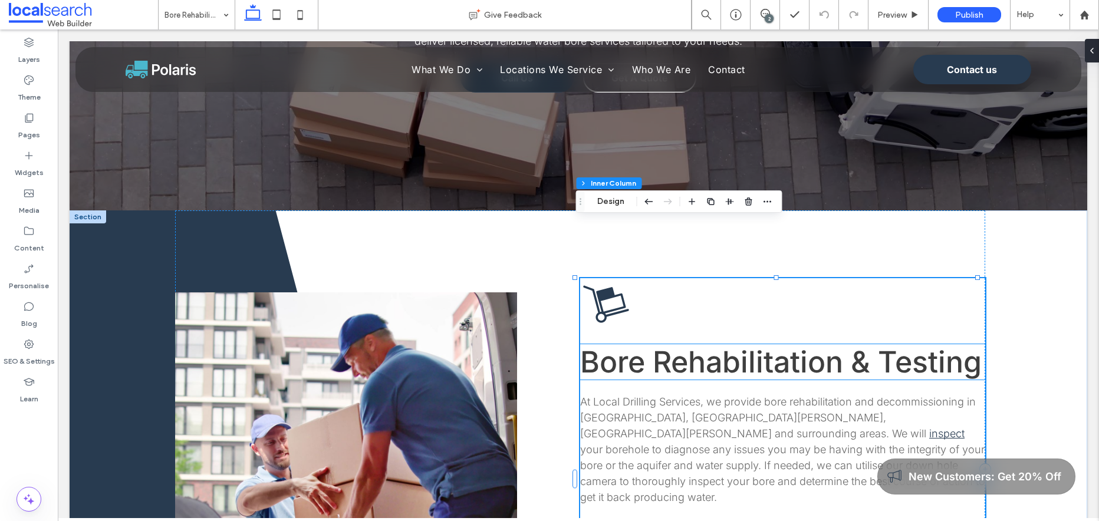
click at [820, 358] on div "Bore Rehabilitation & Testing At Local Drilling Services, we provide bore rehab…" at bounding box center [782, 469] width 405 height 382
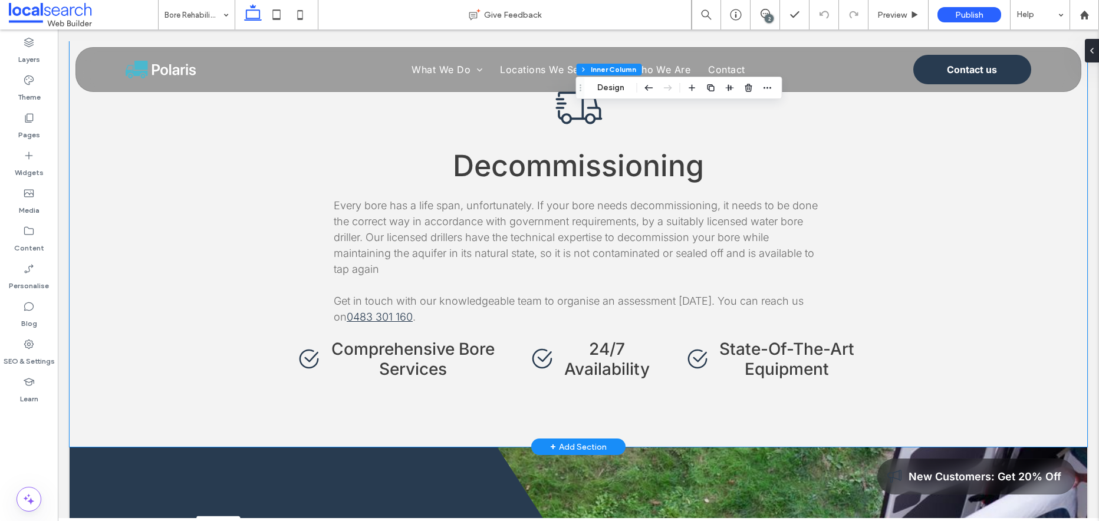
scroll to position [1089, 0]
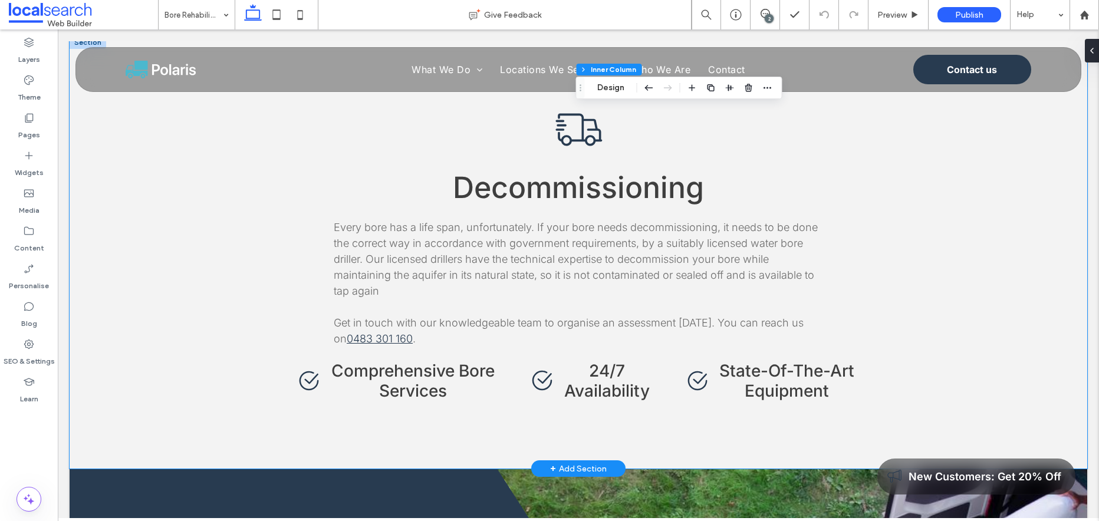
click at [968, 352] on div "Decommissioning Every bore has a life span, unfortunately. If your bore needs d…" at bounding box center [578, 252] width 1017 height 433
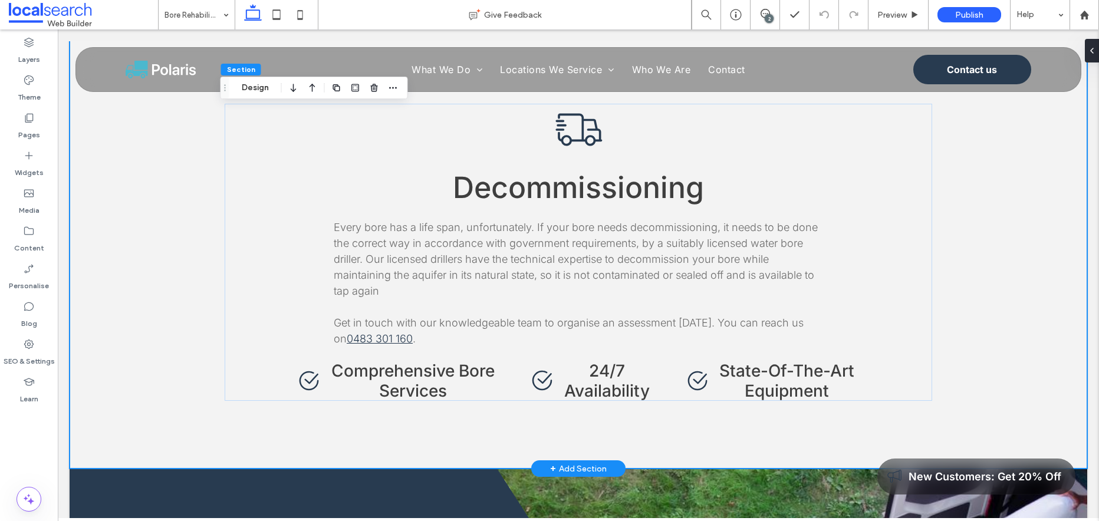
click at [985, 352] on div "Decommissioning Every bore has a life span, unfortunately. If your bore needs d…" at bounding box center [578, 252] width 1017 height 433
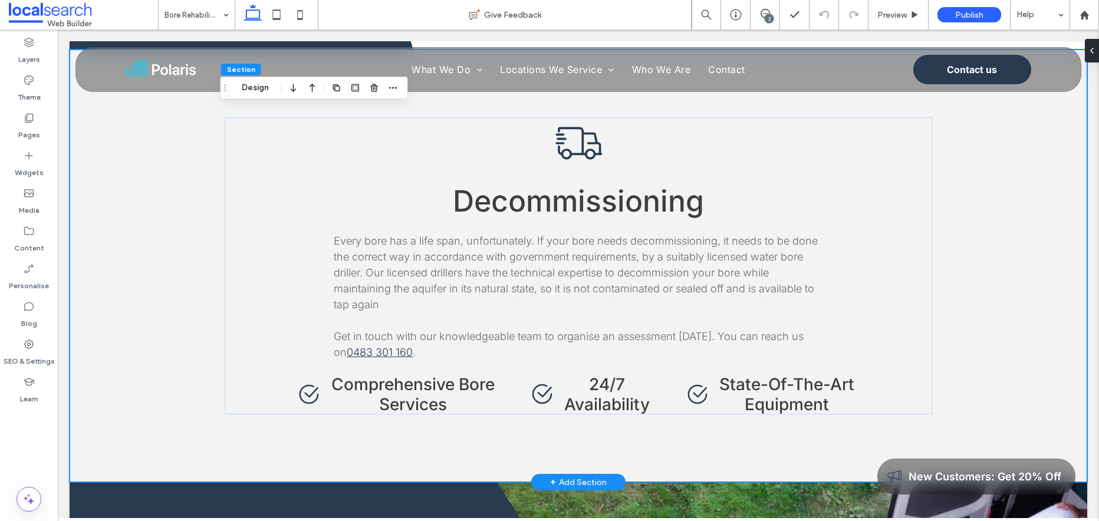
click at [982, 352] on div "Decommissioning Every bore has a life span, unfortunately. If your bore needs d…" at bounding box center [578, 266] width 1017 height 433
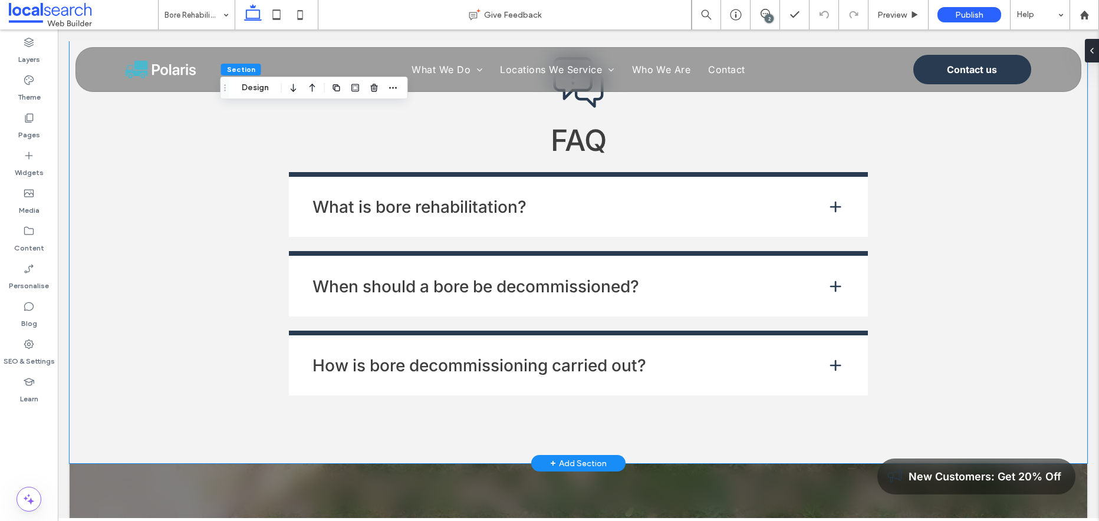
scroll to position [2011, 0]
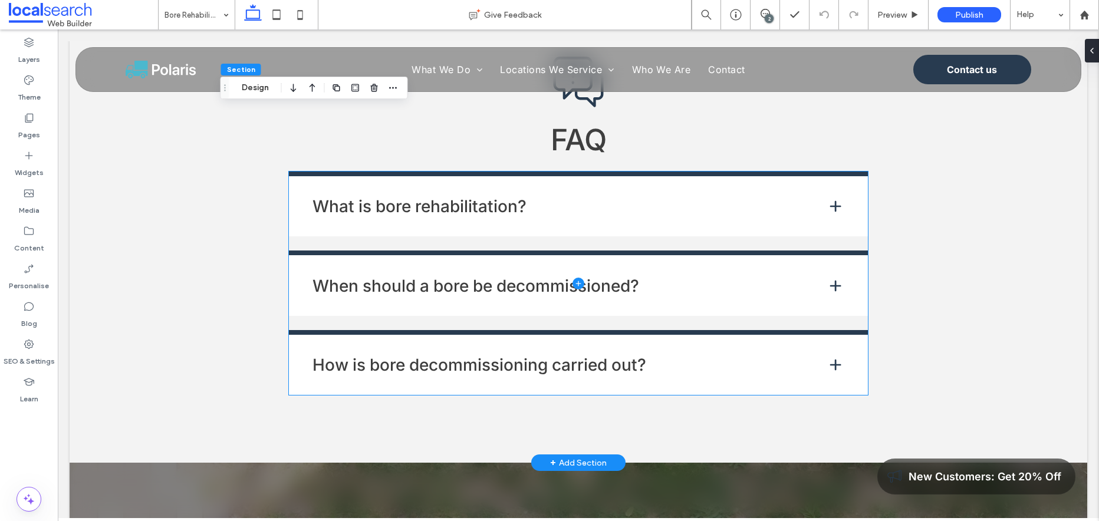
click at [831, 171] on span at bounding box center [578, 282] width 579 height 223
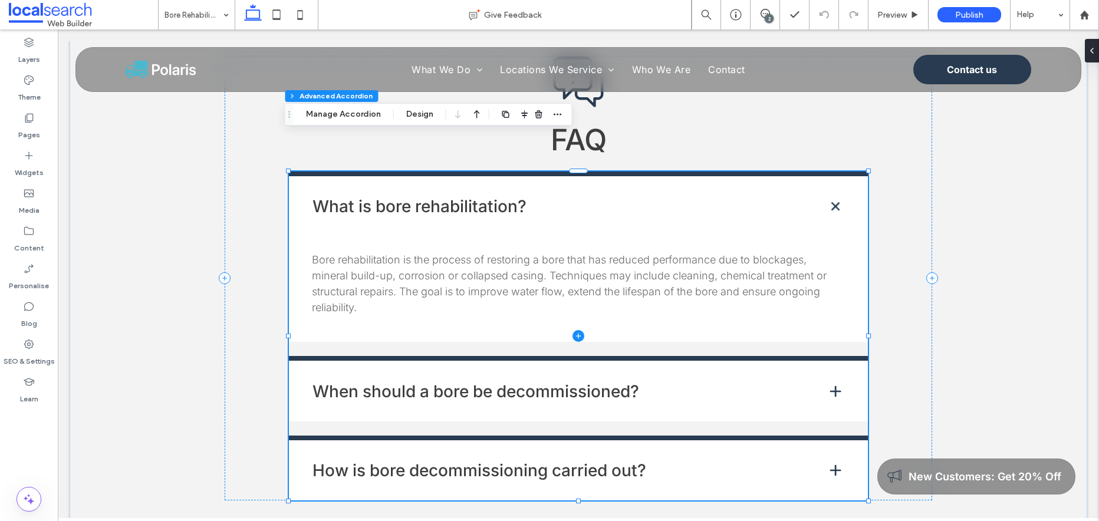
click at [723, 361] on span at bounding box center [578, 335] width 579 height 329
click at [832, 357] on span at bounding box center [578, 335] width 579 height 329
click at [339, 117] on button "Manage Accordion" at bounding box center [343, 114] width 90 height 14
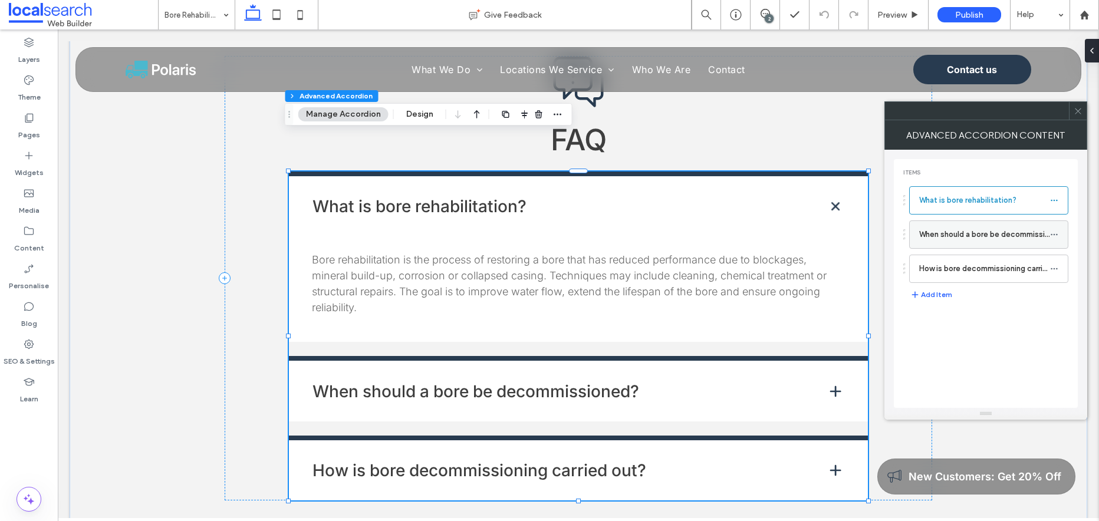
click at [995, 236] on label "When should a bore be decommissioned?" at bounding box center [984, 235] width 131 height 24
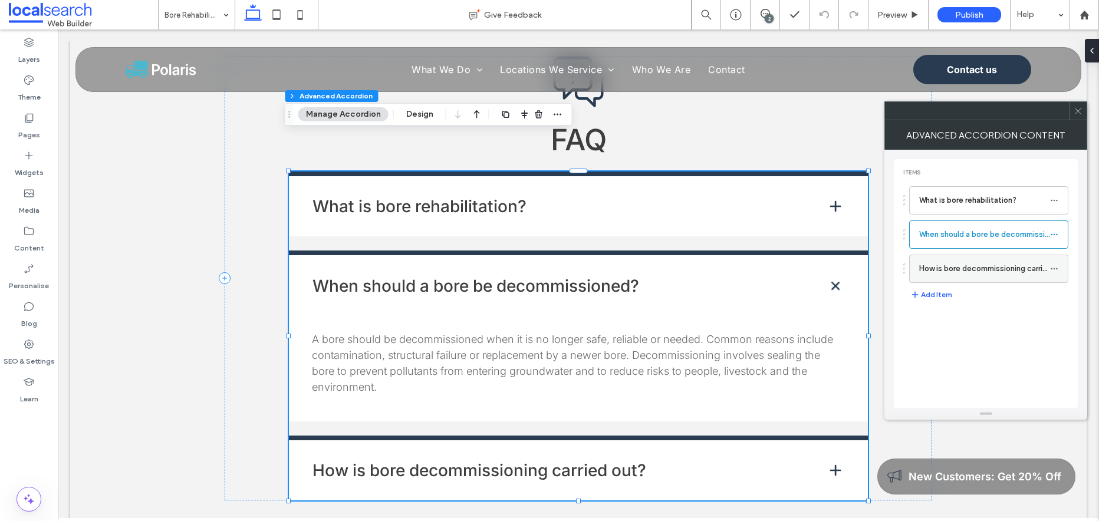
click at [983, 273] on label "How is bore decommissioning carried out?" at bounding box center [984, 269] width 131 height 24
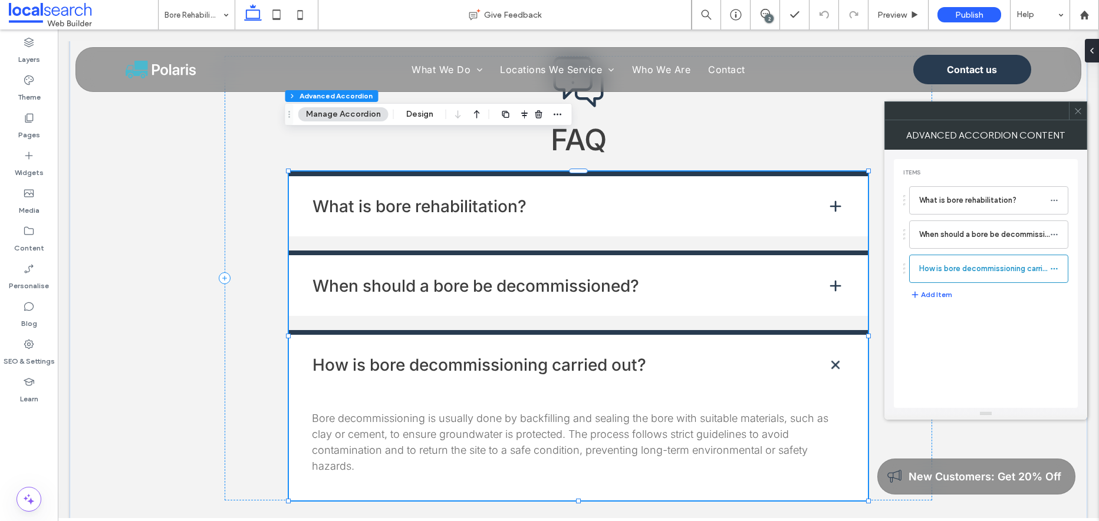
drag, startPoint x: 1078, startPoint y: 112, endPoint x: 1013, endPoint y: 182, distance: 95.9
click at [1078, 115] on icon at bounding box center [1077, 111] width 9 height 9
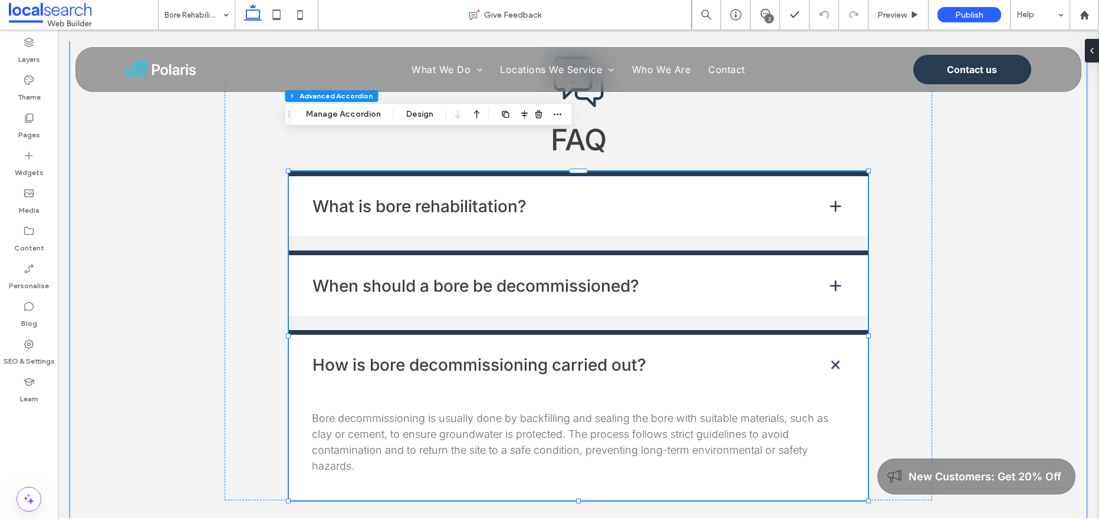
click at [993, 344] on div "FAQ What is bore rehabilitation? Bore rehabilitation is the process of restorin…" at bounding box center [578, 278] width 1017 height 580
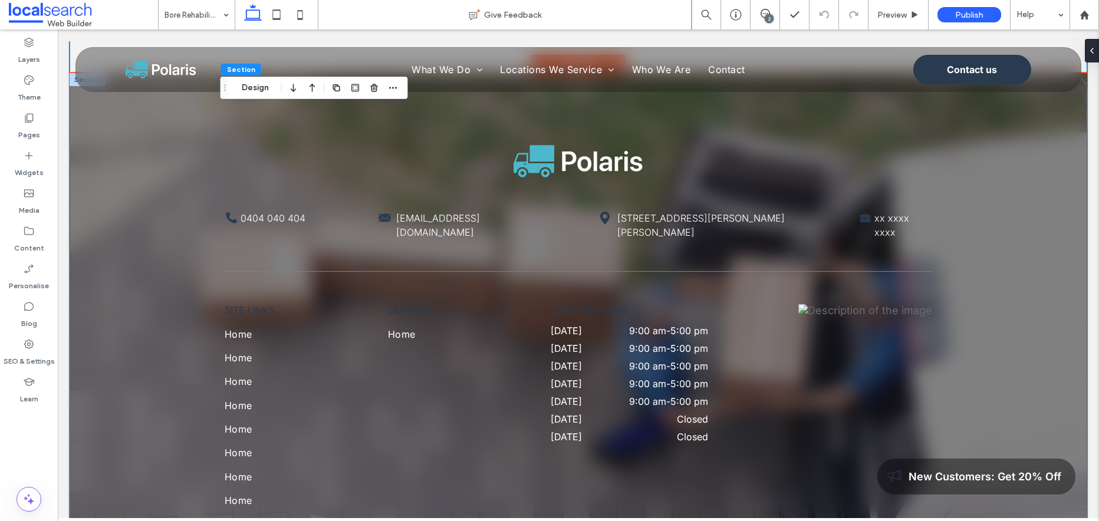
scroll to position [2631, 0]
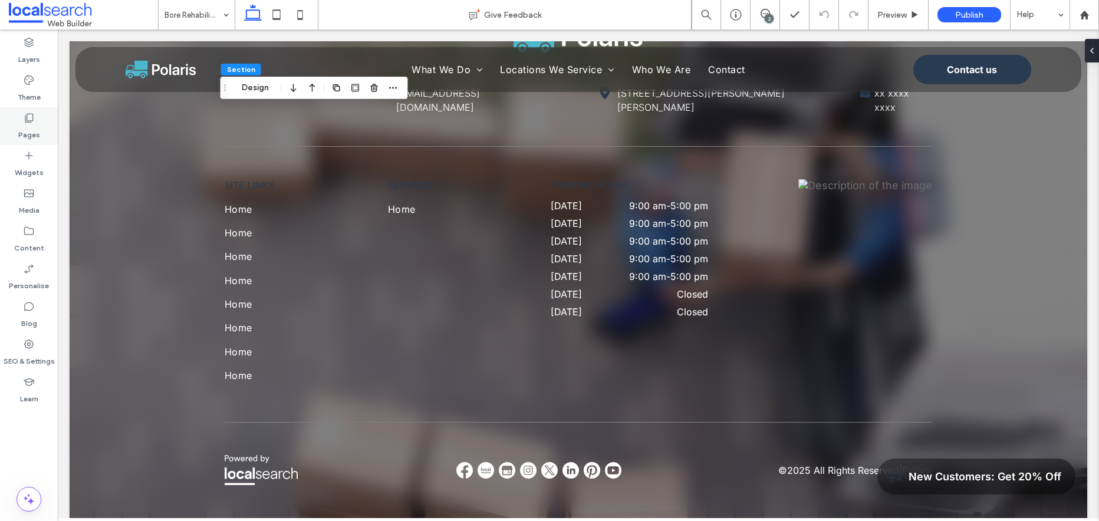
click at [28, 113] on icon at bounding box center [29, 118] width 12 height 12
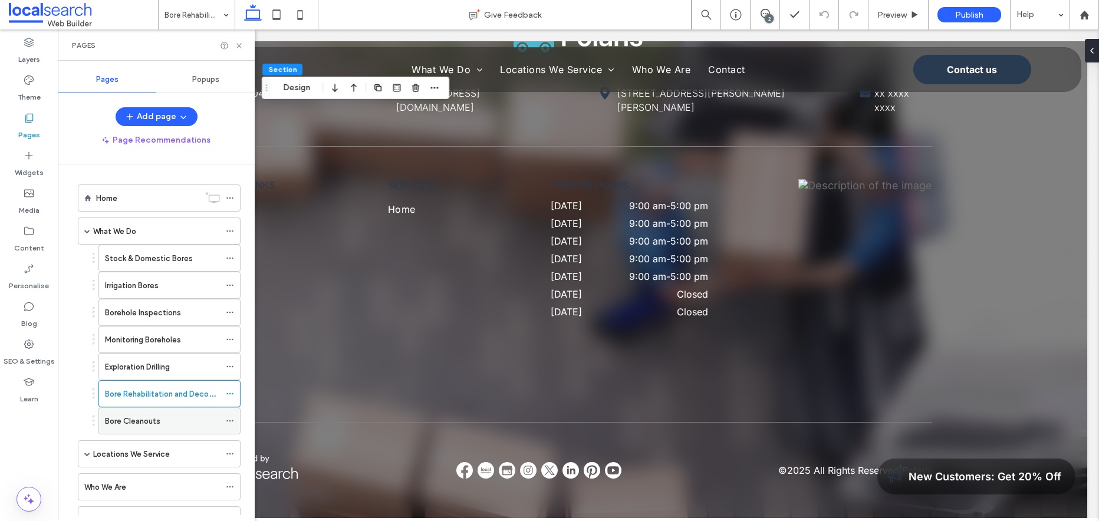
click at [148, 423] on label "Bore Cleanouts" at bounding box center [132, 421] width 55 height 21
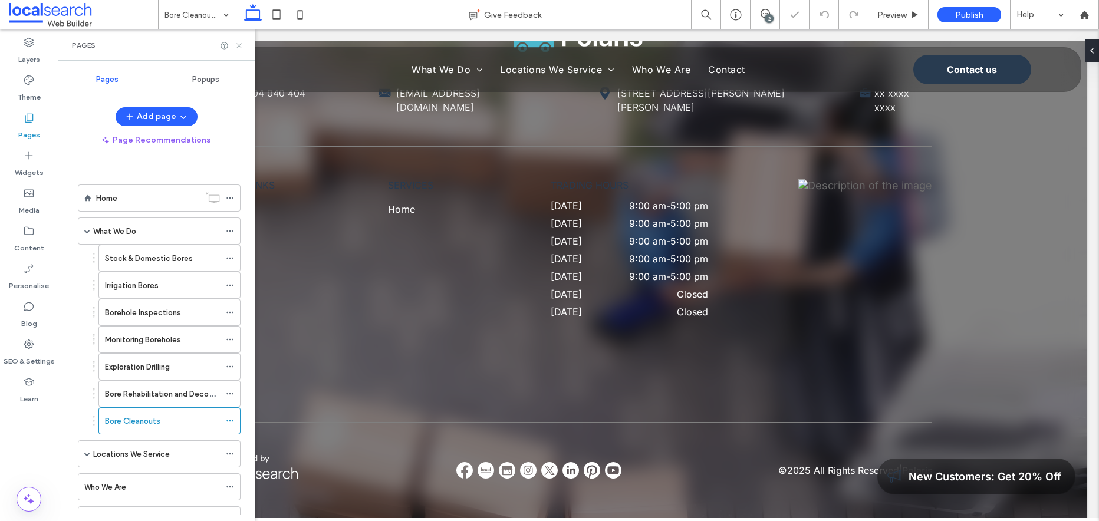
click at [238, 43] on icon at bounding box center [239, 45] width 9 height 9
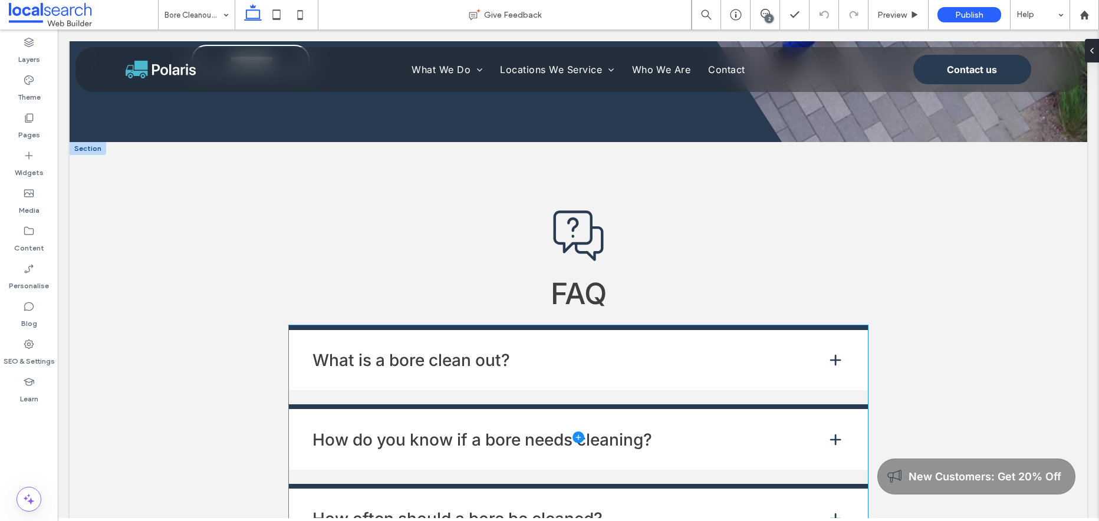
scroll to position [1879, 0]
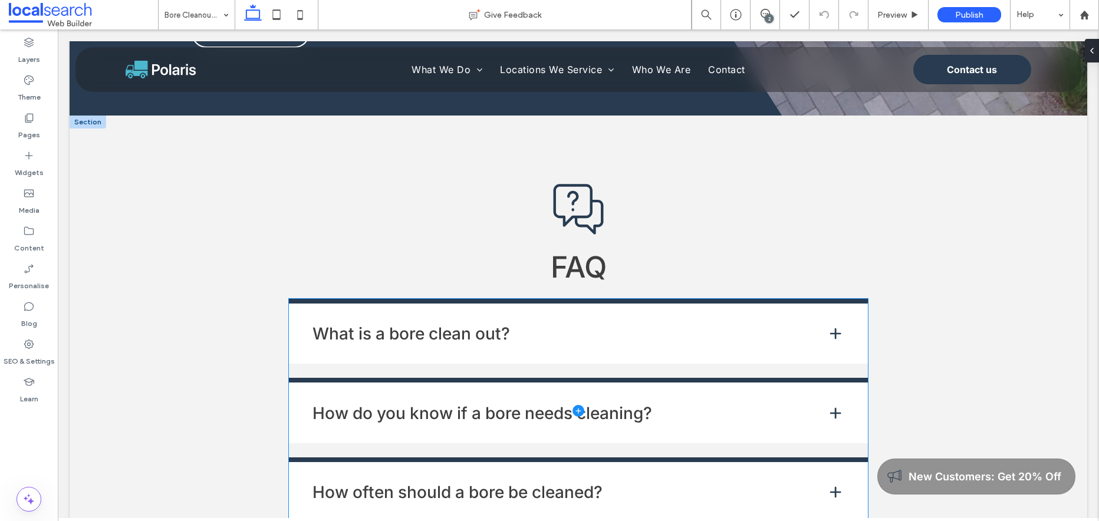
click at [647, 299] on span at bounding box center [578, 410] width 579 height 223
type input "**"
type input "*"
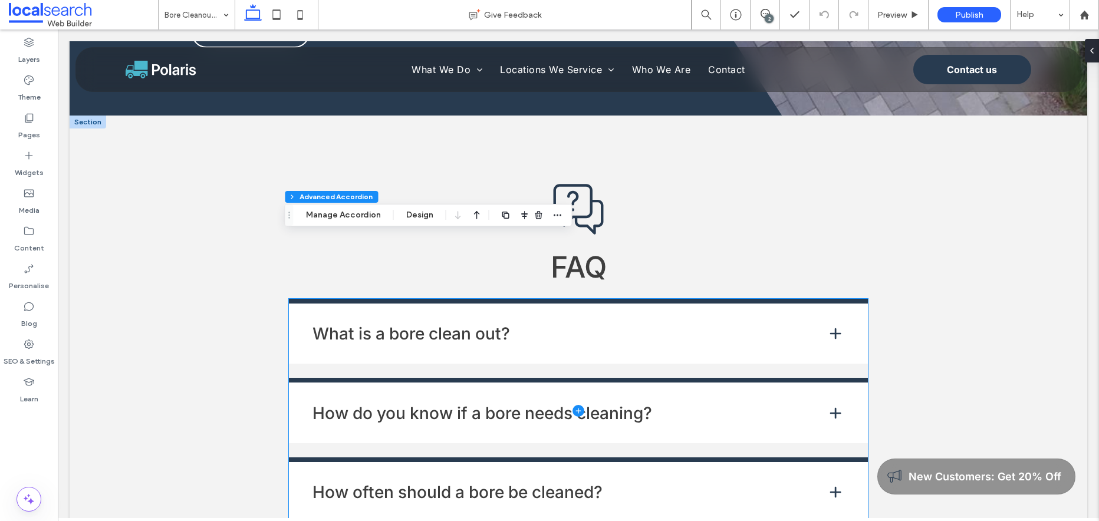
type input "**"
type input "****"
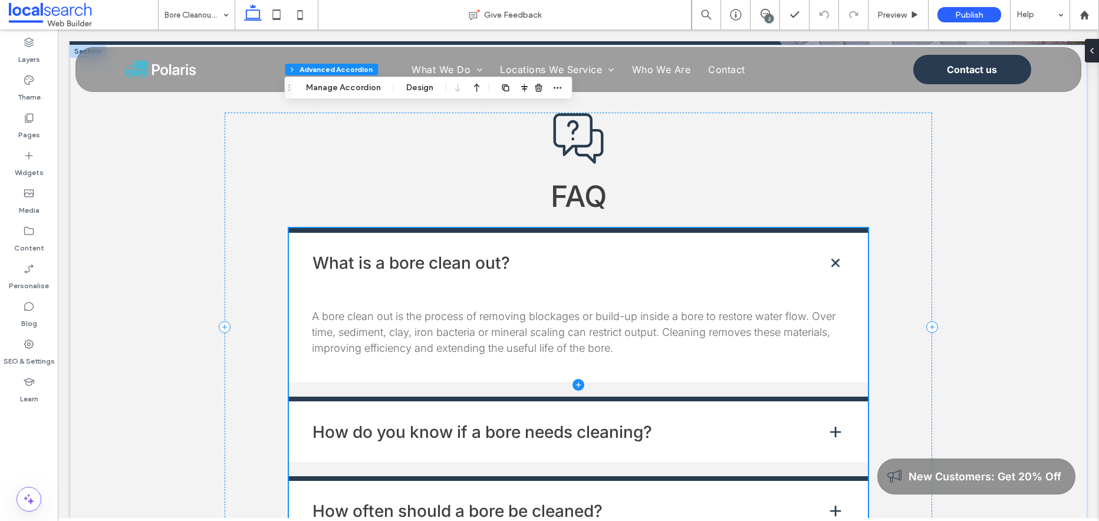
scroll to position [2021, 0]
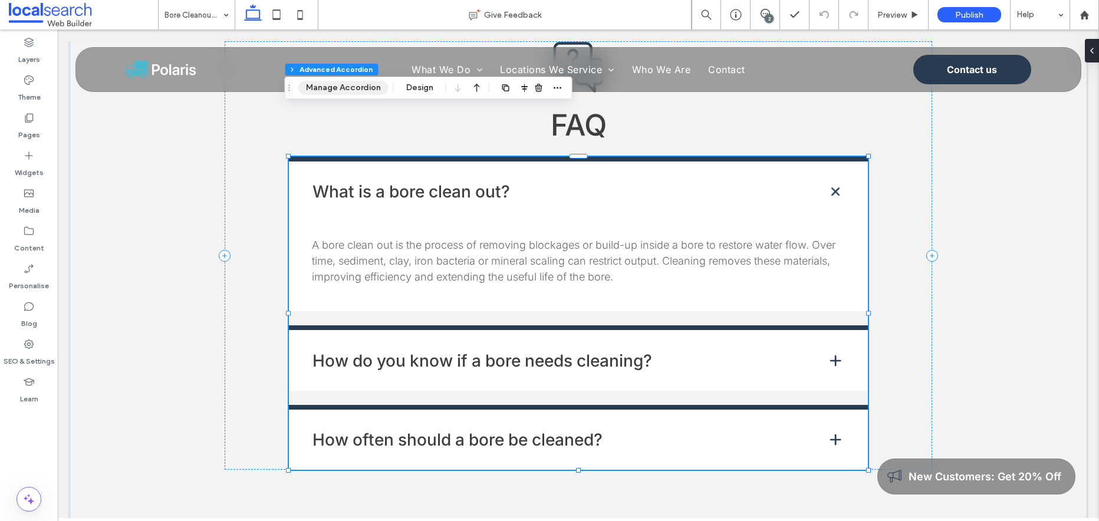
click at [344, 91] on button "Manage Accordion" at bounding box center [343, 88] width 90 height 14
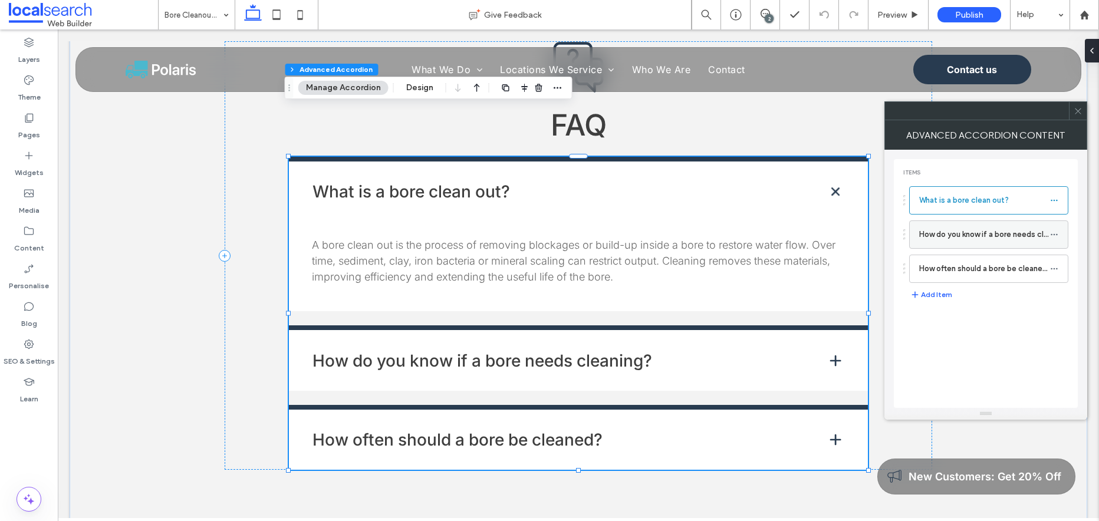
click at [966, 236] on label "How do you know if a bore needs cleaning?" at bounding box center [984, 235] width 131 height 24
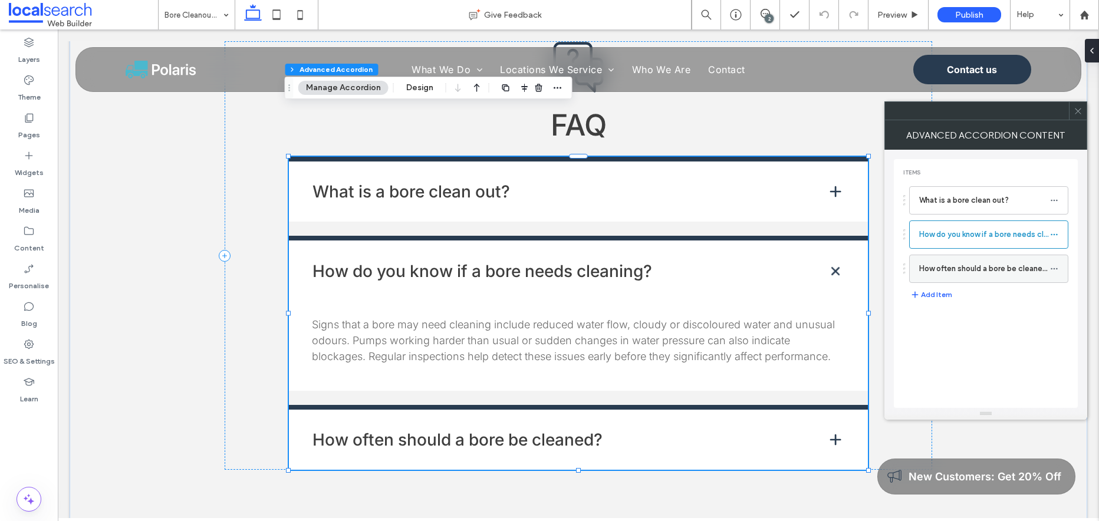
click at [955, 268] on label "How often should a bore be cleaned?" at bounding box center [984, 269] width 131 height 24
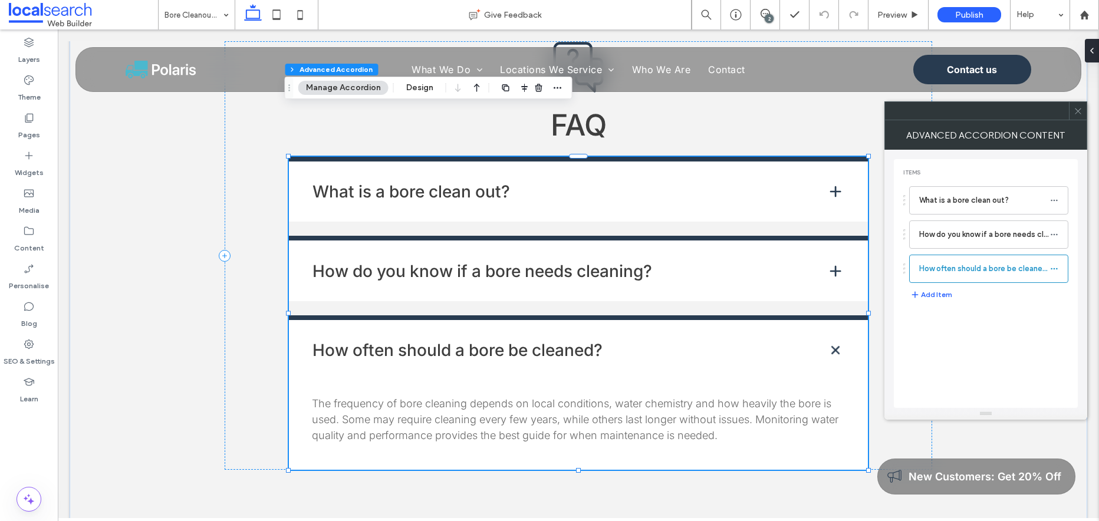
click at [1077, 111] on use at bounding box center [1077, 111] width 6 height 6
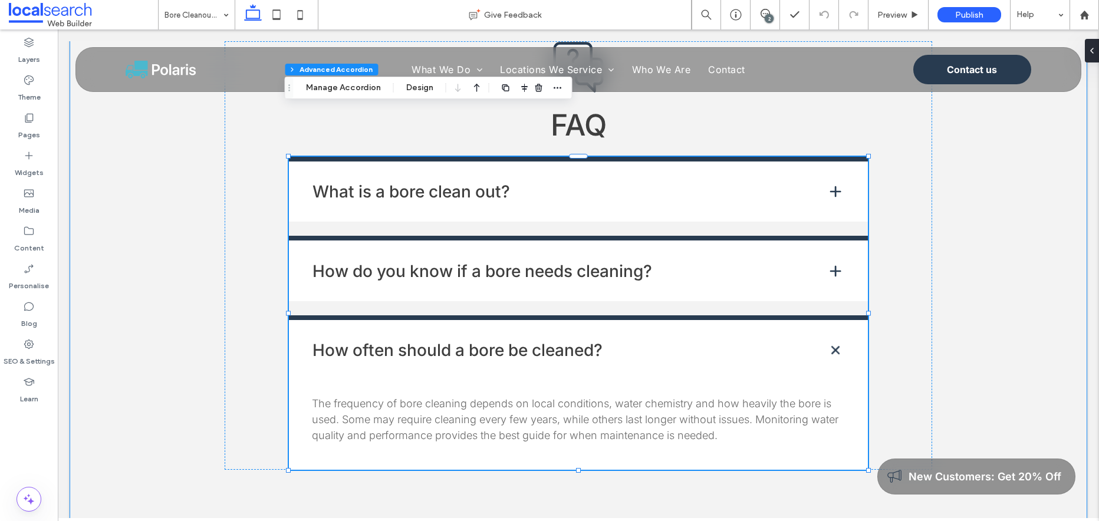
click at [987, 261] on div "FAQ What is a bore clean out? A bore clean out is the process of removing block…" at bounding box center [578, 255] width 1017 height 564
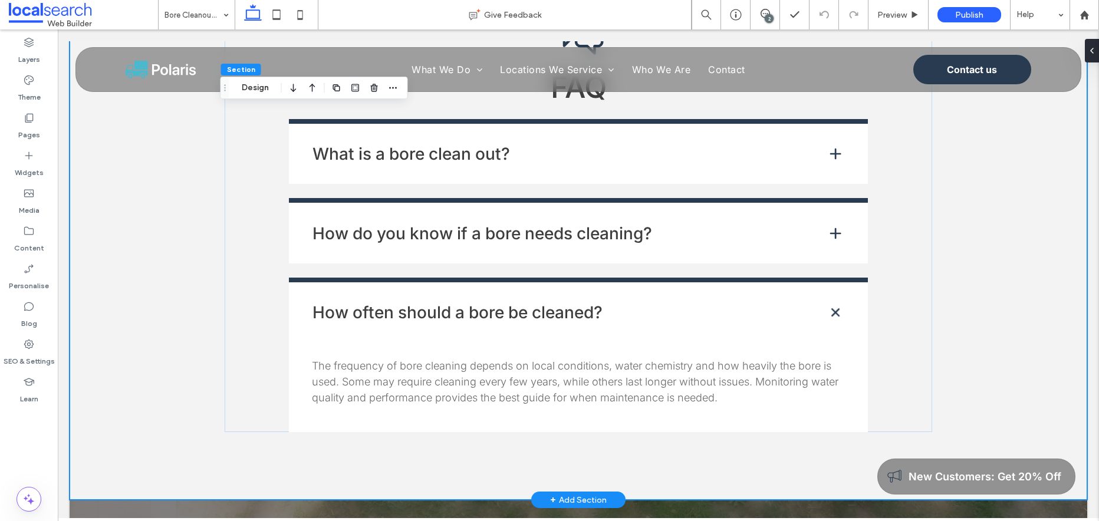
scroll to position [2120, 0]
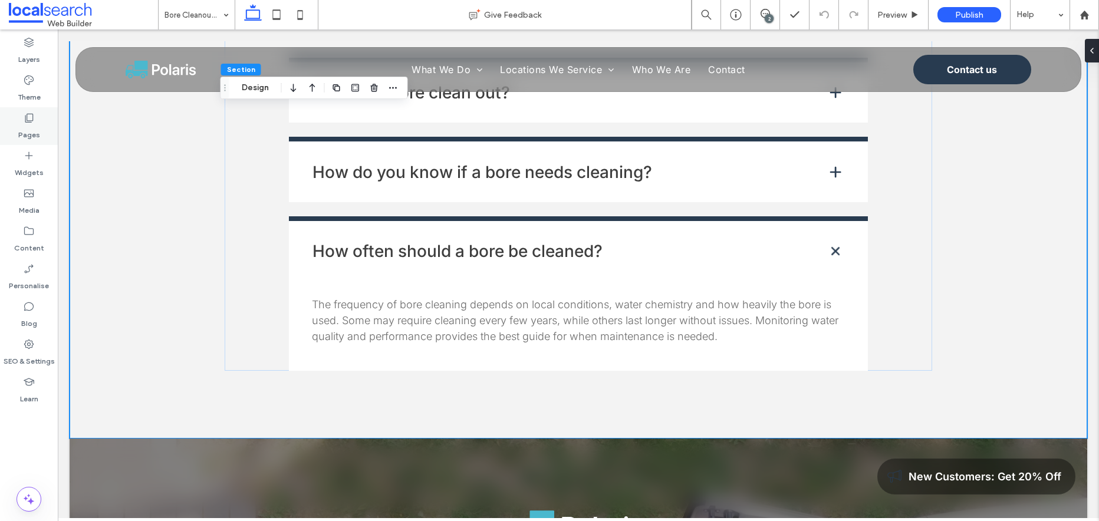
click at [28, 118] on icon at bounding box center [29, 118] width 12 height 12
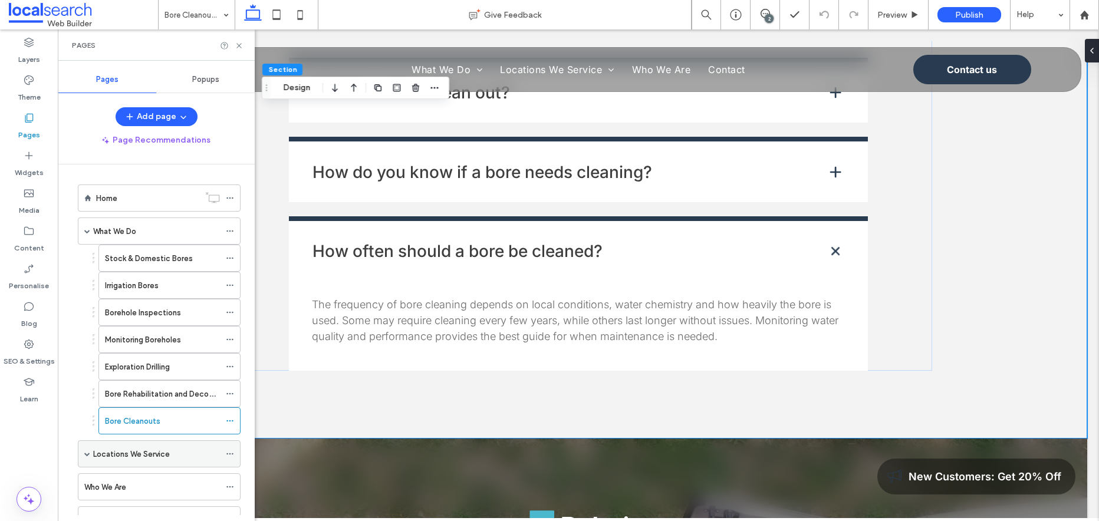
click at [123, 457] on label "Locations We Service" at bounding box center [131, 454] width 77 height 21
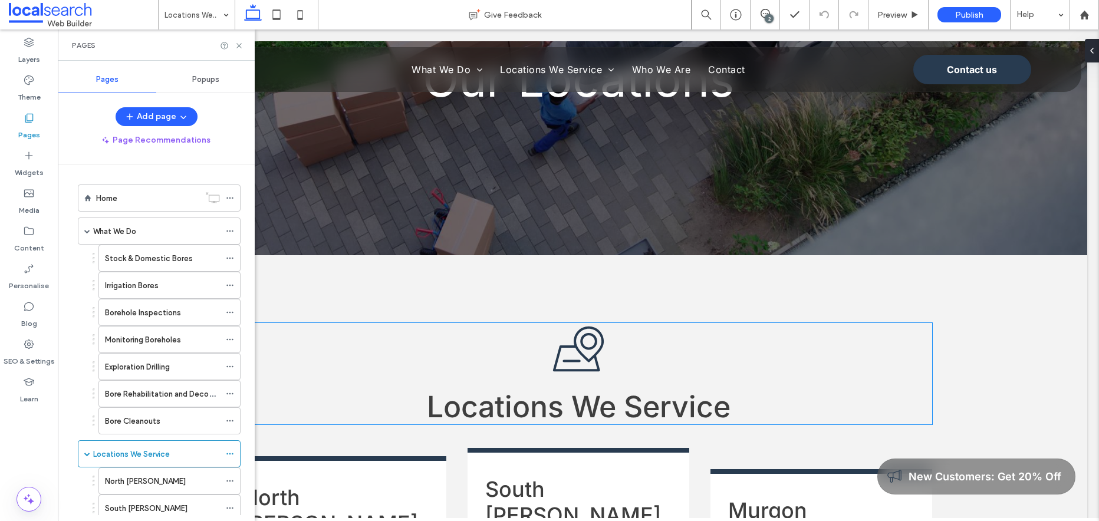
scroll to position [155, 0]
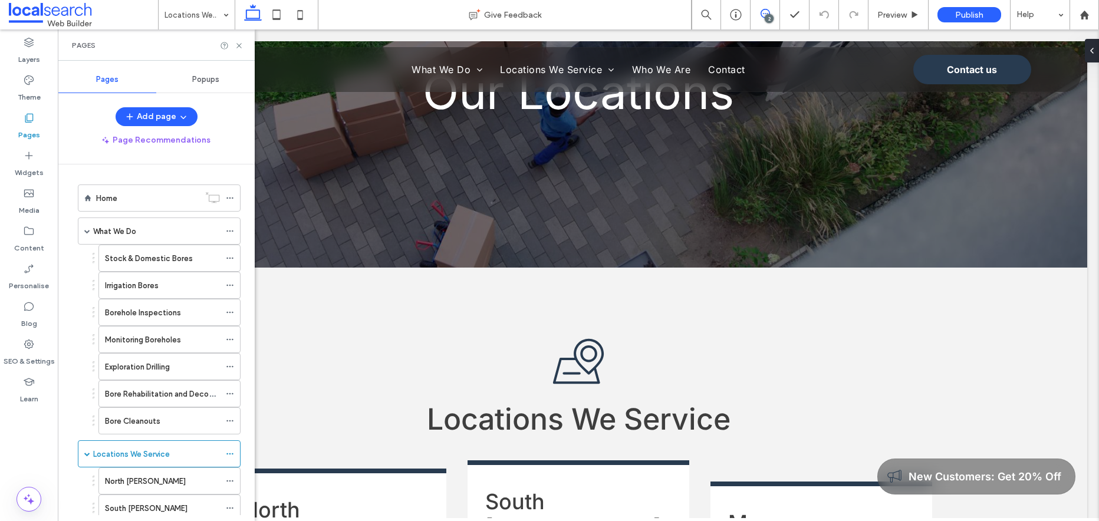
click at [766, 11] on icon at bounding box center [764, 13] width 9 height 9
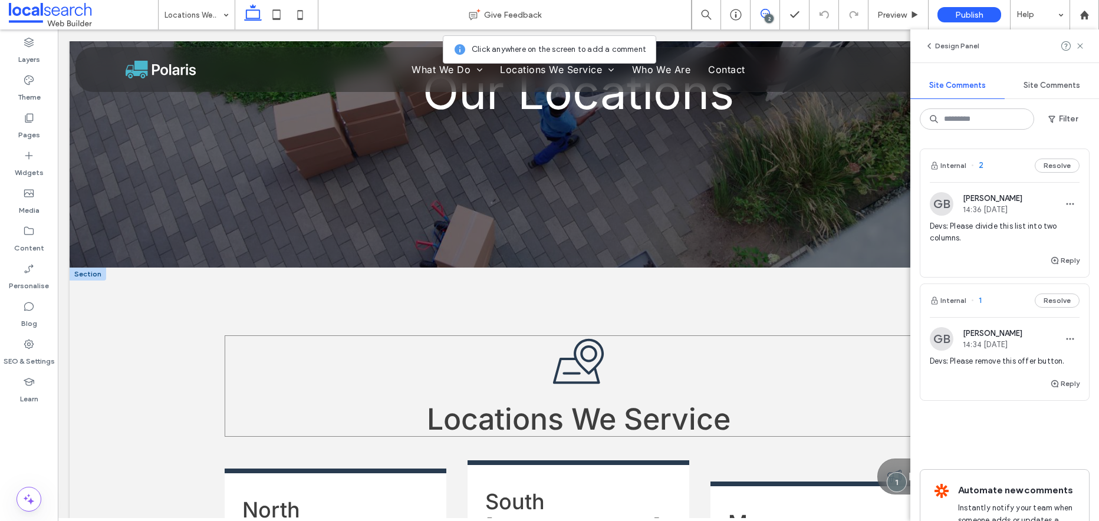
click at [337, 417] on div "Locations We Service" at bounding box center [578, 385] width 707 height 101
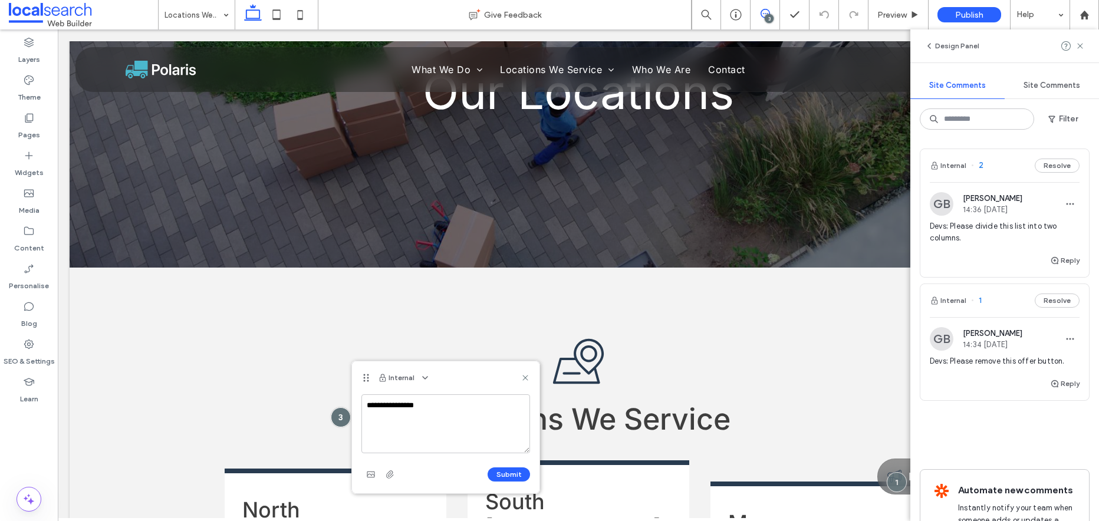
click at [421, 405] on textarea "**********" at bounding box center [445, 423] width 169 height 59
click at [463, 410] on textarea "**********" at bounding box center [445, 423] width 169 height 59
click at [370, 441] on textarea "**********" at bounding box center [445, 423] width 169 height 59
click at [478, 440] on textarea "**********" at bounding box center [445, 423] width 169 height 59
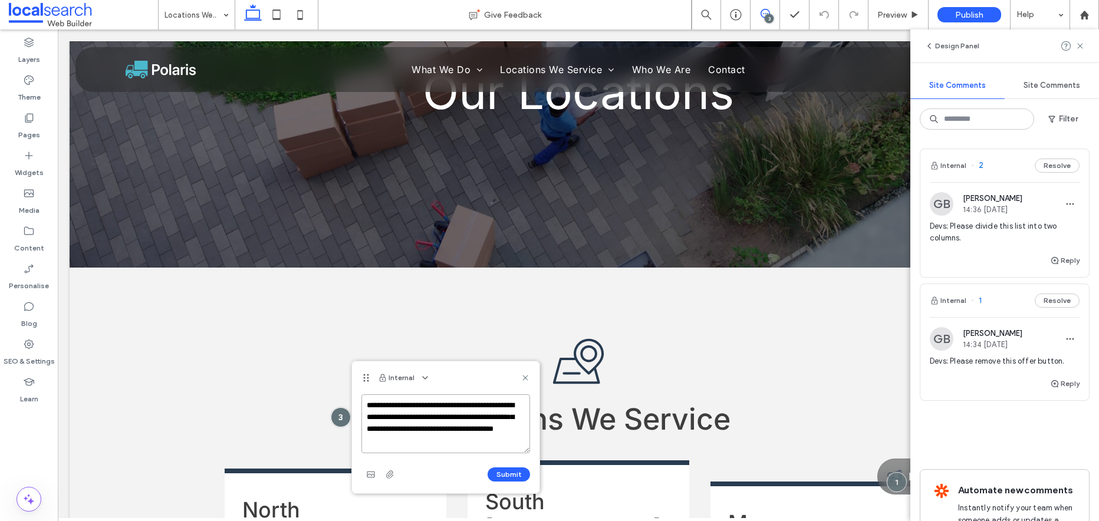
click at [367, 401] on textarea "**********" at bounding box center [445, 423] width 169 height 59
click at [423, 443] on textarea "**********" at bounding box center [445, 423] width 169 height 59
click at [430, 442] on textarea "**********" at bounding box center [445, 423] width 169 height 59
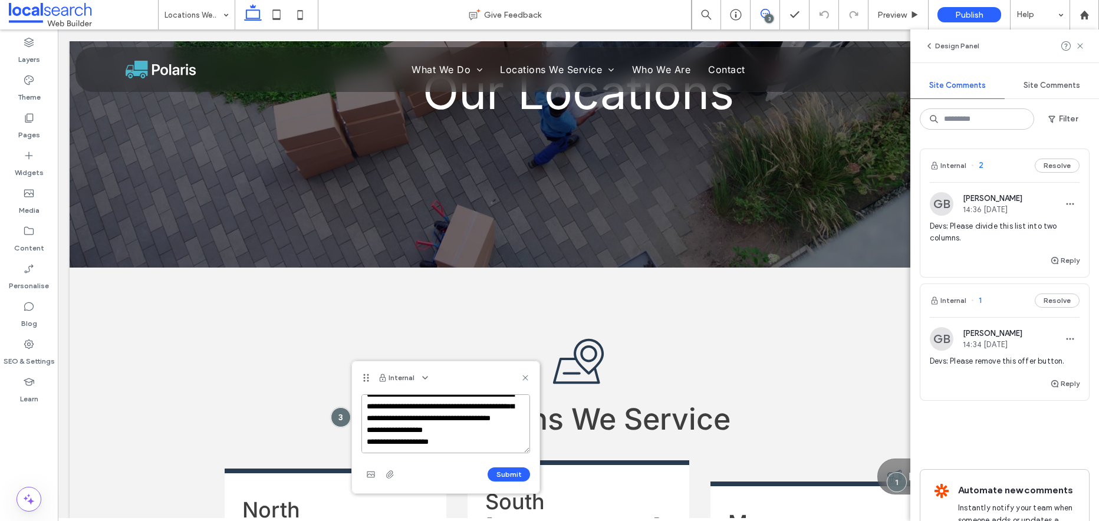
click at [448, 446] on textarea "**********" at bounding box center [445, 423] width 169 height 59
click at [398, 448] on textarea "**********" at bounding box center [445, 423] width 169 height 59
click at [405, 445] on textarea "**********" at bounding box center [445, 423] width 169 height 59
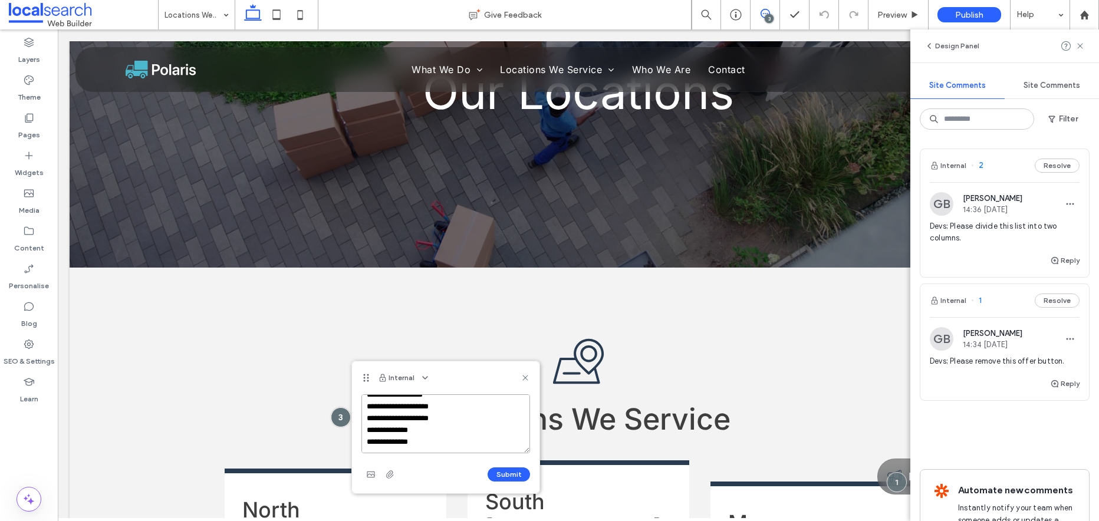
click at [440, 449] on textarea "**********" at bounding box center [445, 423] width 169 height 59
click at [400, 448] on textarea "**********" at bounding box center [445, 423] width 169 height 59
click at [455, 446] on textarea "**********" at bounding box center [445, 423] width 169 height 59
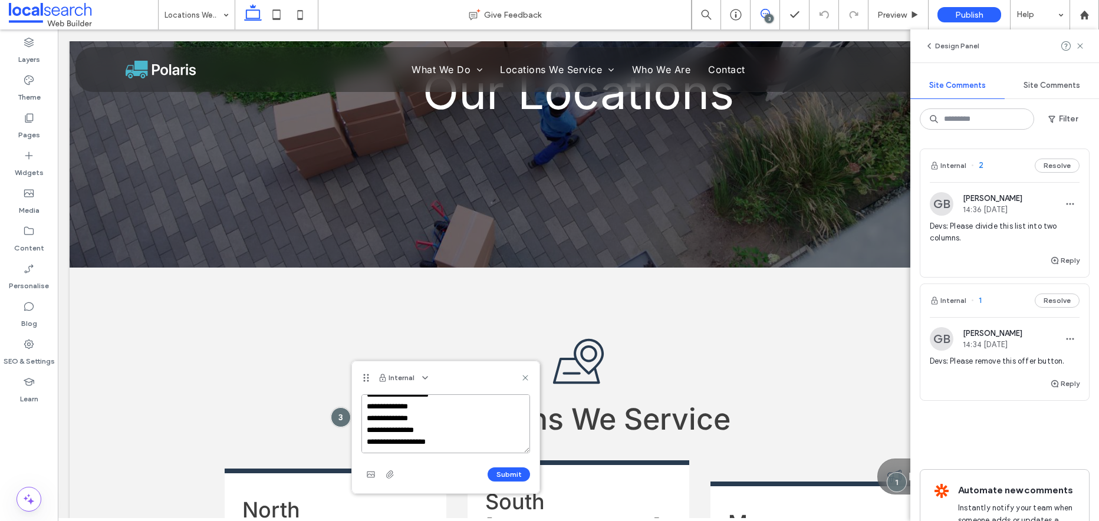
click at [413, 450] on textarea "**********" at bounding box center [445, 423] width 169 height 59
click at [452, 447] on textarea "**********" at bounding box center [445, 423] width 169 height 59
click at [469, 441] on textarea "**********" at bounding box center [445, 423] width 169 height 59
click at [441, 424] on textarea "**********" at bounding box center [445, 423] width 169 height 59
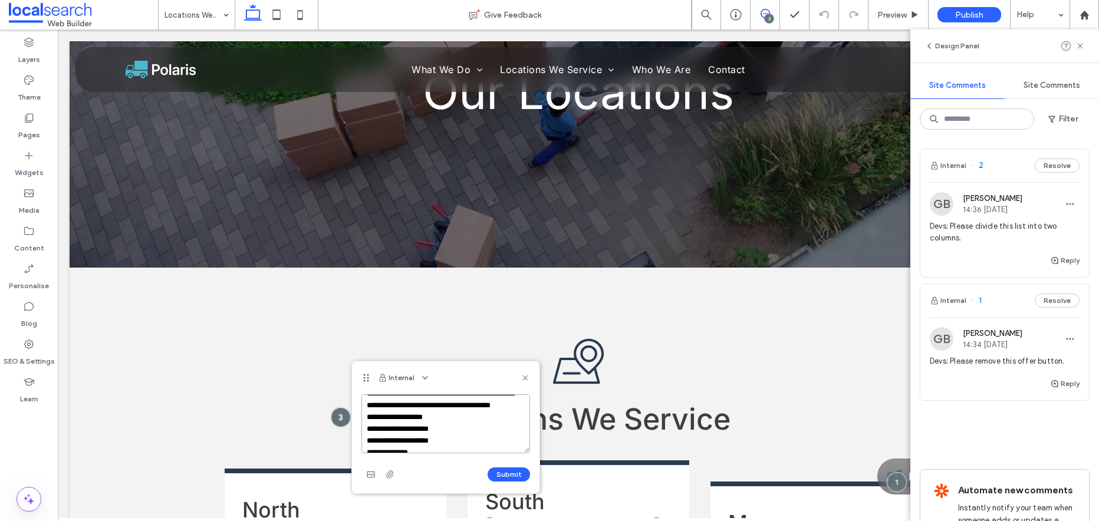
scroll to position [0, 0]
click at [431, 415] on textarea "**********" at bounding box center [445, 423] width 169 height 59
type textarea "**********"
click at [512, 473] on button "Submit" at bounding box center [508, 474] width 42 height 14
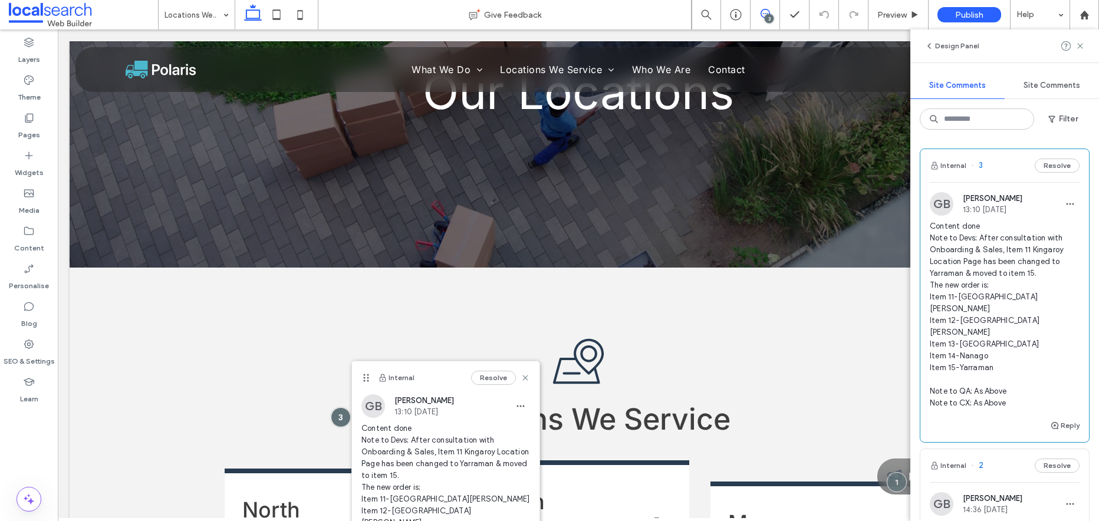
scroll to position [0, 0]
click at [522, 377] on use at bounding box center [524, 377] width 5 height 5
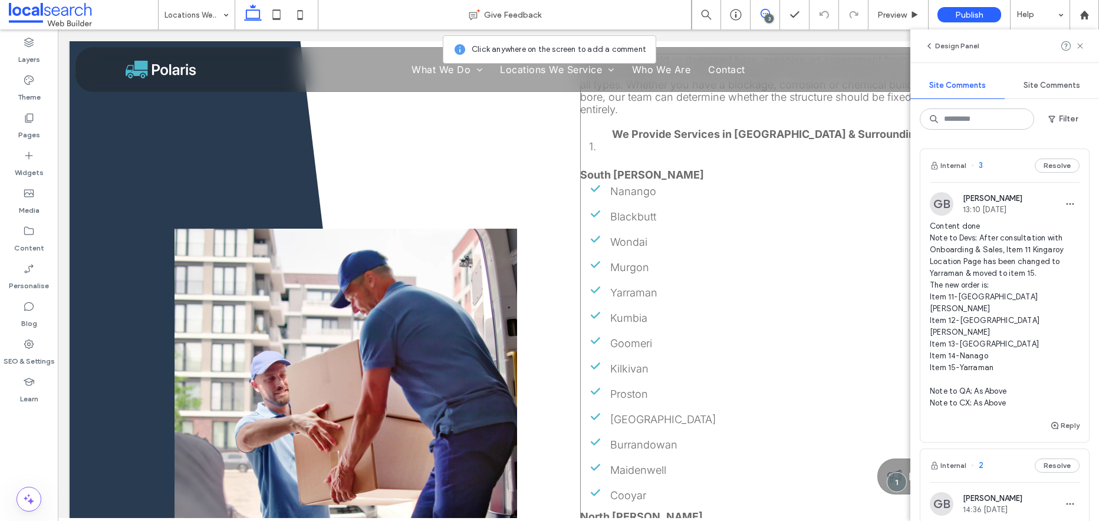
scroll to position [1855, 0]
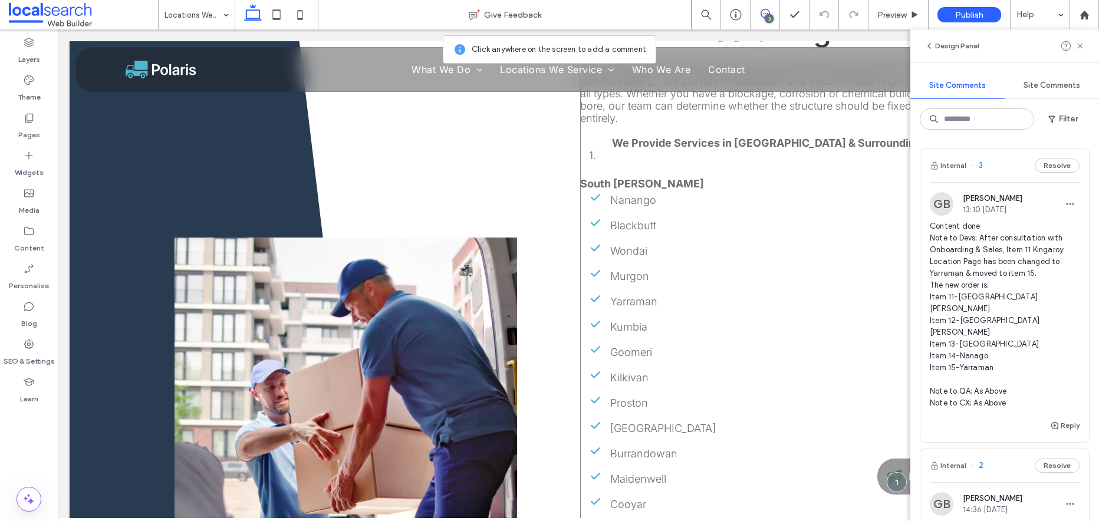
click at [691, 240] on li "Wondai" at bounding box center [787, 250] width 396 height 21
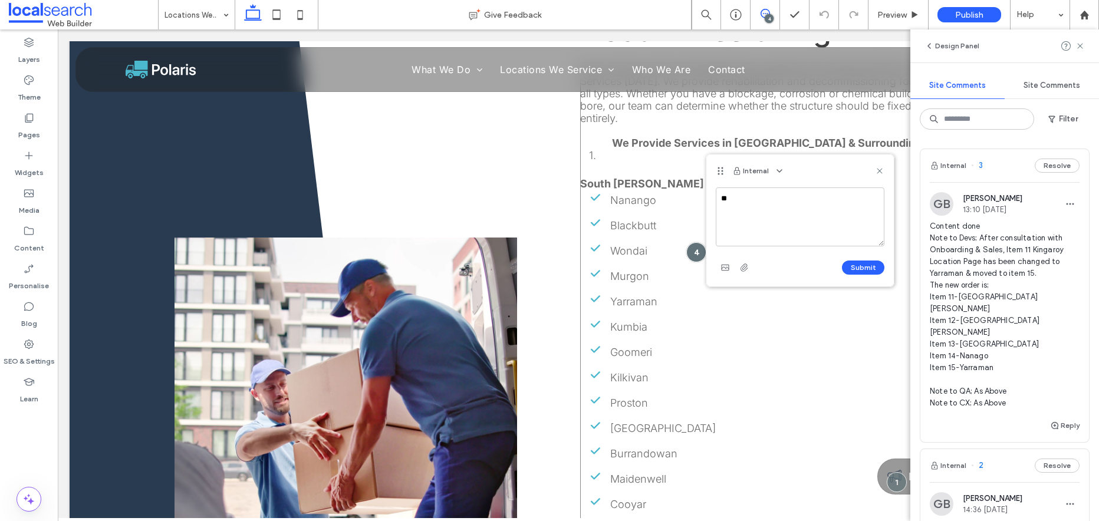
type textarea "*"
type textarea "**********"
click at [868, 266] on button "Submit" at bounding box center [863, 267] width 42 height 14
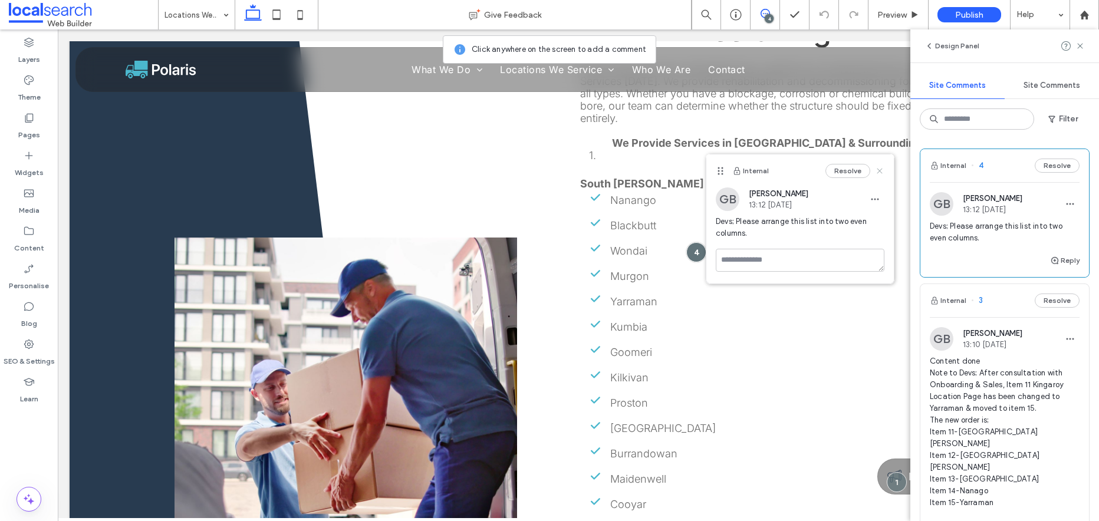
click at [876, 171] on icon at bounding box center [879, 170] width 9 height 9
